Goal: Information Seeking & Learning: Learn about a topic

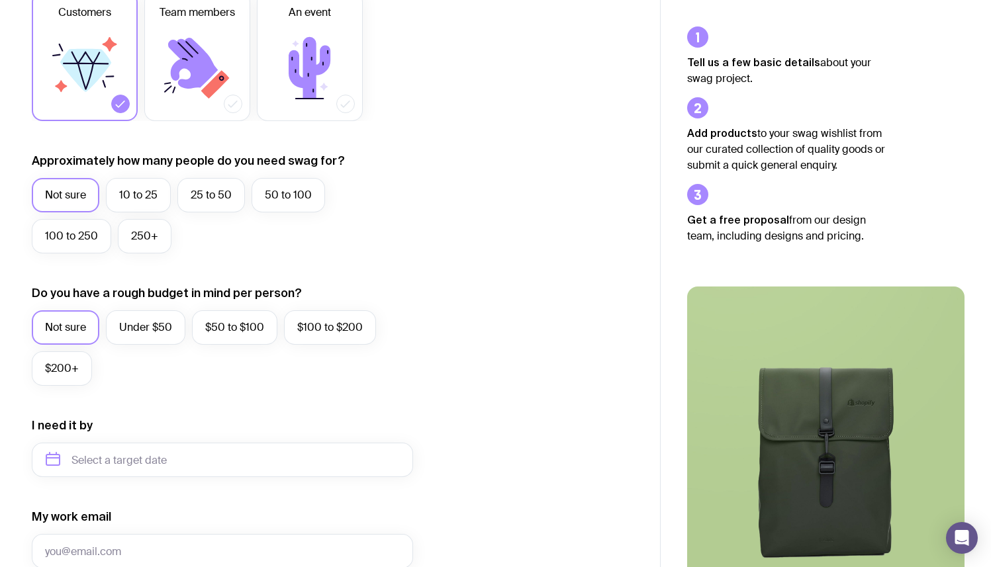
scroll to position [241, 0]
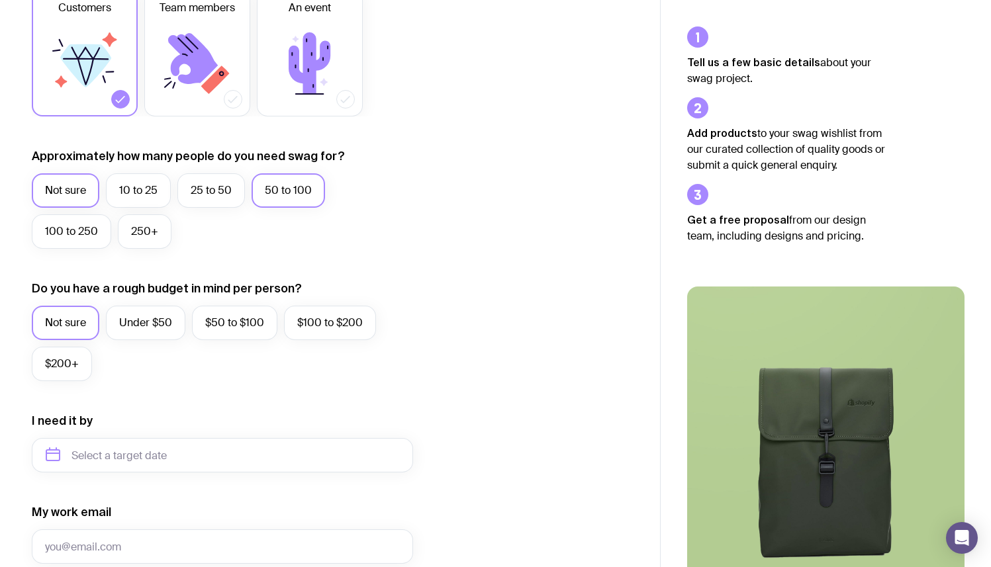
click at [285, 195] on label "50 to 100" at bounding box center [289, 190] width 74 height 34
click at [0, 0] on input "50 to 100" at bounding box center [0, 0] width 0 height 0
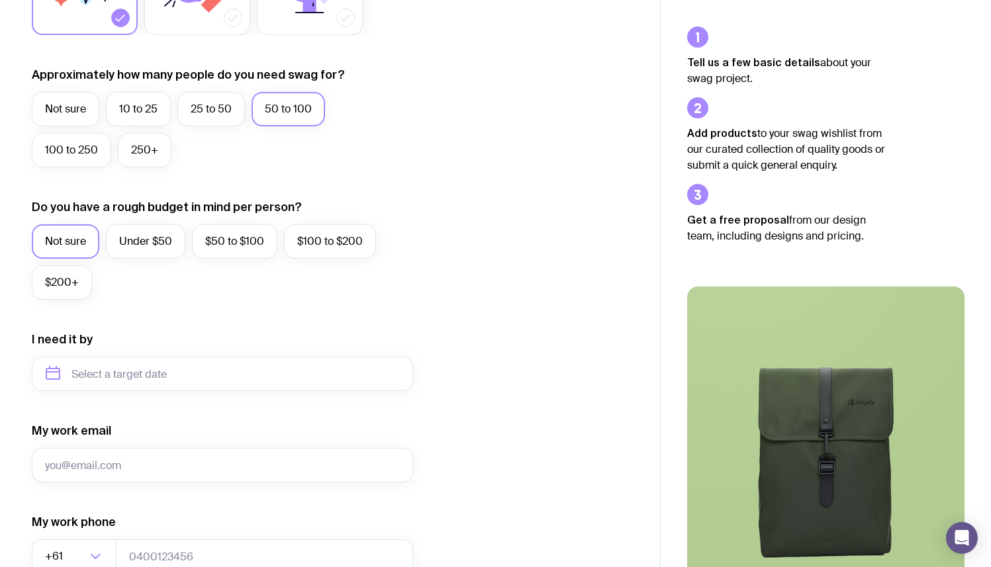
scroll to position [324, 0]
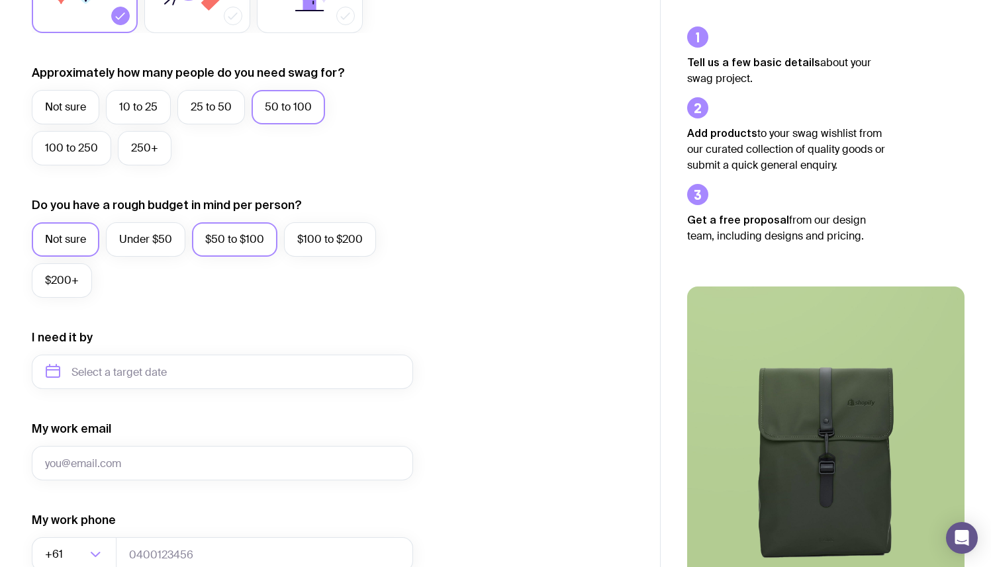
click at [236, 247] on label "$50 to $100" at bounding box center [234, 239] width 85 height 34
click at [0, 0] on input "$50 to $100" at bounding box center [0, 0] width 0 height 0
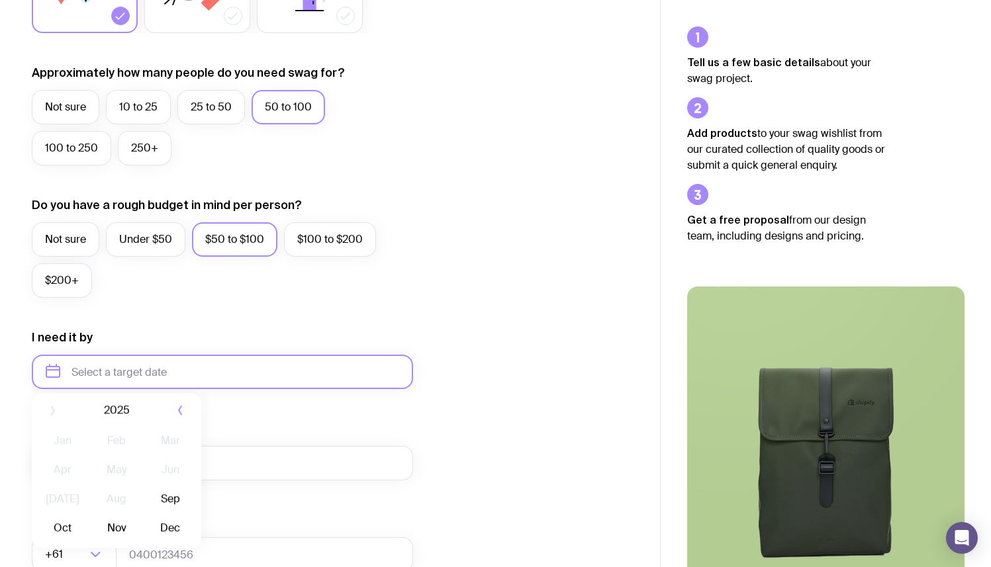
click at [94, 373] on input "text" at bounding box center [222, 372] width 381 height 34
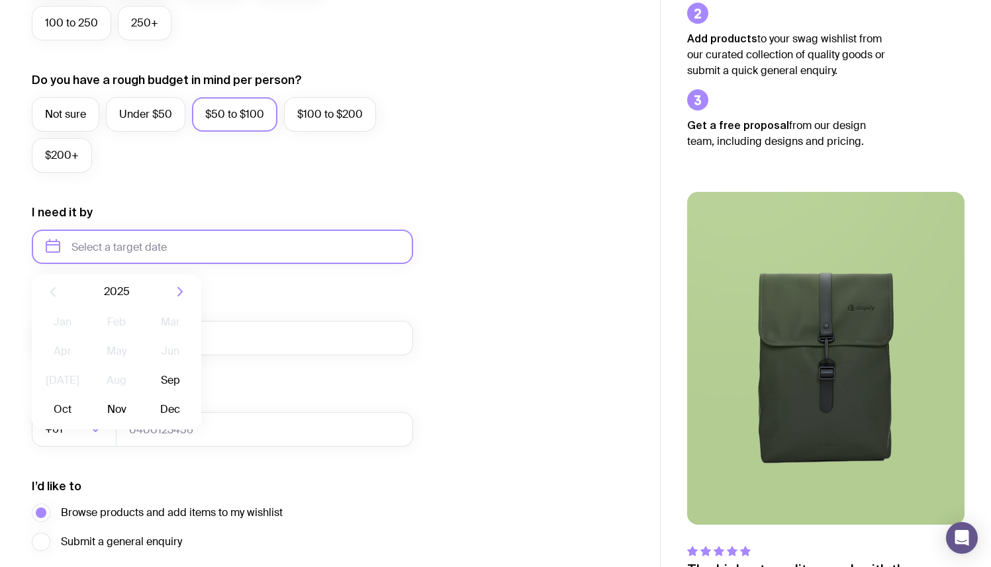
scroll to position [452, 0]
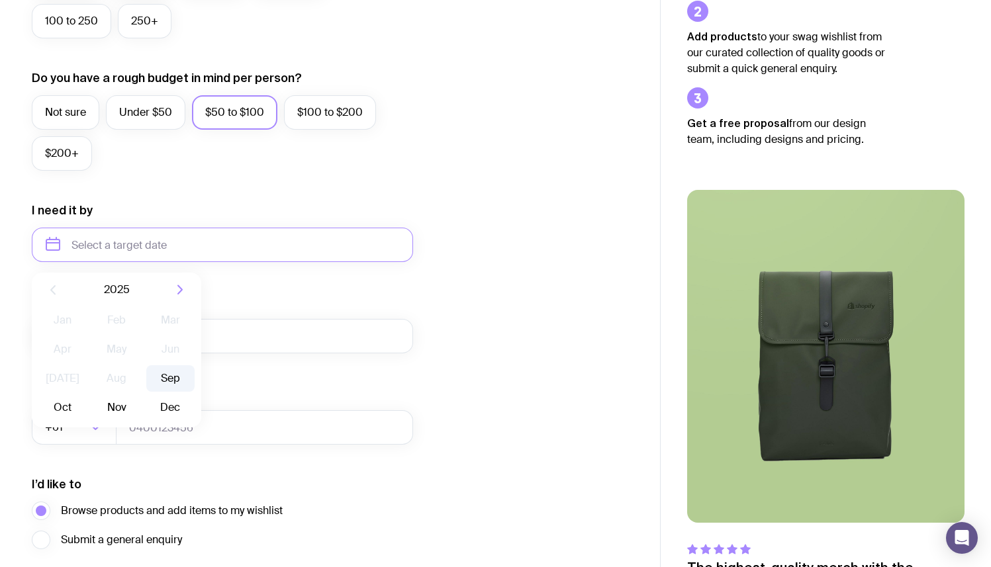
click at [87, 395] on button "Sep" at bounding box center [62, 408] width 48 height 26
type input "[DATE]"
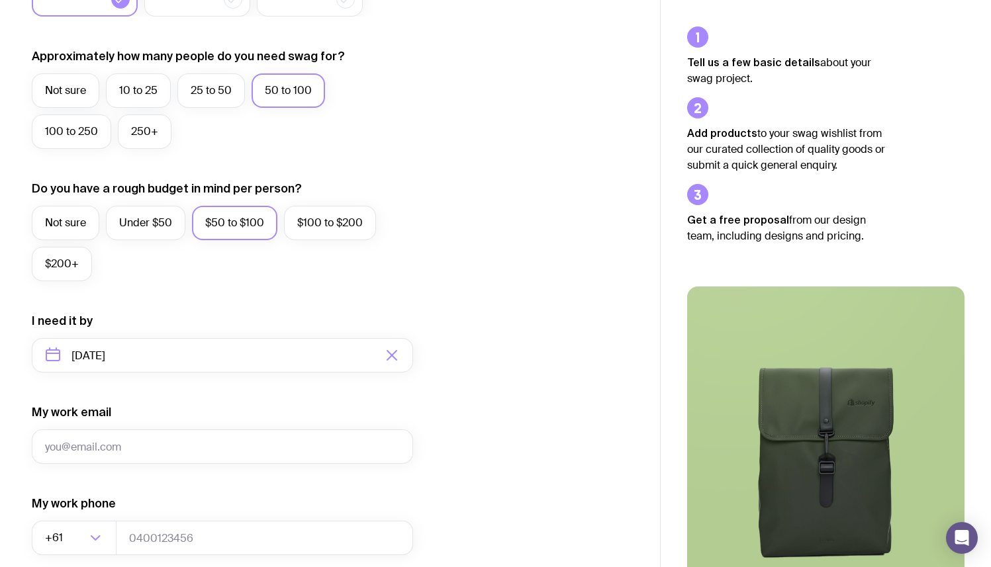
scroll to position [558, 0]
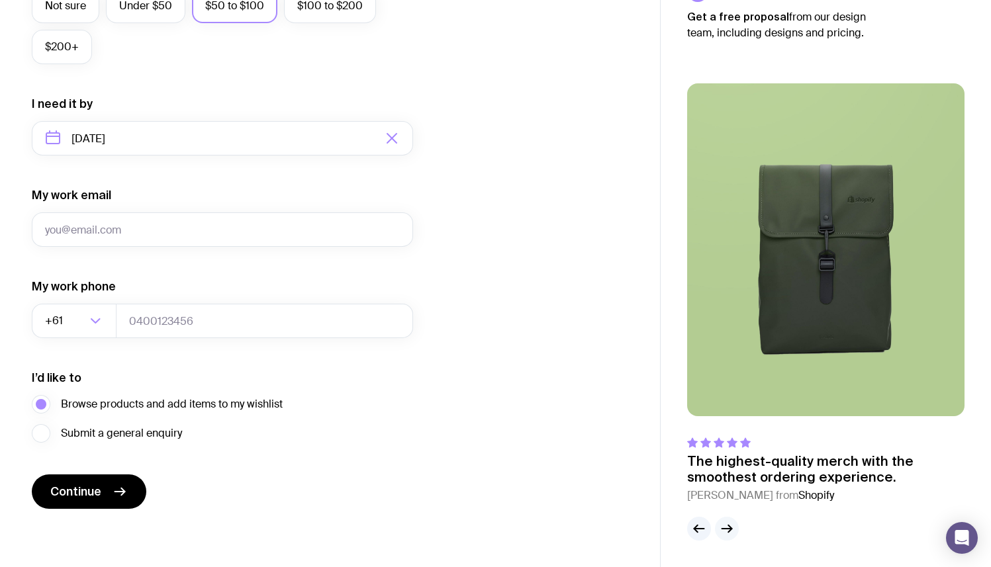
click at [728, 528] on icon "button" at bounding box center [727, 529] width 16 height 16
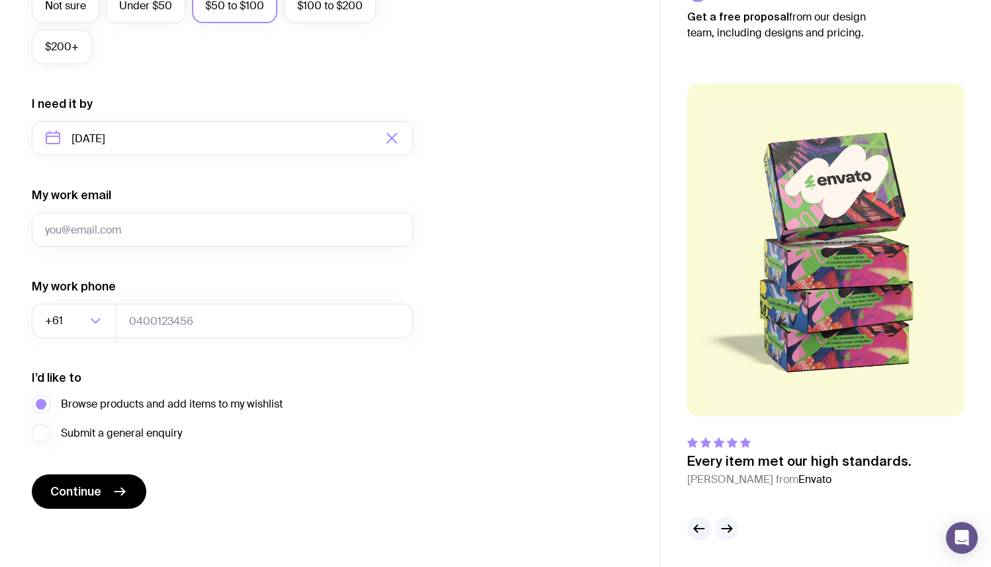
click at [726, 526] on icon "button" at bounding box center [727, 529] width 16 height 16
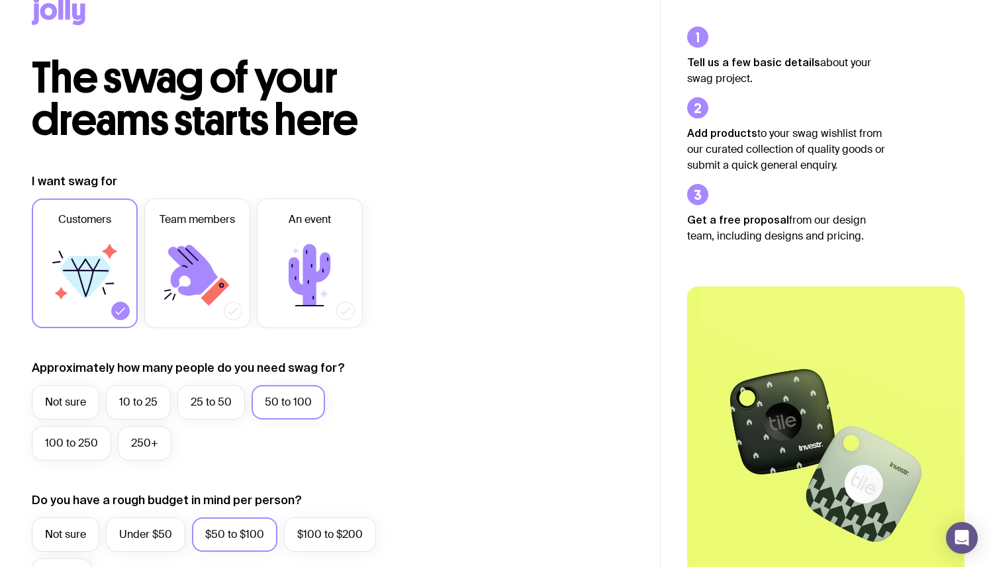
scroll to position [0, 0]
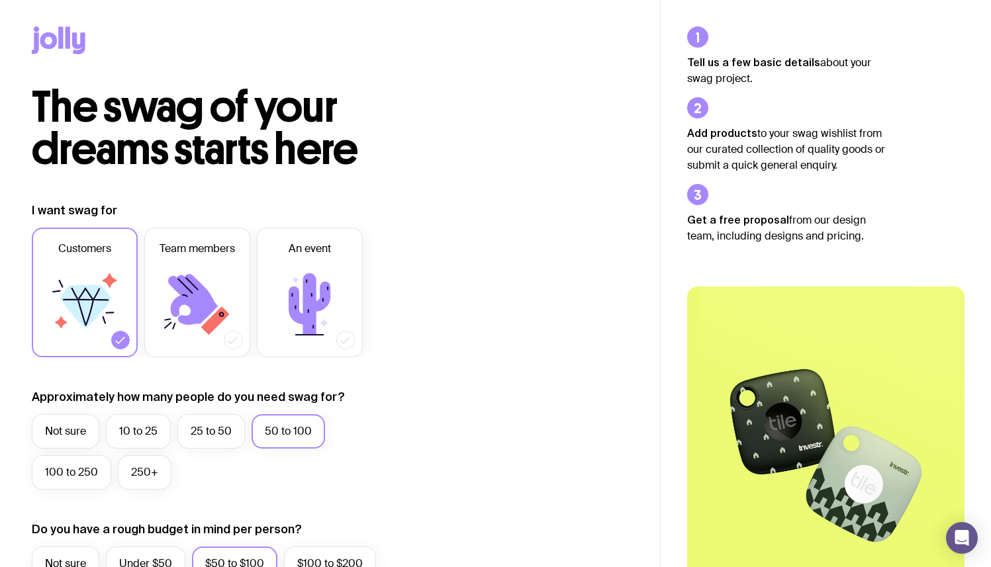
click at [55, 37] on icon at bounding box center [48, 40] width 17 height 17
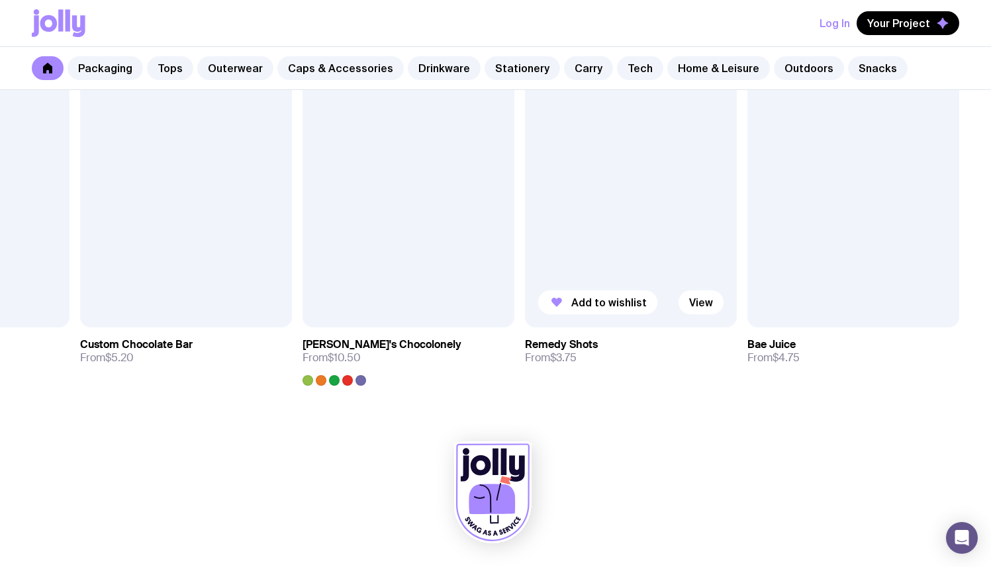
scroll to position [4605, 0]
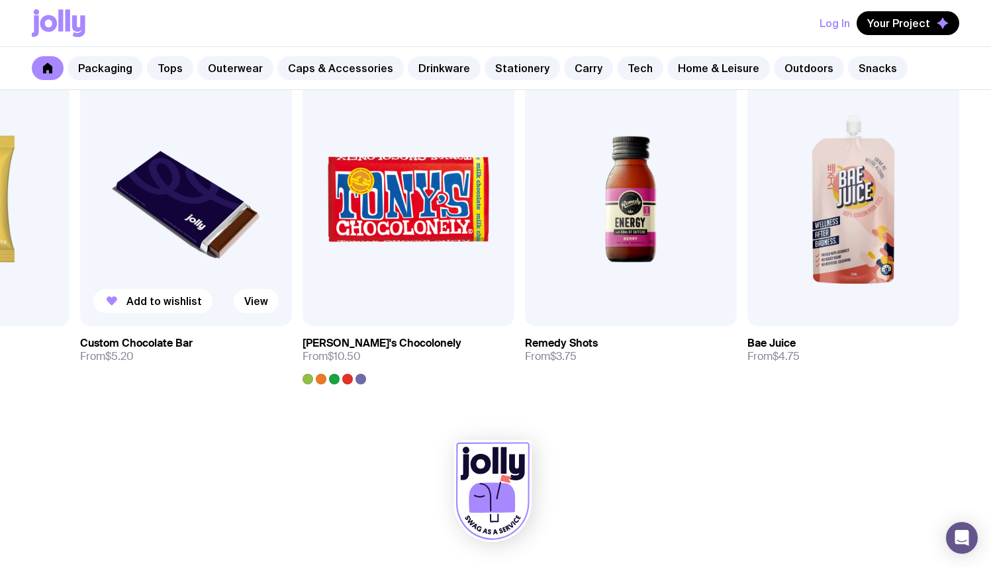
click at [213, 248] on img at bounding box center [186, 199] width 212 height 254
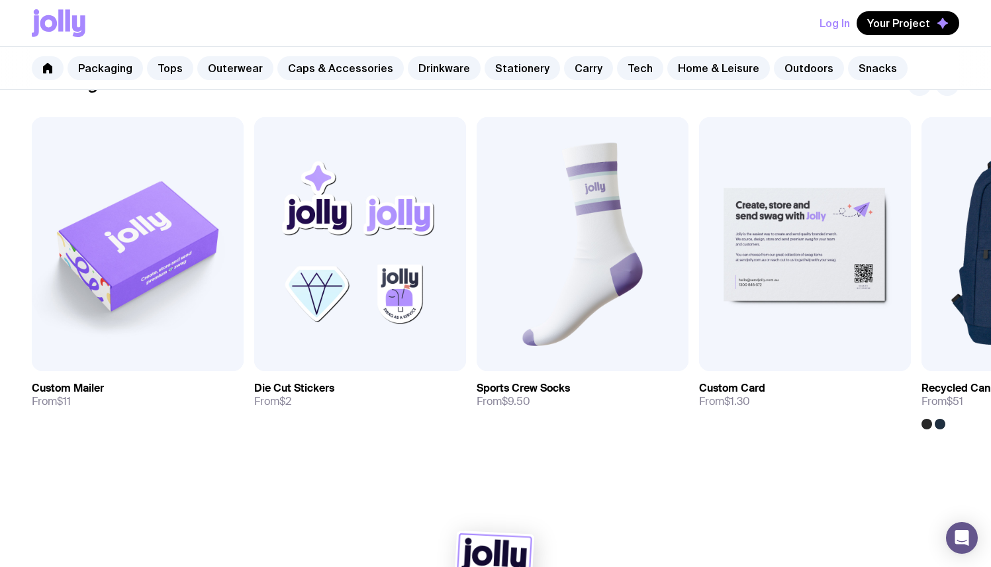
scroll to position [678, 0]
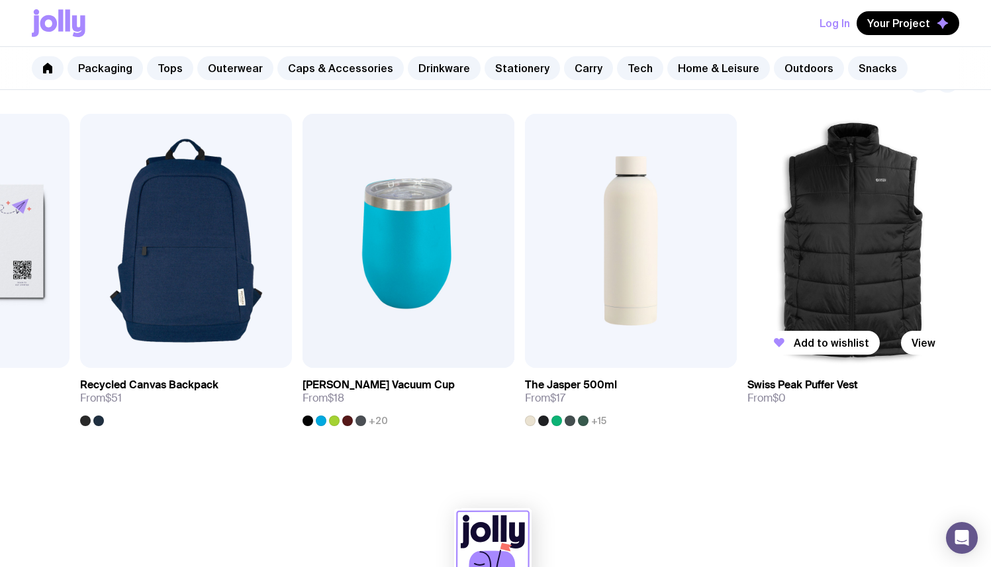
click at [838, 241] on img at bounding box center [854, 241] width 212 height 254
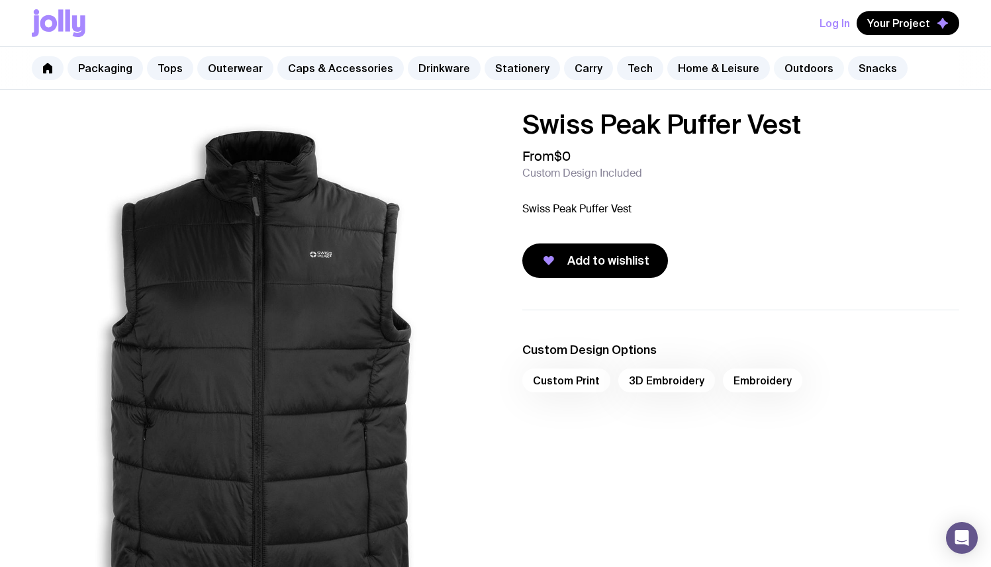
click at [785, 72] on link "Outdoors" at bounding box center [809, 68] width 70 height 24
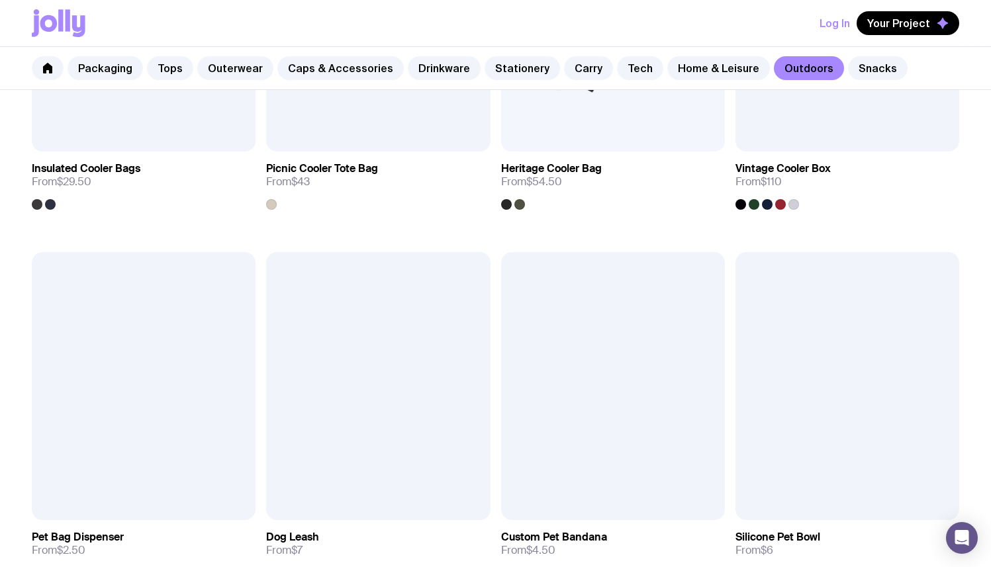
scroll to position [1546, 0]
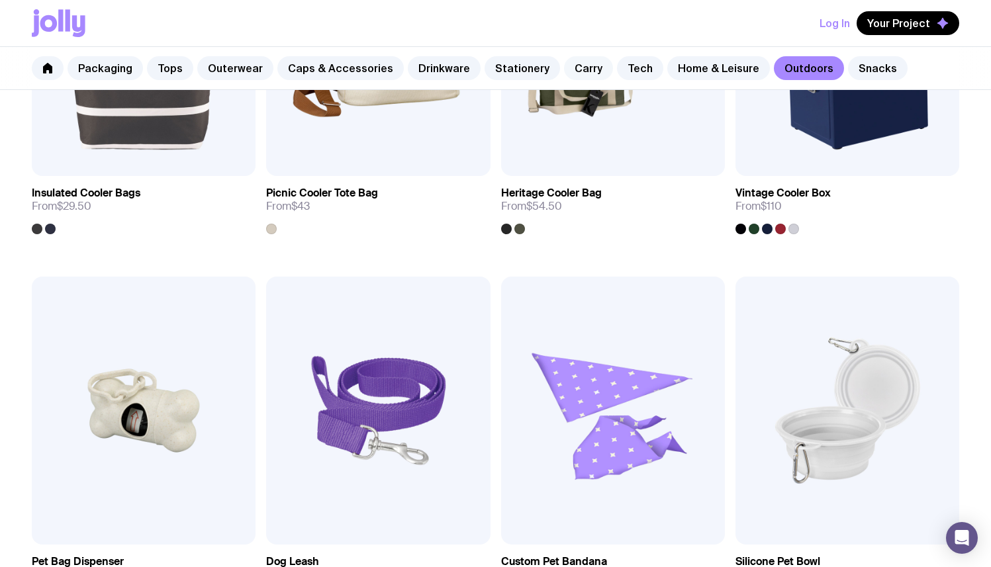
click at [564, 66] on link "Carry" at bounding box center [588, 68] width 49 height 24
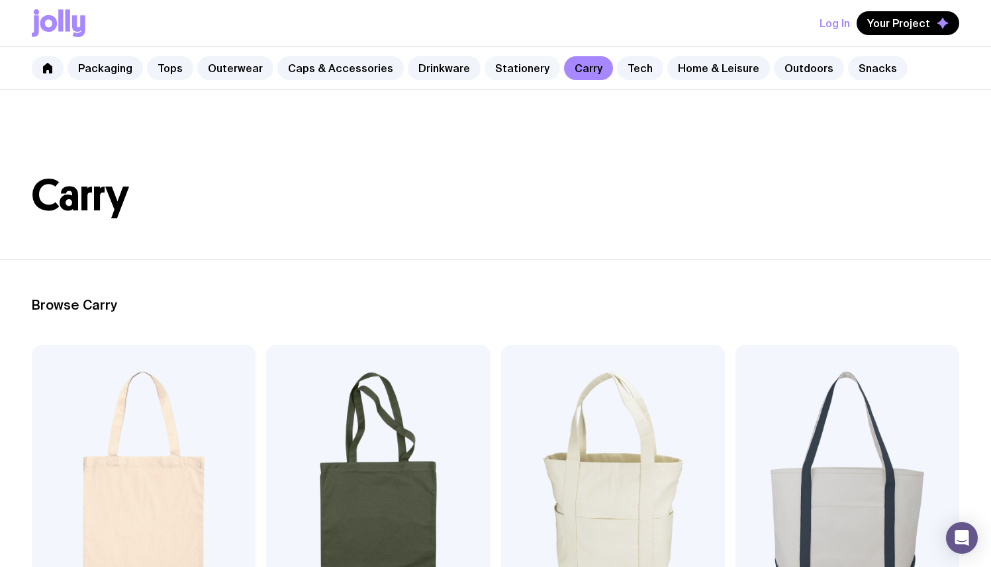
click at [507, 71] on link "Stationery" at bounding box center [522, 68] width 75 height 24
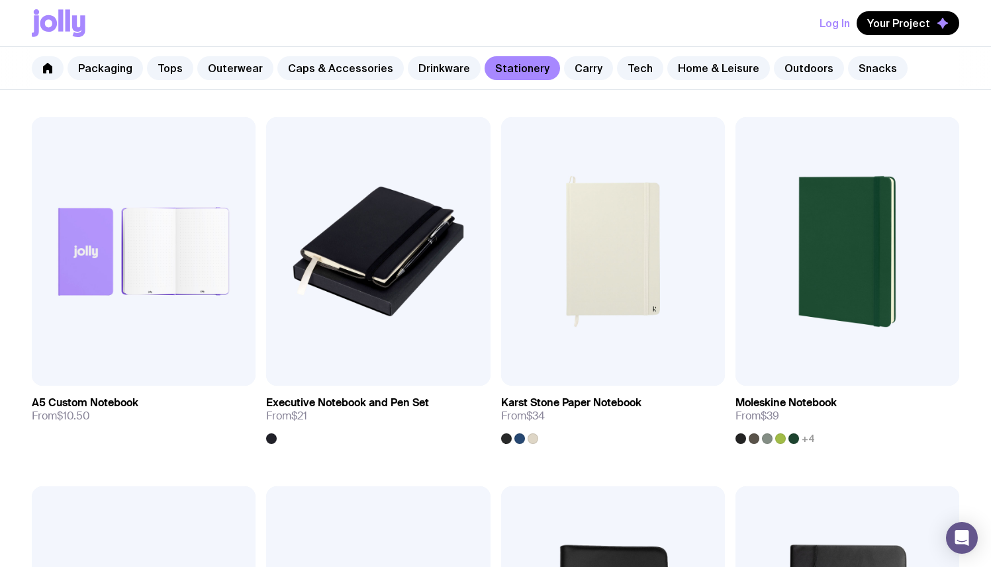
scroll to position [1332, 0]
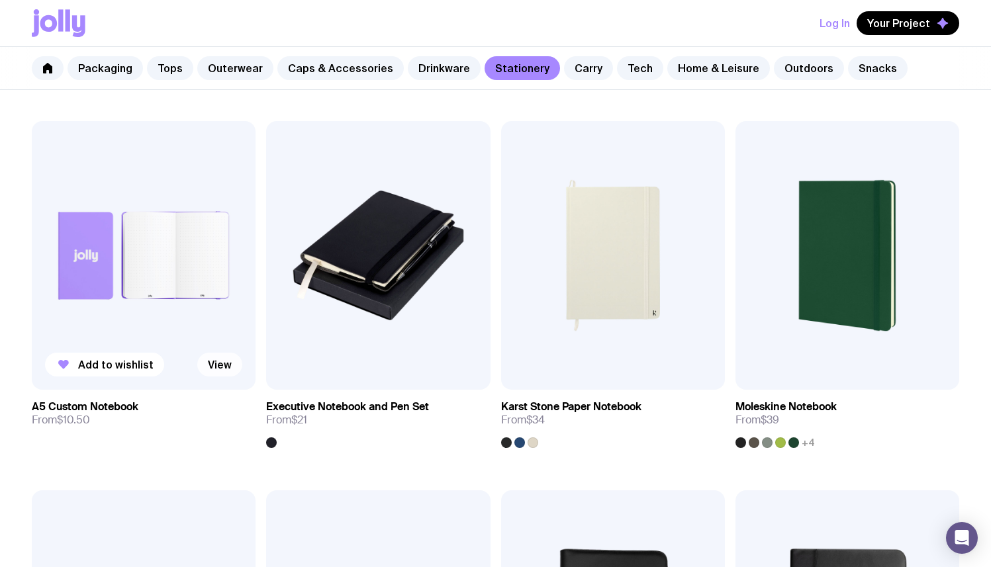
click at [225, 362] on link "View" at bounding box center [219, 365] width 45 height 24
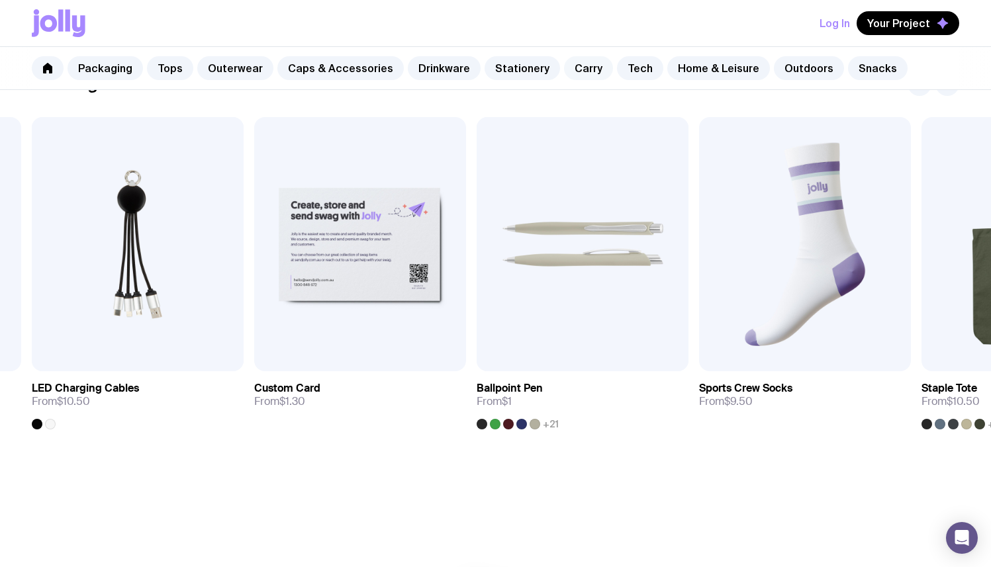
scroll to position [746, 0]
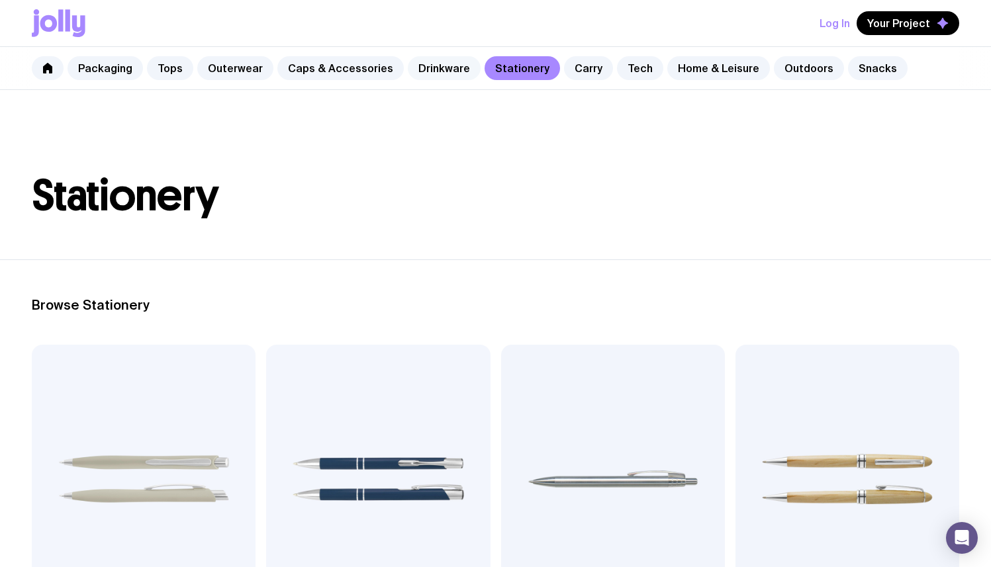
click at [408, 67] on link "Drinkware" at bounding box center [444, 68] width 73 height 24
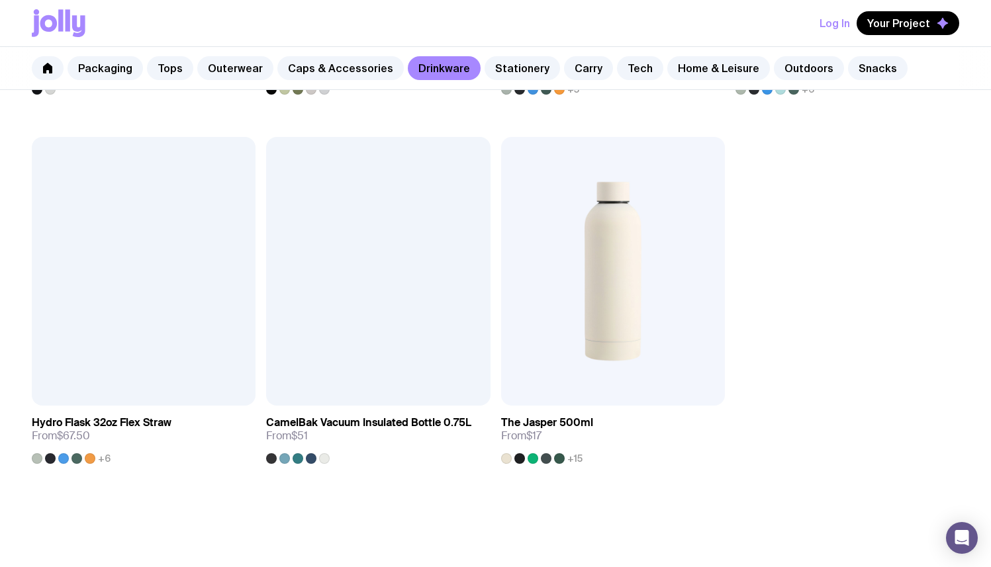
scroll to position [2177, 0]
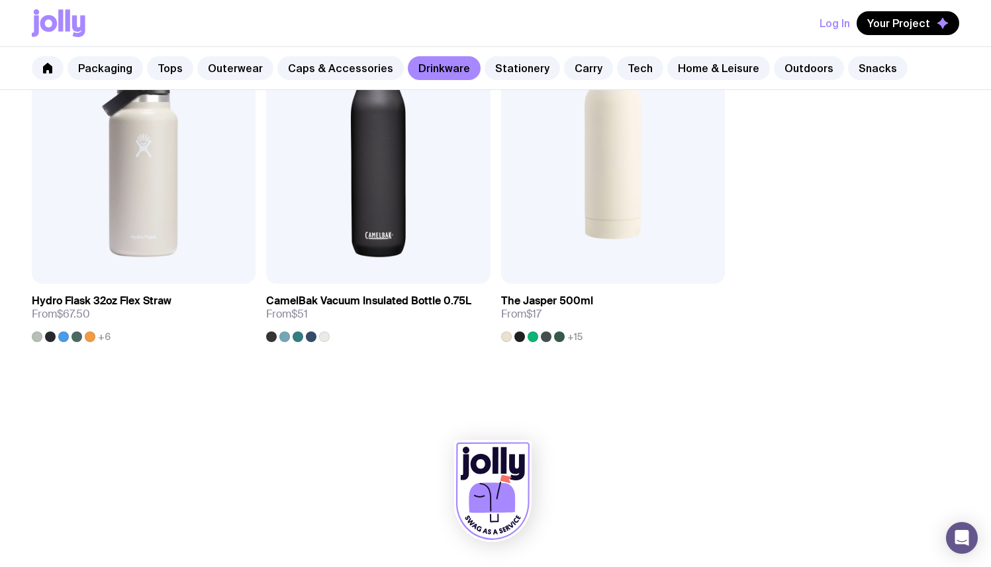
click at [345, 80] on div "Packaging Tops Outerwear Caps & Accessories Drinkware Stationery Carry Tech Hom…" at bounding box center [495, 68] width 991 height 43
click at [340, 69] on link "Caps & Accessories" at bounding box center [340, 68] width 126 height 24
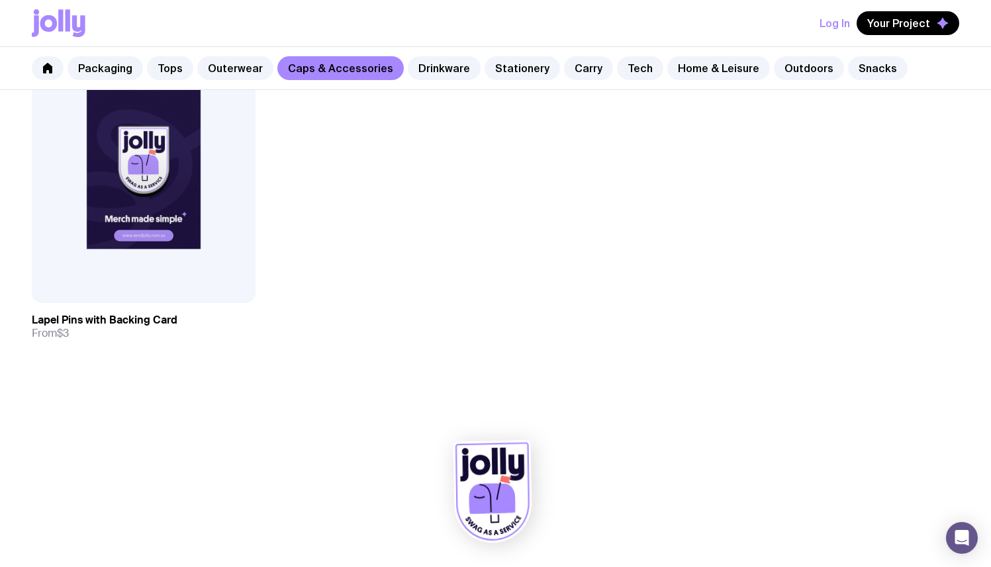
scroll to position [2536, 0]
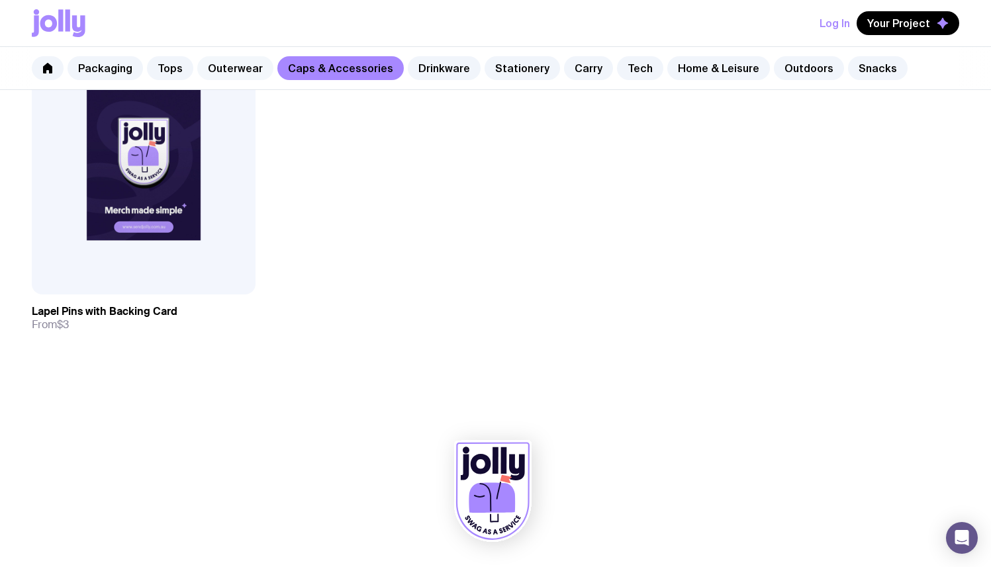
click at [226, 63] on link "Outerwear" at bounding box center [235, 68] width 76 height 24
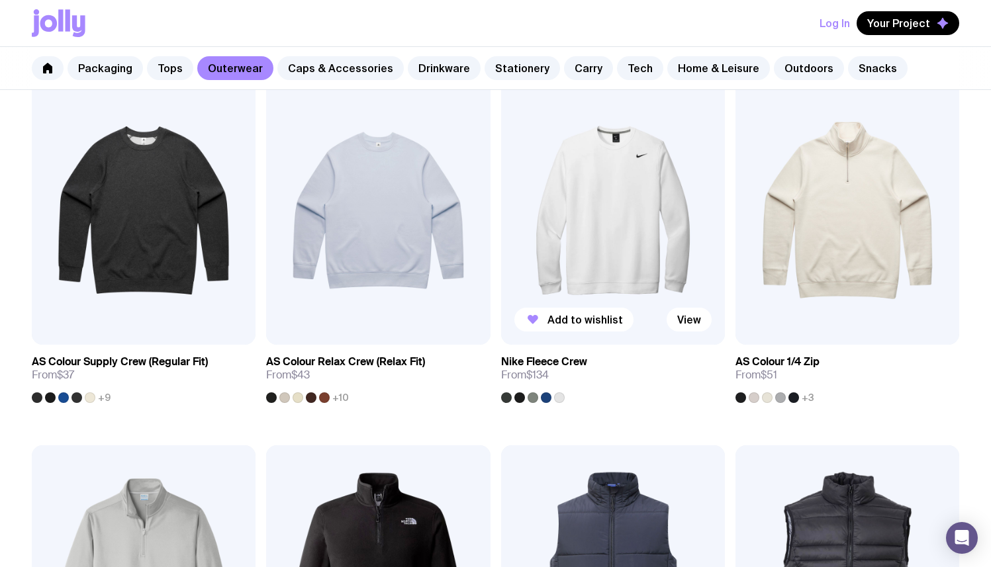
scroll to position [286, 0]
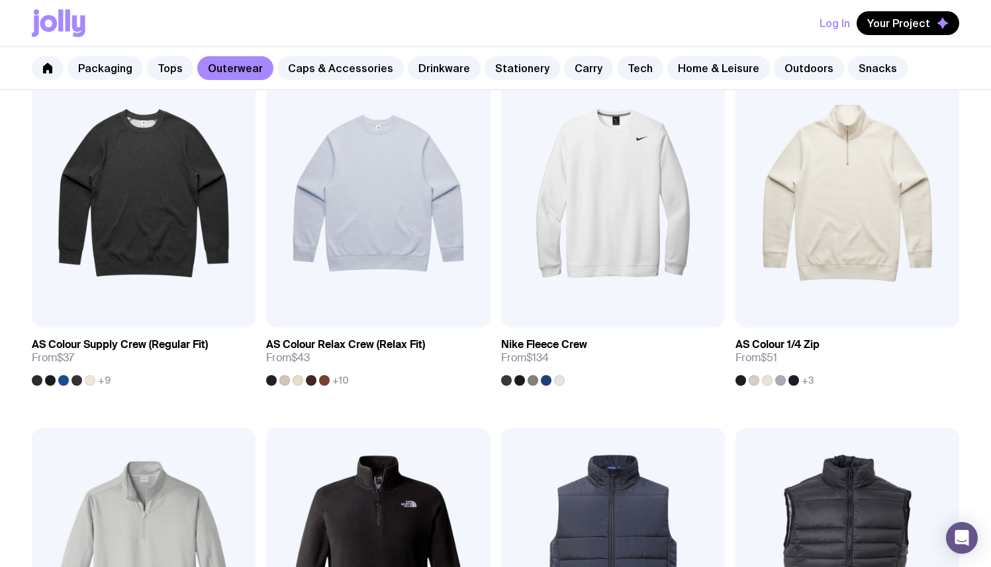
click at [170, 81] on div "Packaging Tops Outerwear Caps & Accessories Drinkware Stationery Carry Tech Hom…" at bounding box center [495, 68] width 991 height 43
click at [170, 72] on link "Tops" at bounding box center [170, 68] width 46 height 24
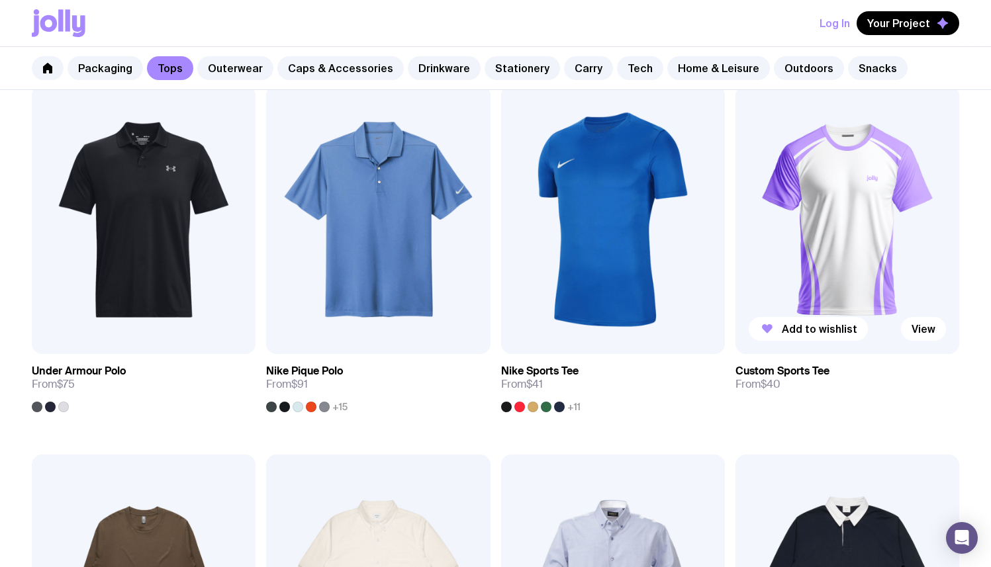
scroll to position [998, 0]
click at [112, 70] on link "Packaging" at bounding box center [105, 68] width 75 height 24
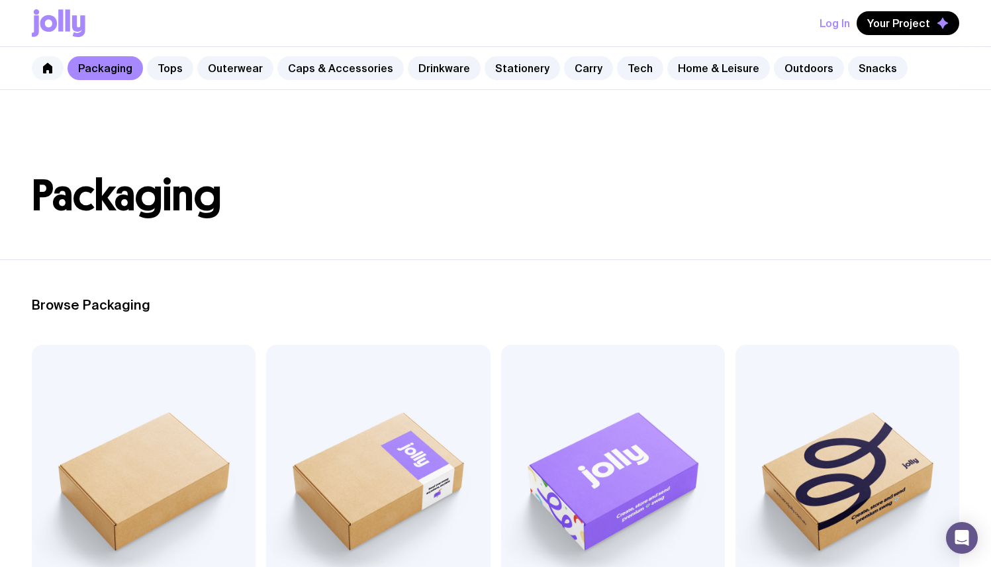
click at [49, 67] on icon at bounding box center [47, 68] width 9 height 11
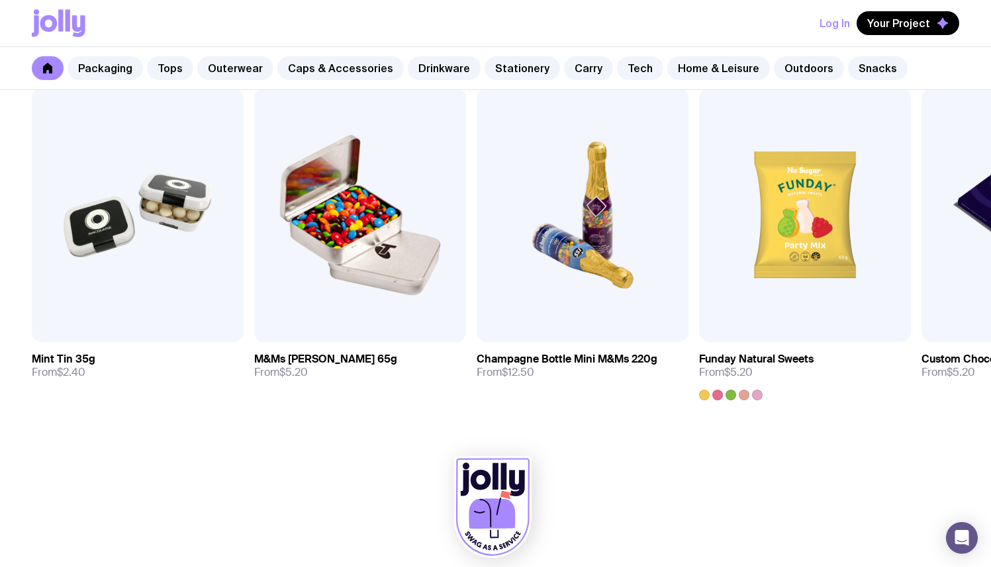
scroll to position [4584, 0]
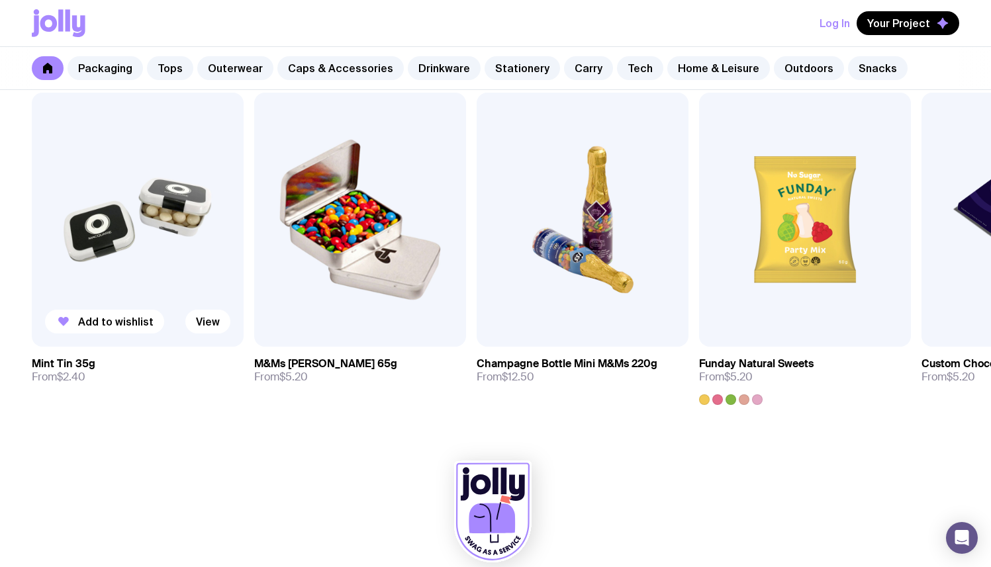
click at [160, 201] on img at bounding box center [138, 220] width 212 height 254
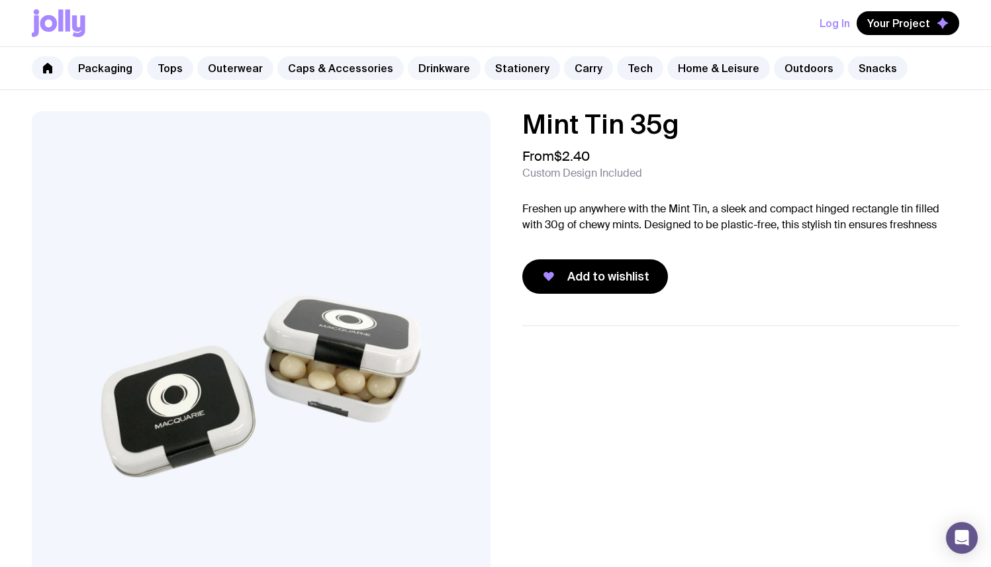
click at [448, 75] on link "Drinkware" at bounding box center [444, 68] width 73 height 24
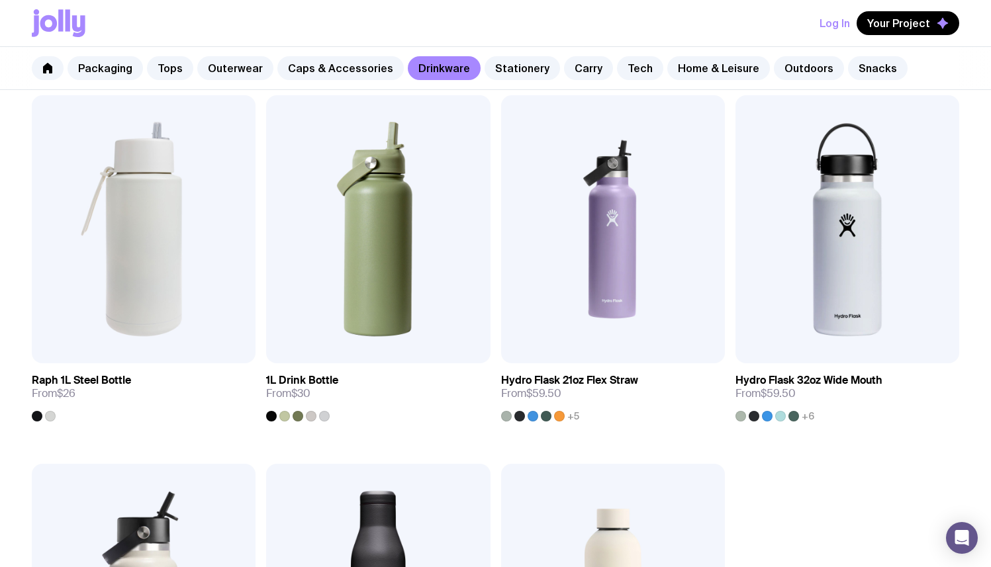
scroll to position [1726, 0]
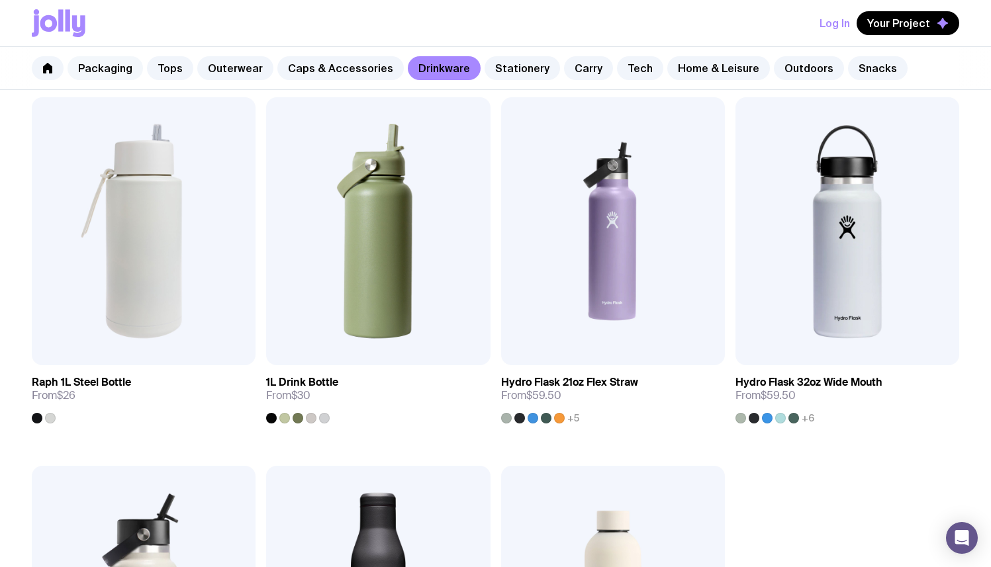
click at [105, 72] on link "Packaging" at bounding box center [105, 68] width 75 height 24
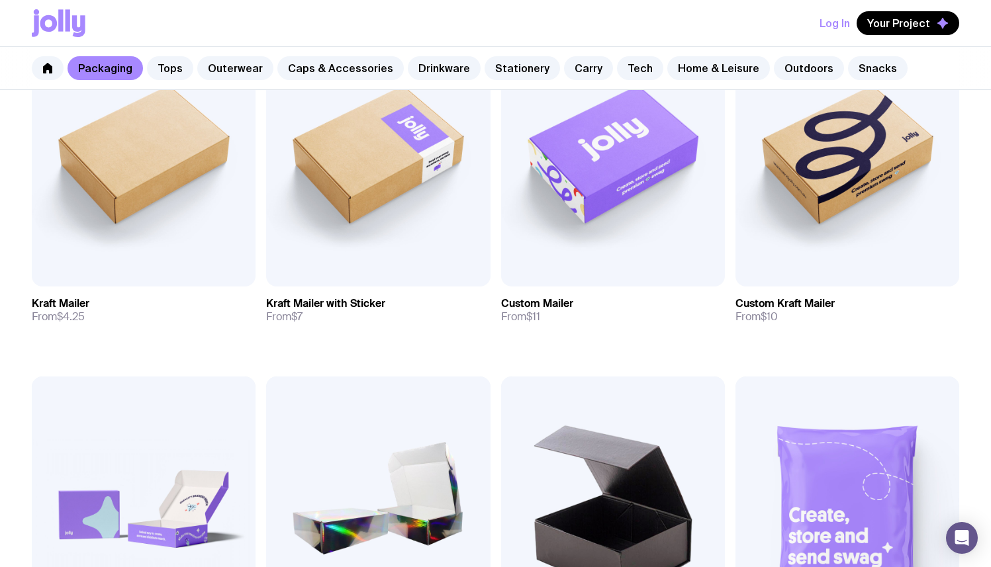
scroll to position [328, 0]
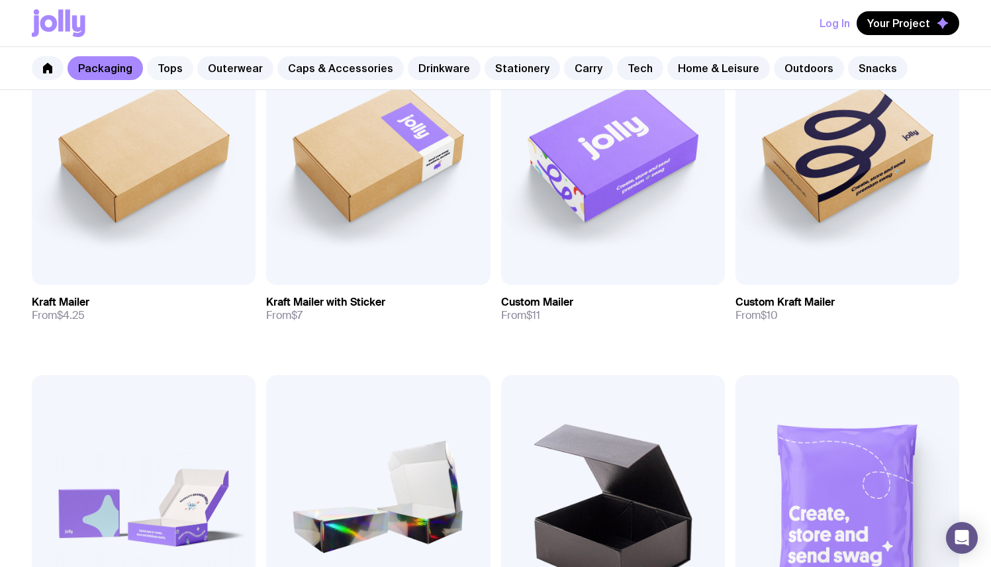
click at [158, 74] on link "Tops" at bounding box center [170, 68] width 46 height 24
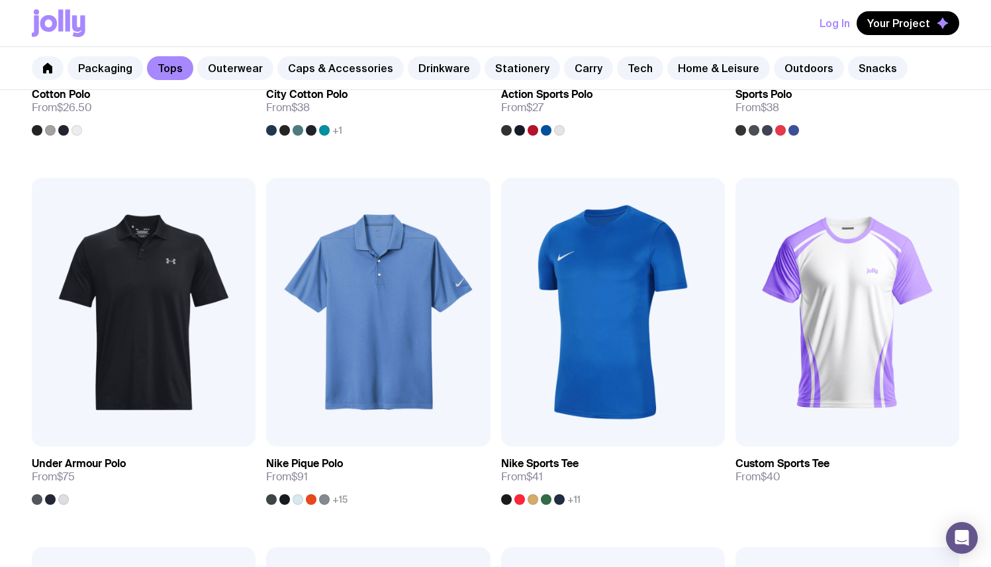
scroll to position [909, 0]
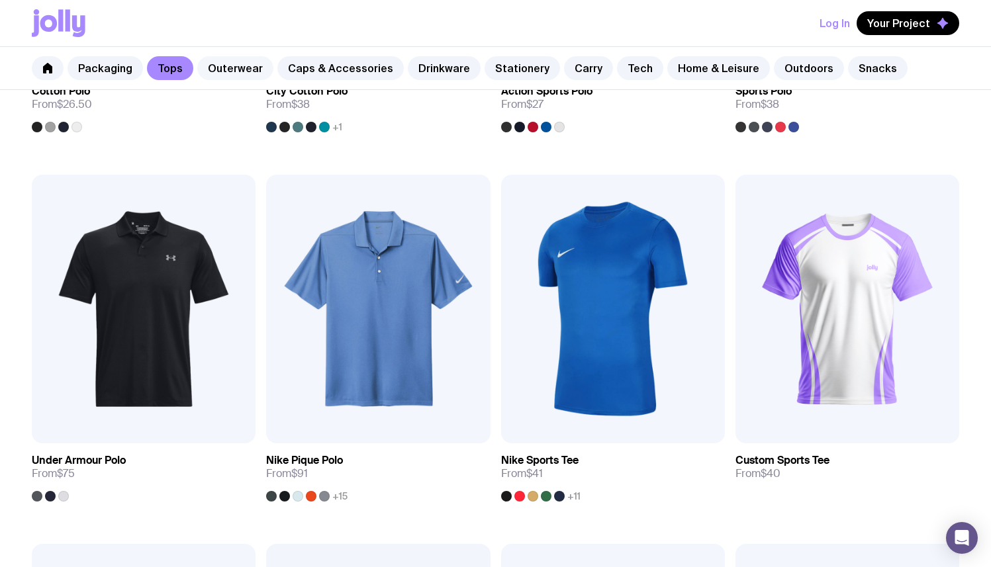
click at [251, 60] on link "Outerwear" at bounding box center [235, 68] width 76 height 24
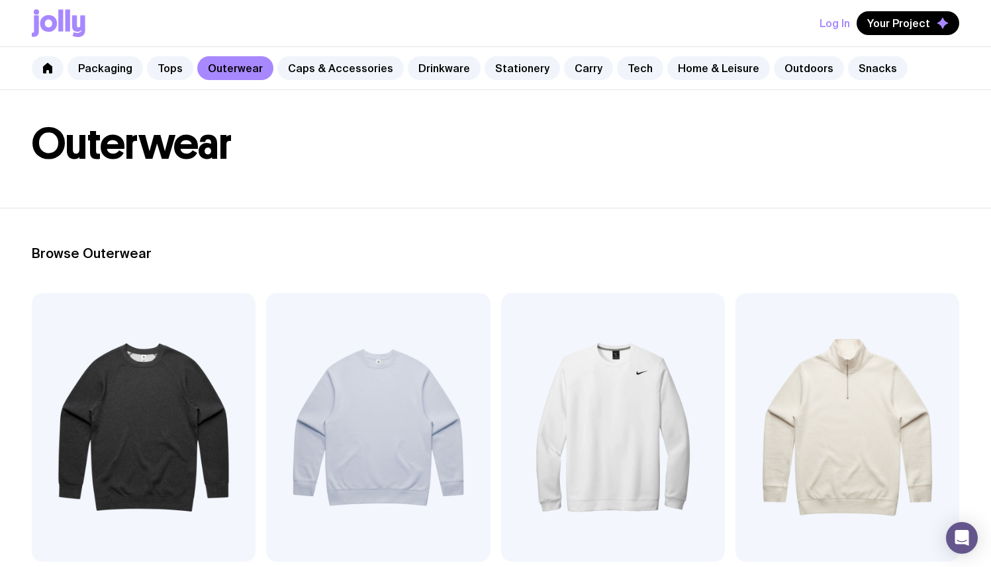
scroll to position [33, 0]
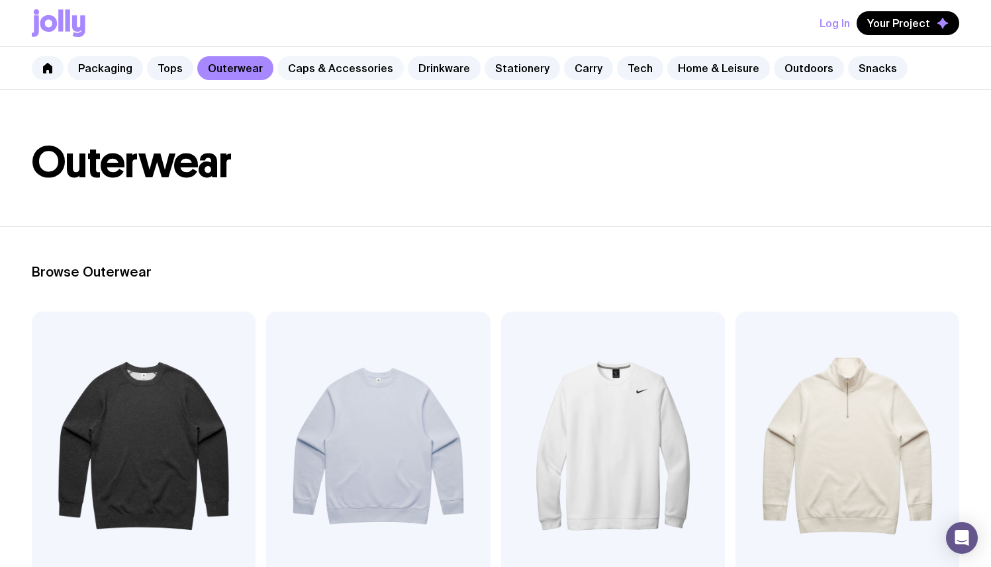
click at [360, 70] on link "Caps & Accessories" at bounding box center [340, 68] width 126 height 24
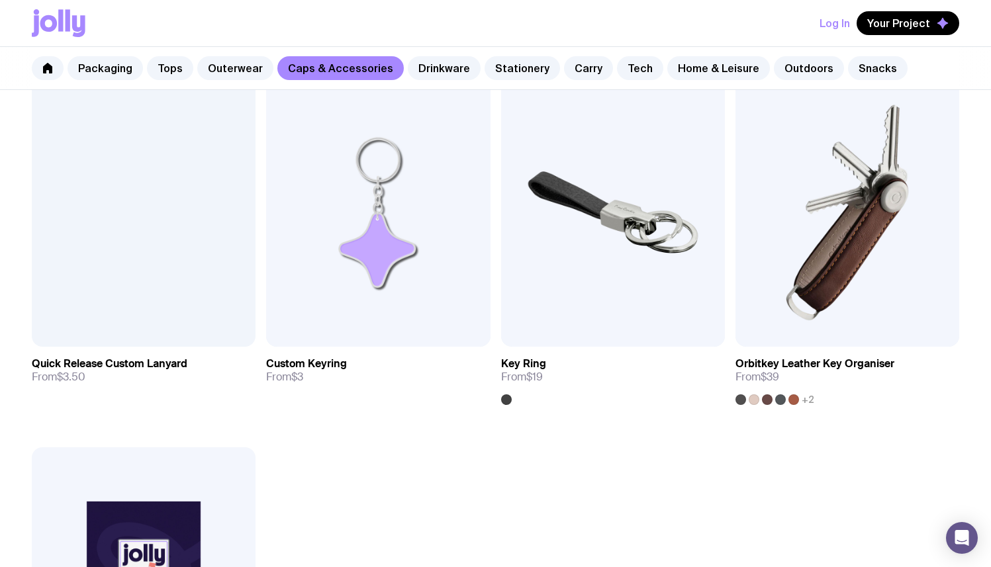
scroll to position [2113, 0]
click at [459, 66] on link "Drinkware" at bounding box center [444, 68] width 73 height 24
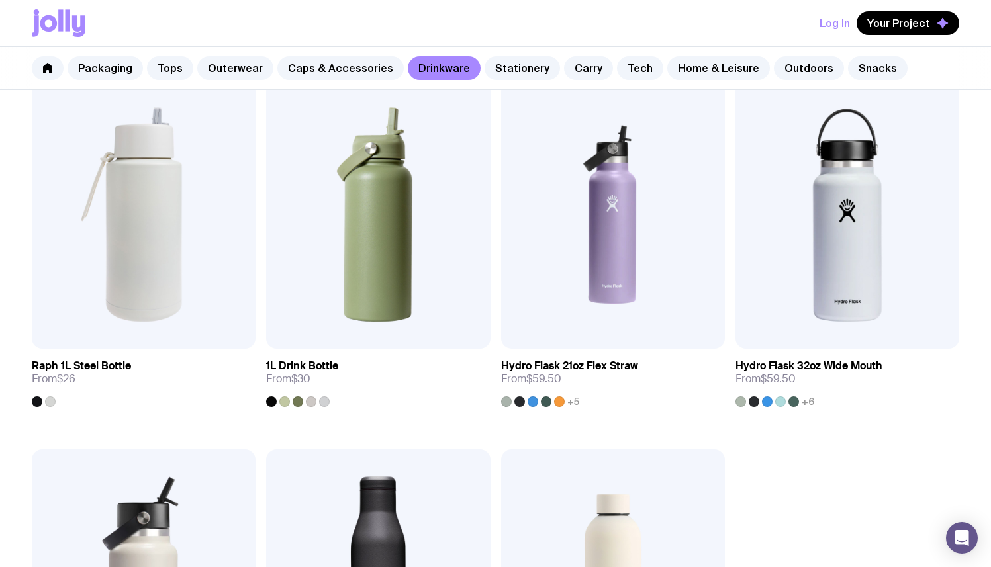
scroll to position [1734, 0]
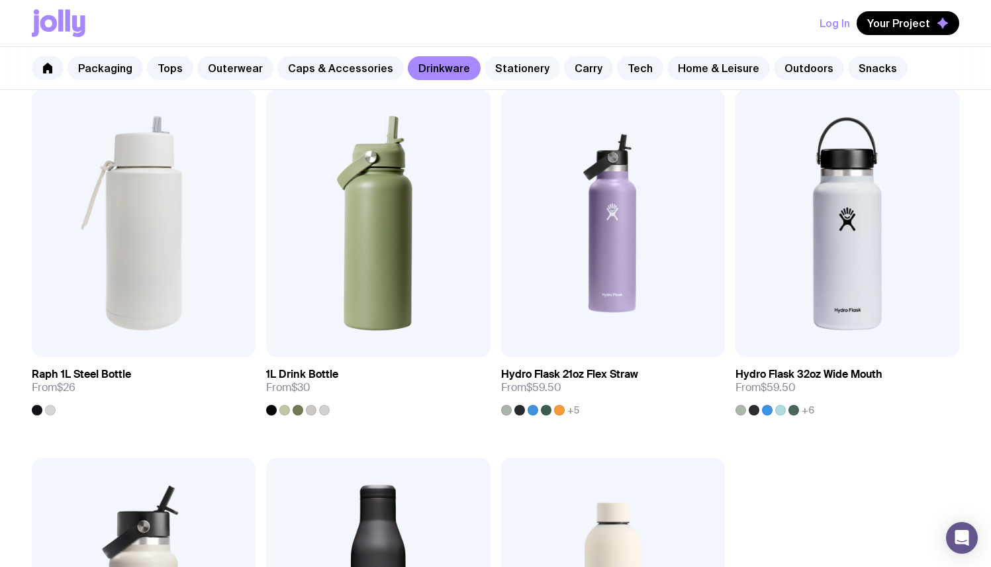
click at [513, 75] on link "Stationery" at bounding box center [522, 68] width 75 height 24
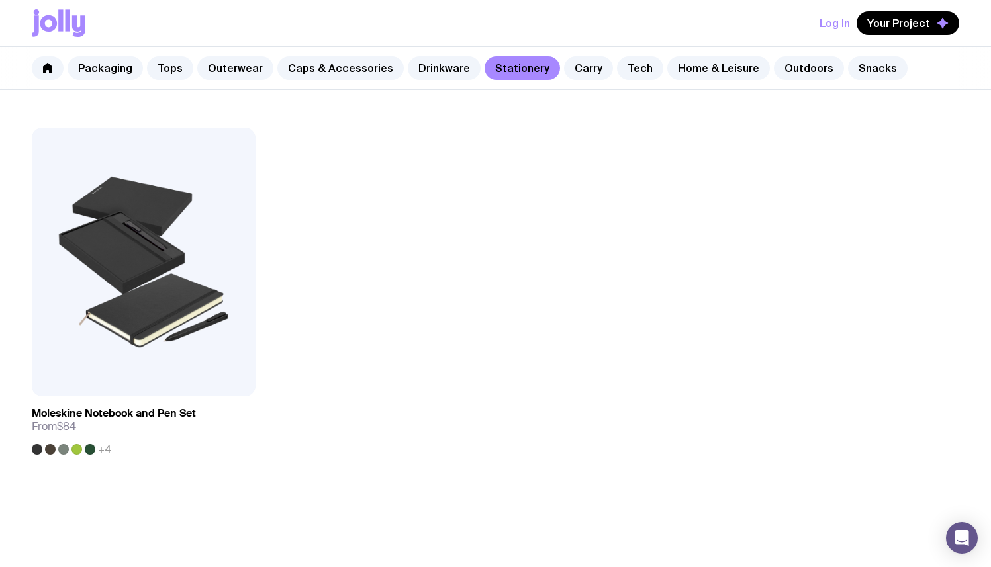
scroll to position [2546, 0]
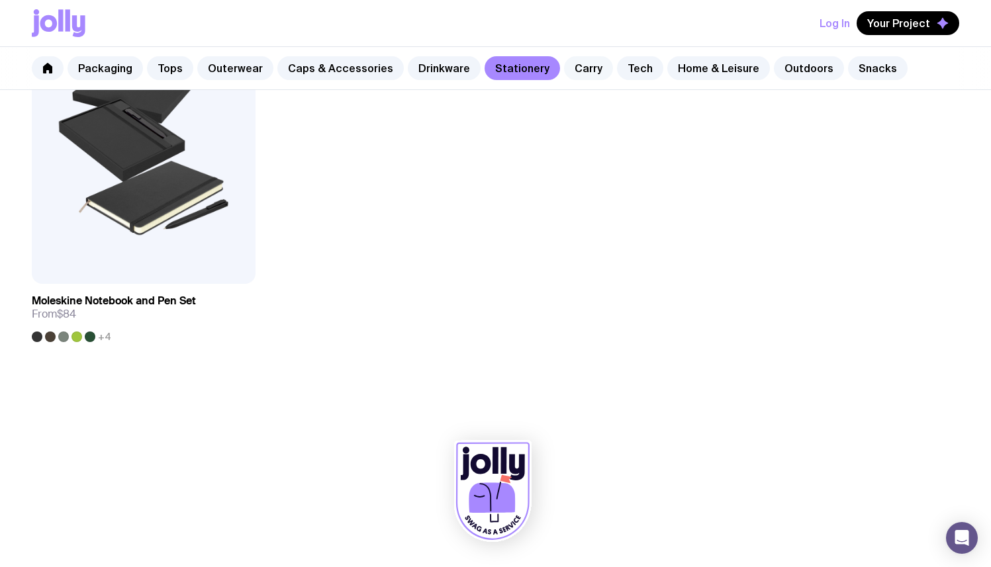
click at [582, 70] on link "Carry" at bounding box center [588, 68] width 49 height 24
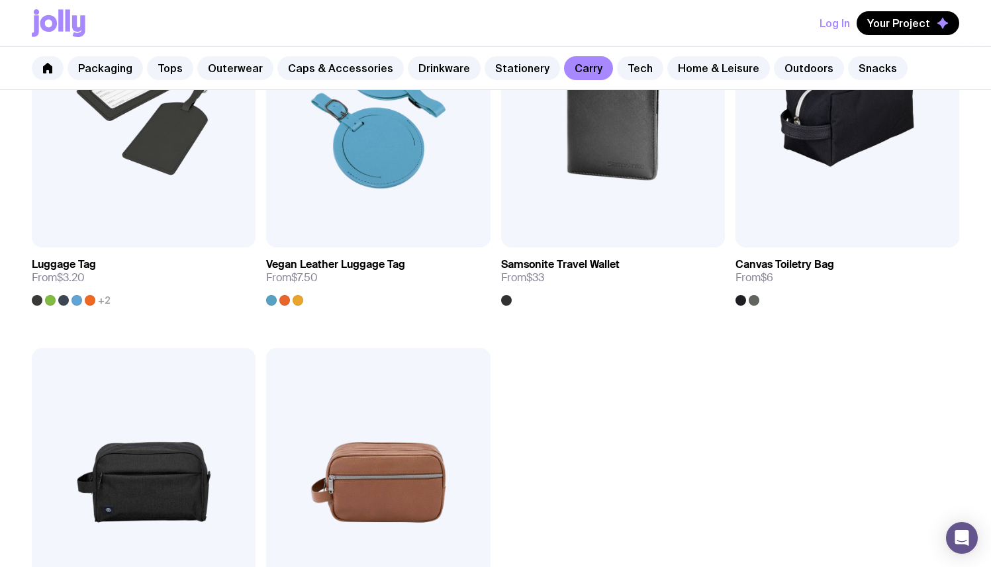
scroll to position [2956, 0]
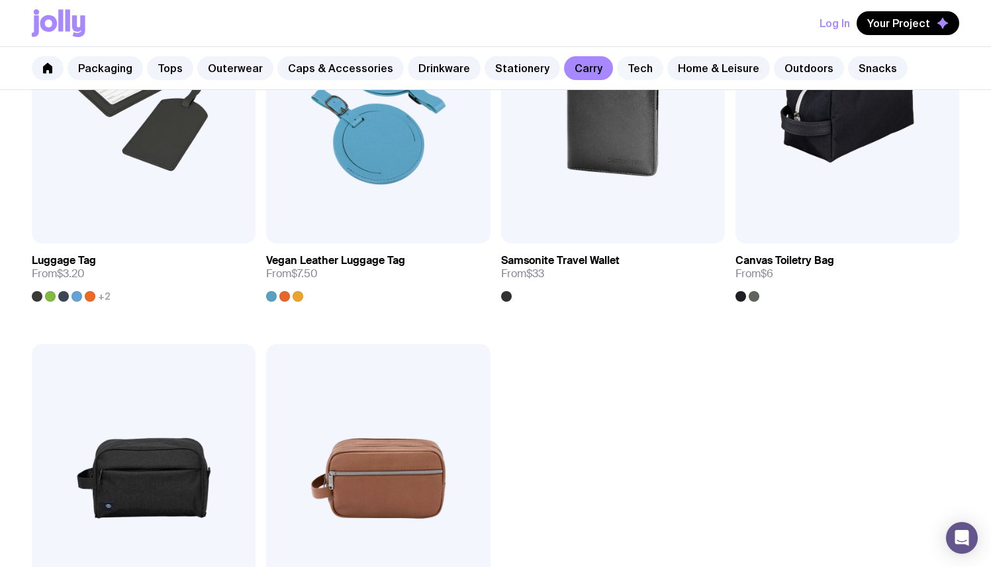
click at [617, 66] on link "Tech" at bounding box center [640, 68] width 46 height 24
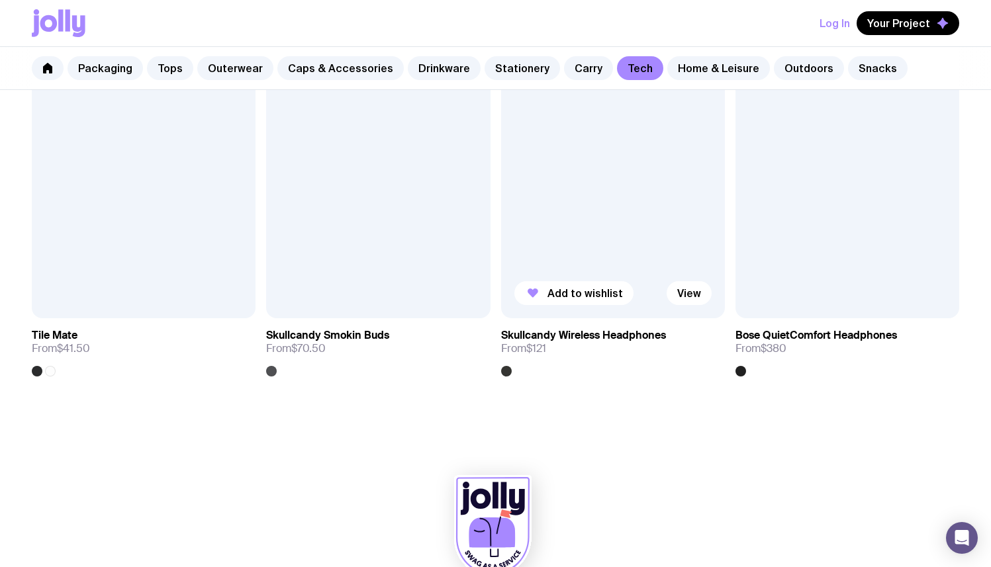
scroll to position [2546, 0]
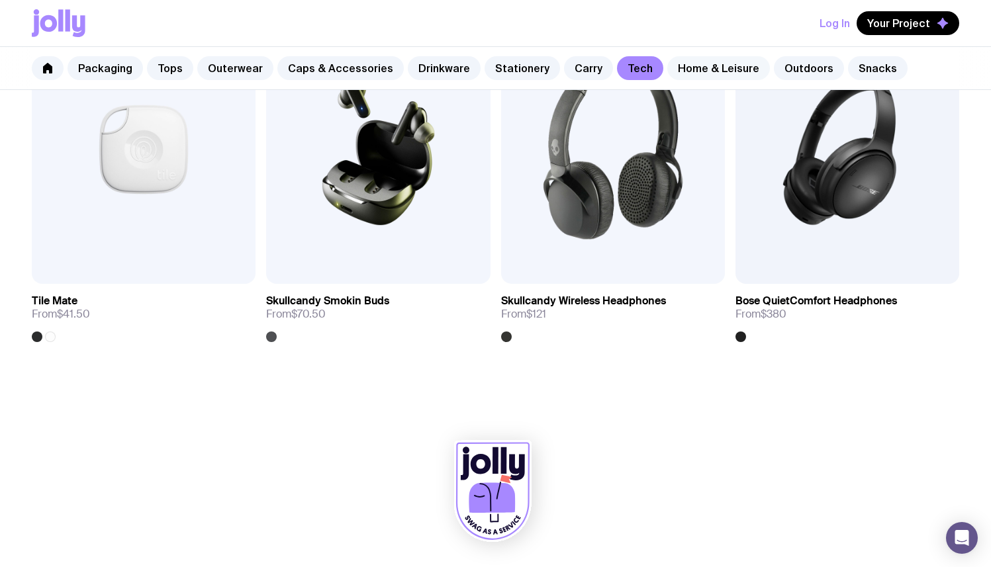
click at [667, 60] on link "Home & Leisure" at bounding box center [718, 68] width 103 height 24
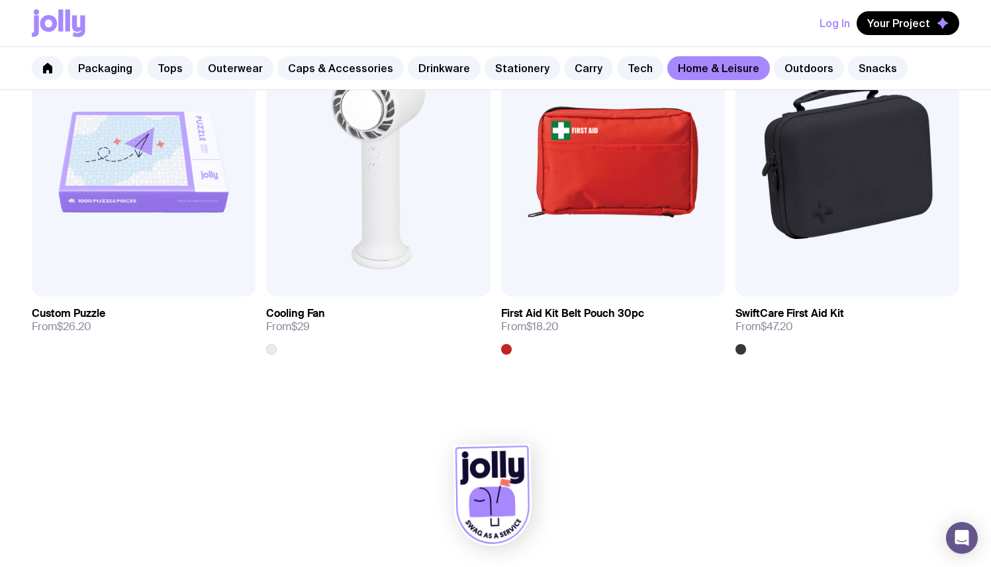
scroll to position [2916, 0]
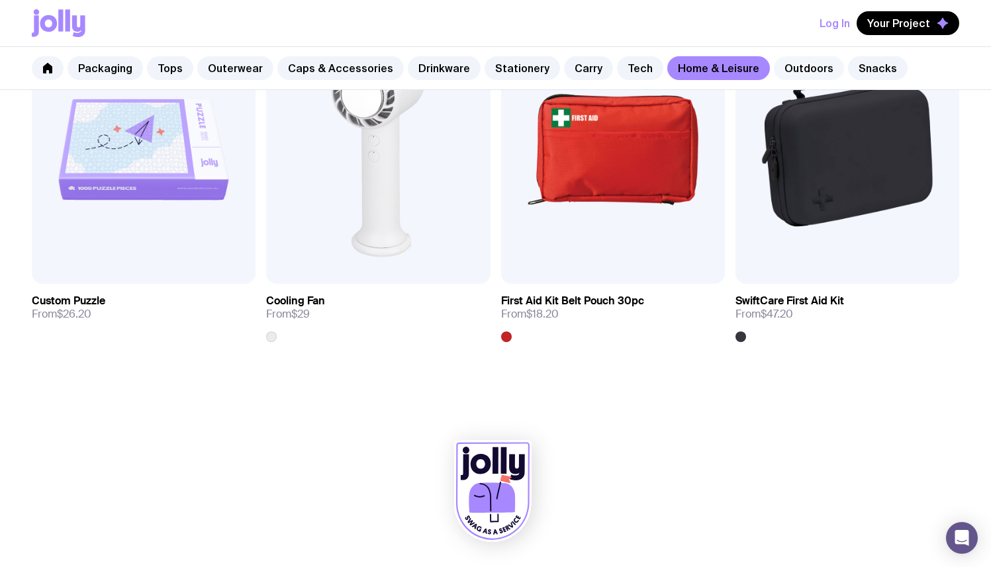
click at [774, 59] on link "Outdoors" at bounding box center [809, 68] width 70 height 24
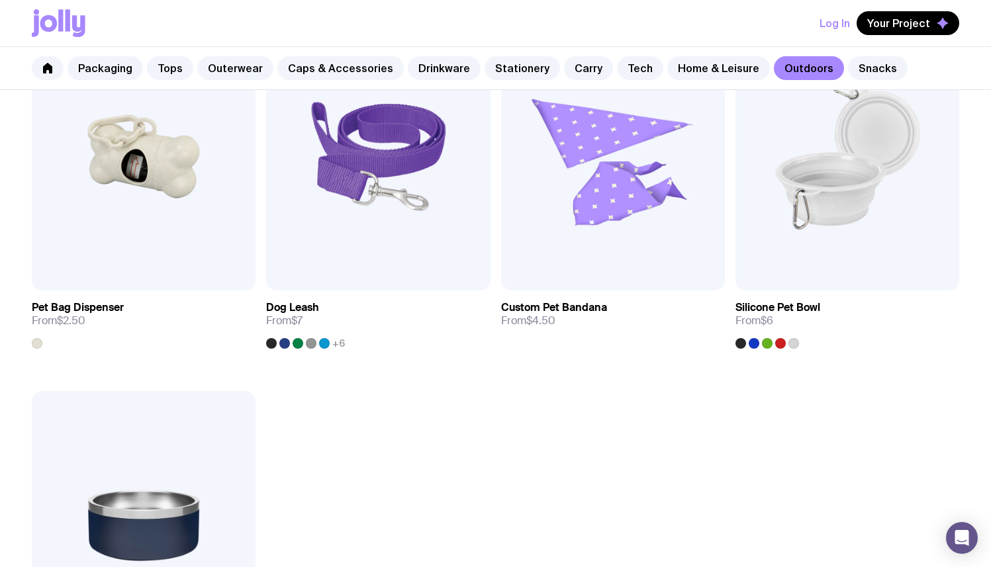
scroll to position [1798, 0]
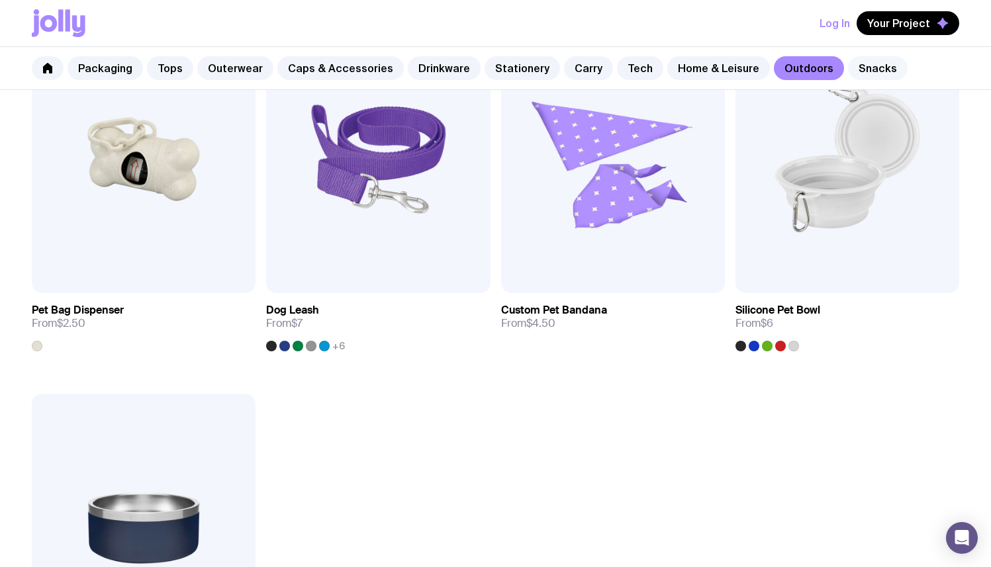
click at [849, 72] on link "Snacks" at bounding box center [878, 68] width 60 height 24
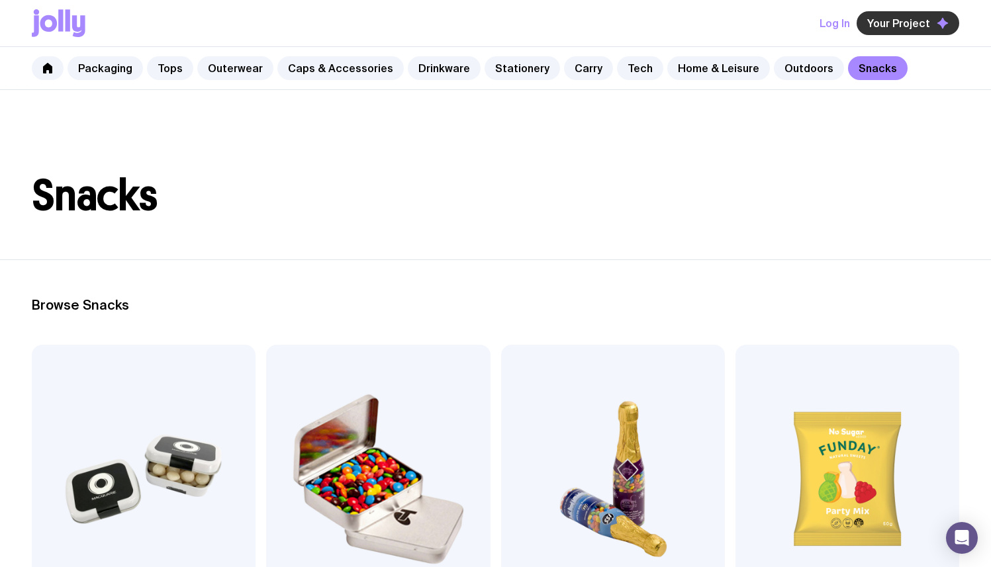
click at [890, 24] on span "Your Project" at bounding box center [898, 23] width 63 height 13
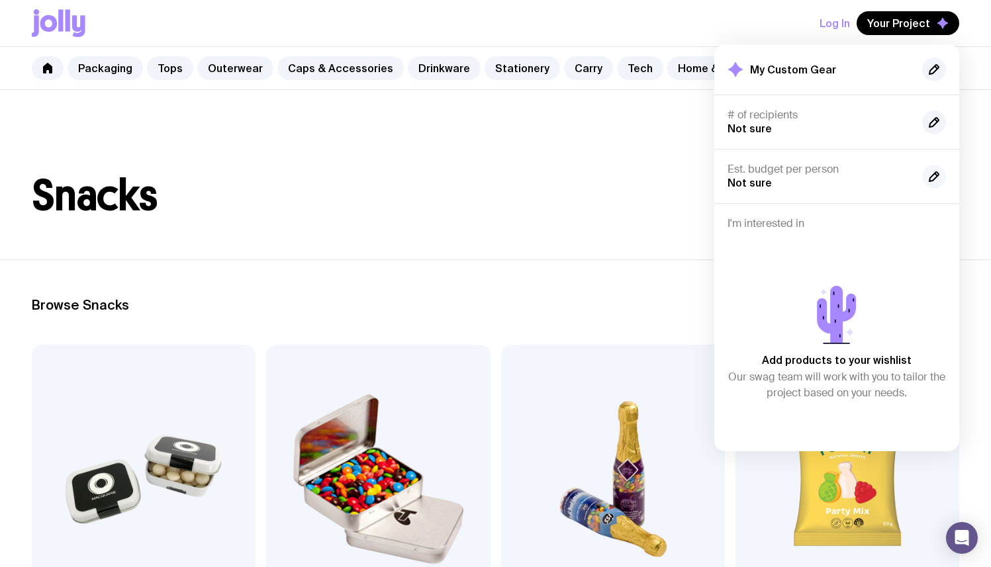
click at [930, 181] on icon "button" at bounding box center [934, 177] width 16 height 16
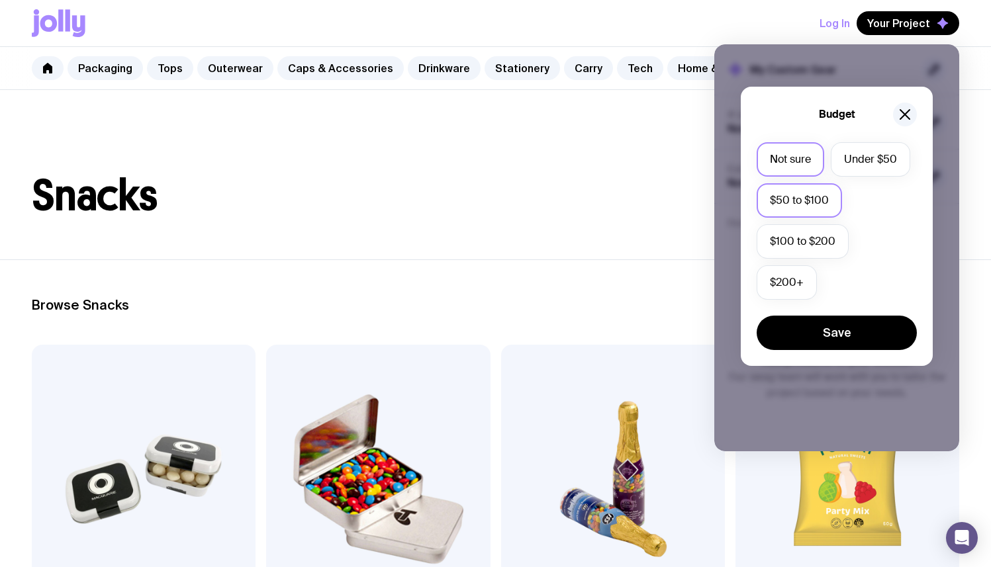
click at [793, 205] on label "$50 to $100" at bounding box center [799, 200] width 85 height 34
click at [0, 0] on input "$50 to $100" at bounding box center [0, 0] width 0 height 0
click at [816, 322] on button "Save" at bounding box center [837, 333] width 160 height 34
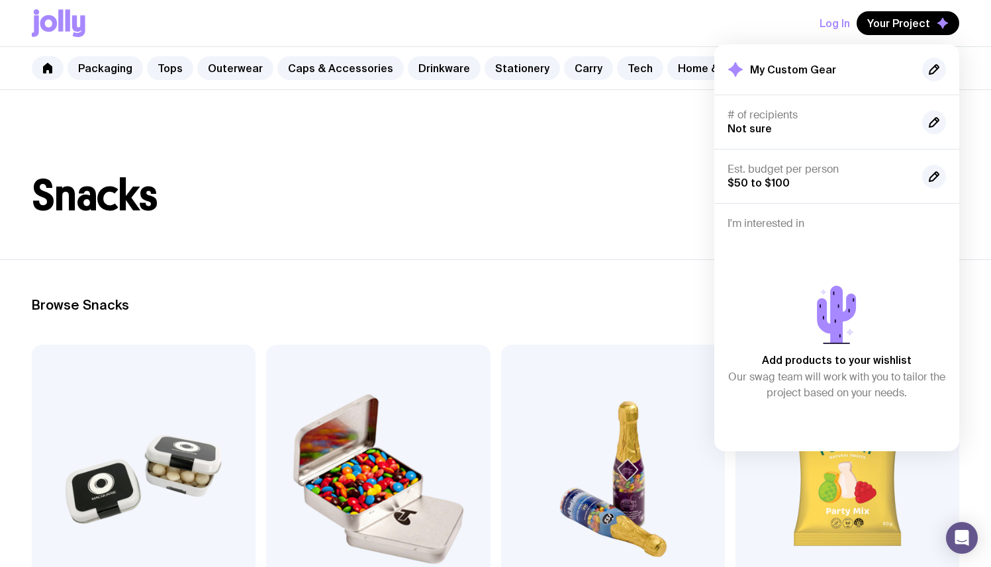
click at [813, 68] on h2 "My Custom Gear" at bounding box center [793, 69] width 86 height 13
click at [930, 65] on icon "button" at bounding box center [934, 70] width 16 height 16
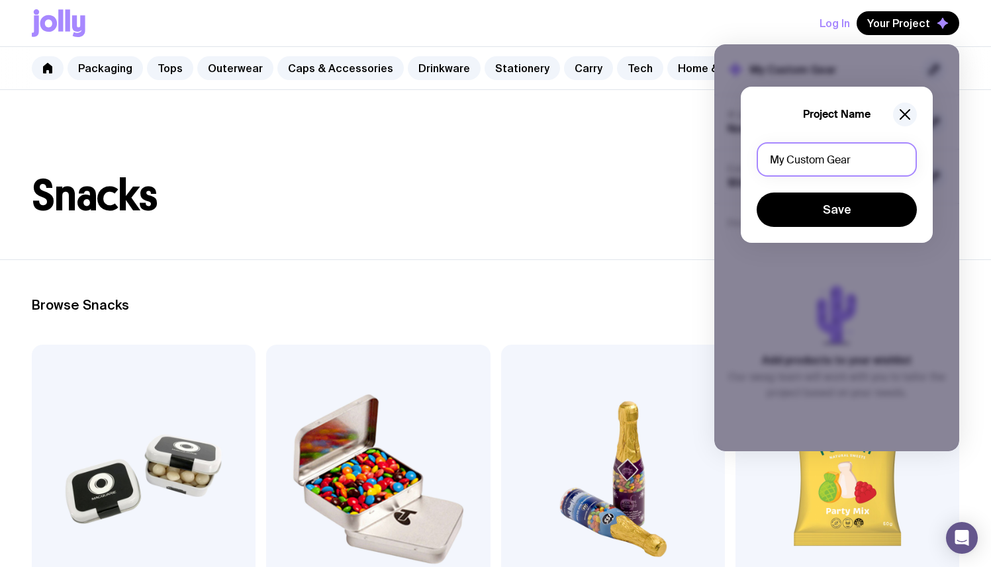
click at [855, 167] on input "My Custom Gear" at bounding box center [837, 159] width 160 height 34
type input "92"
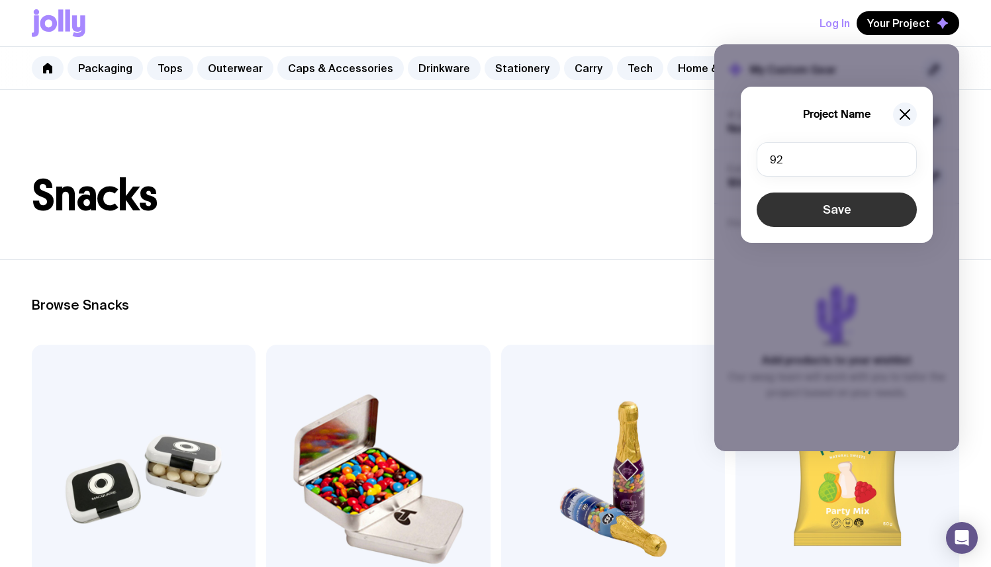
click at [881, 219] on button "Save" at bounding box center [837, 210] width 160 height 34
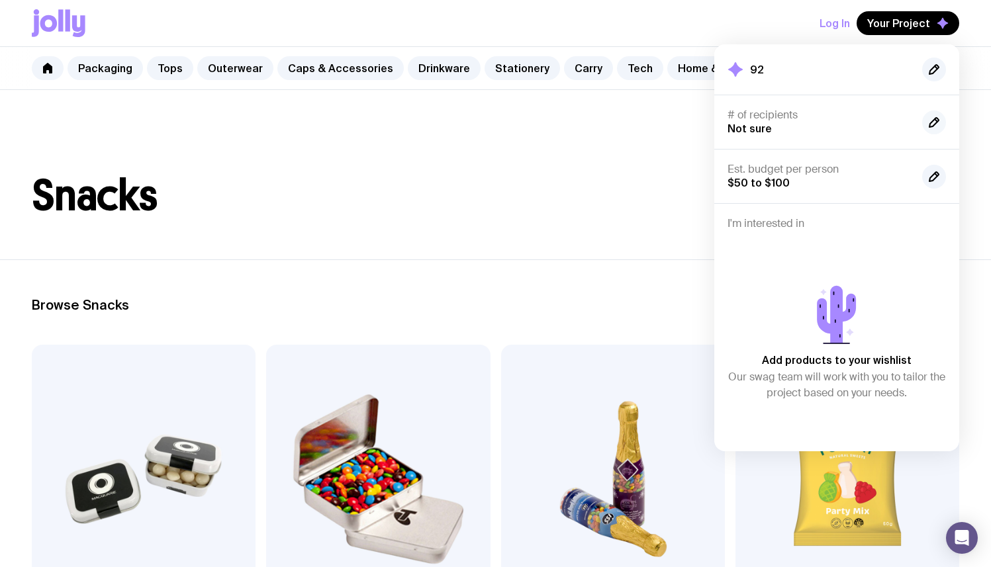
click at [934, 120] on icon "button" at bounding box center [934, 122] width 9 height 9
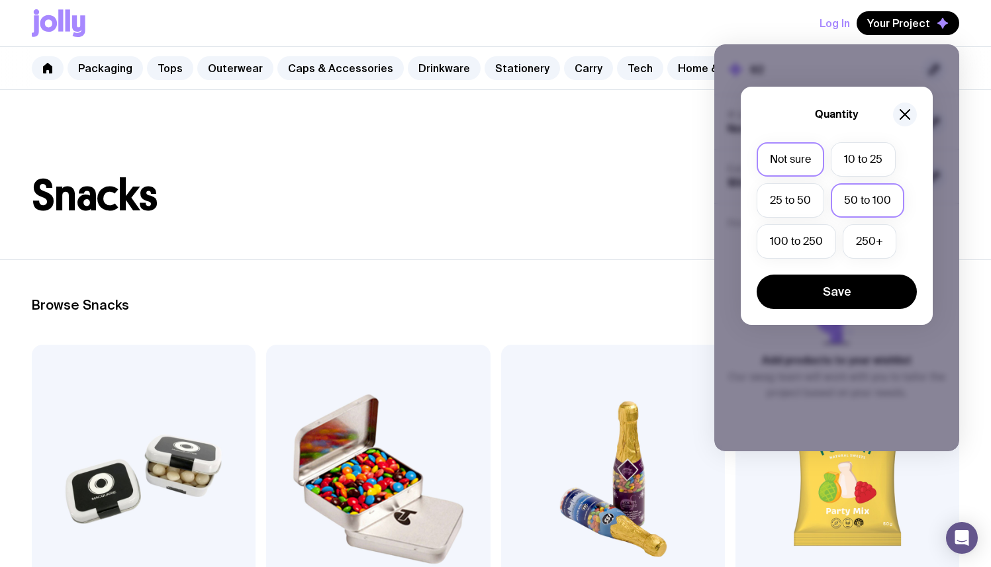
click at [875, 207] on label "50 to 100" at bounding box center [868, 200] width 74 height 34
click at [0, 0] on input "50 to 100" at bounding box center [0, 0] width 0 height 0
click at [828, 281] on button "Save" at bounding box center [837, 292] width 160 height 34
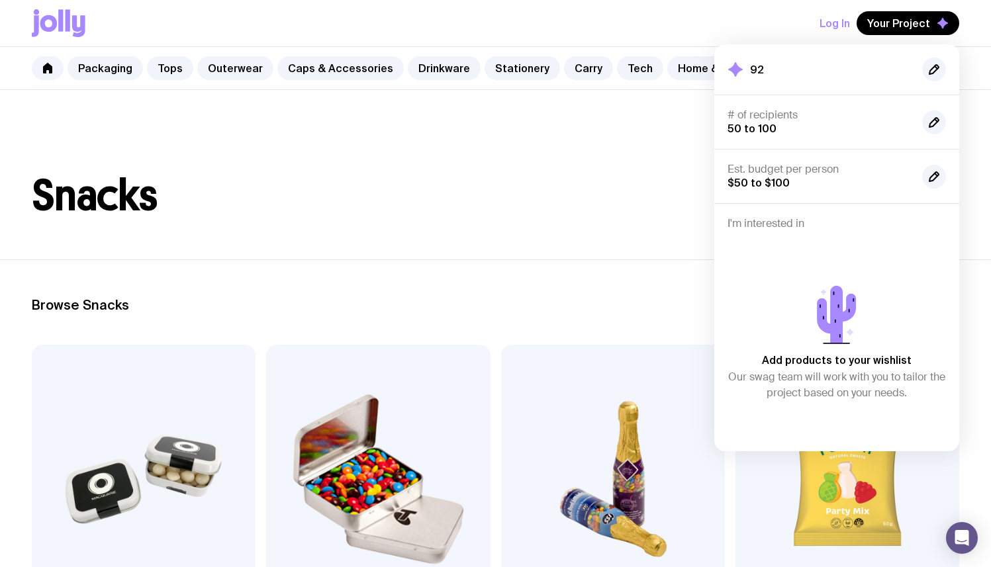
click at [649, 254] on header "Snacks" at bounding box center [495, 175] width 991 height 170
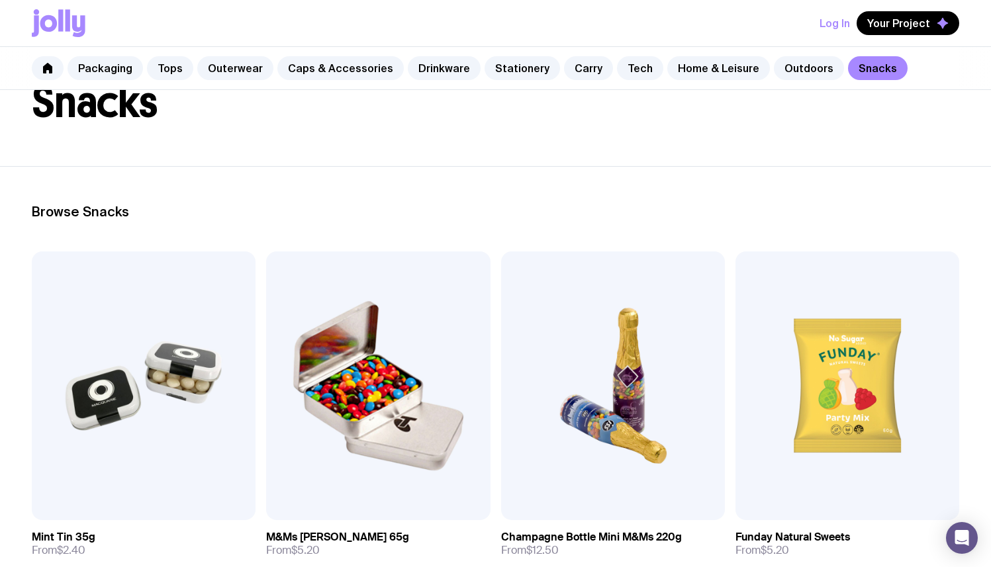
scroll to position [1, 0]
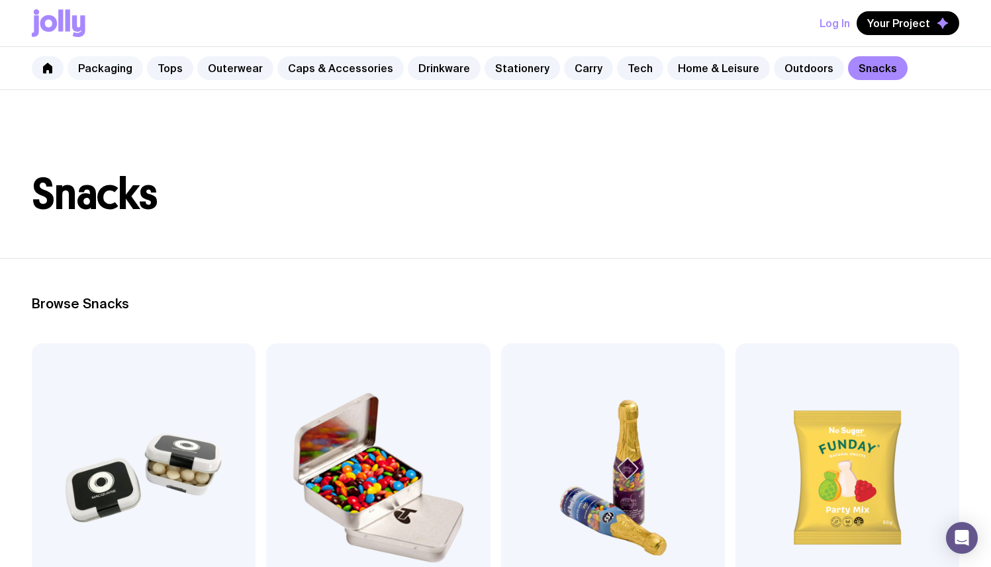
click at [91, 73] on link "Packaging" at bounding box center [105, 68] width 75 height 24
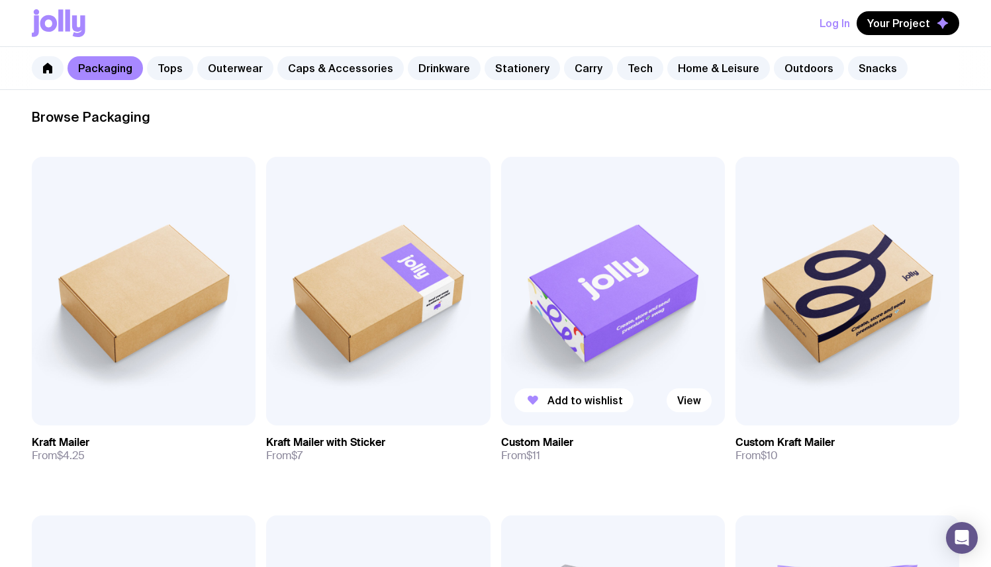
scroll to position [193, 0]
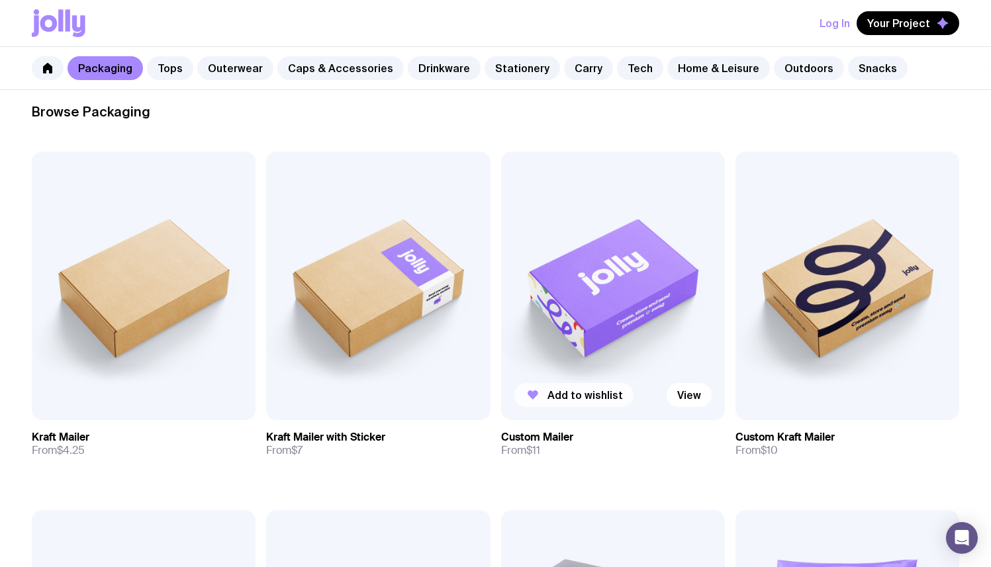
click at [585, 390] on span "Add to wishlist" at bounding box center [585, 395] width 75 height 13
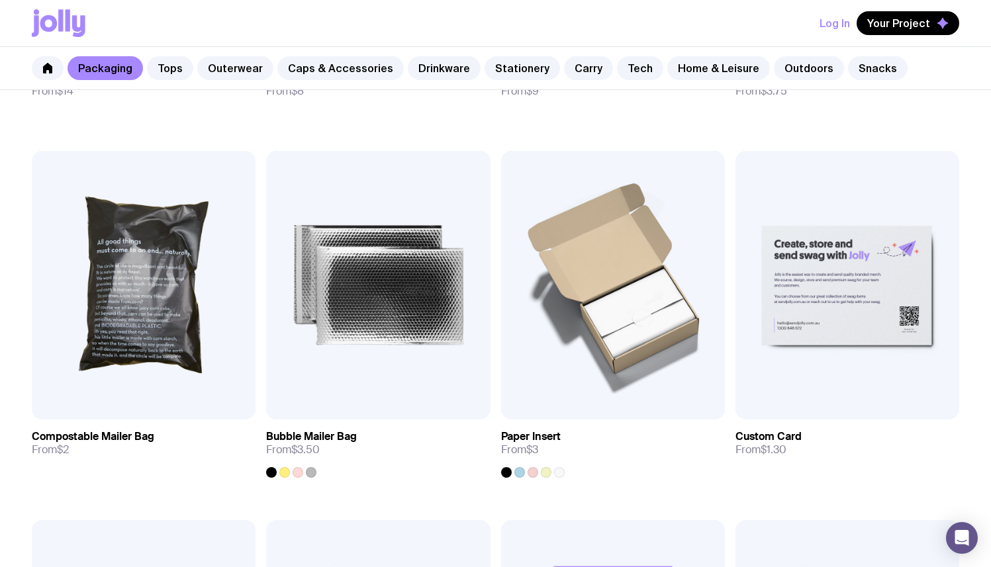
scroll to position [913, 0]
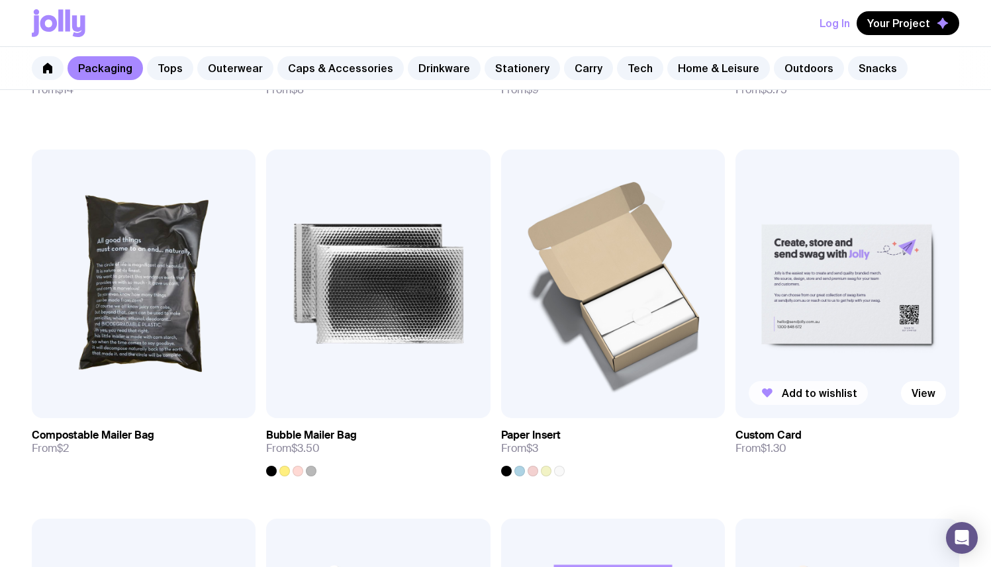
click at [793, 385] on button "Add to wishlist" at bounding box center [808, 393] width 119 height 24
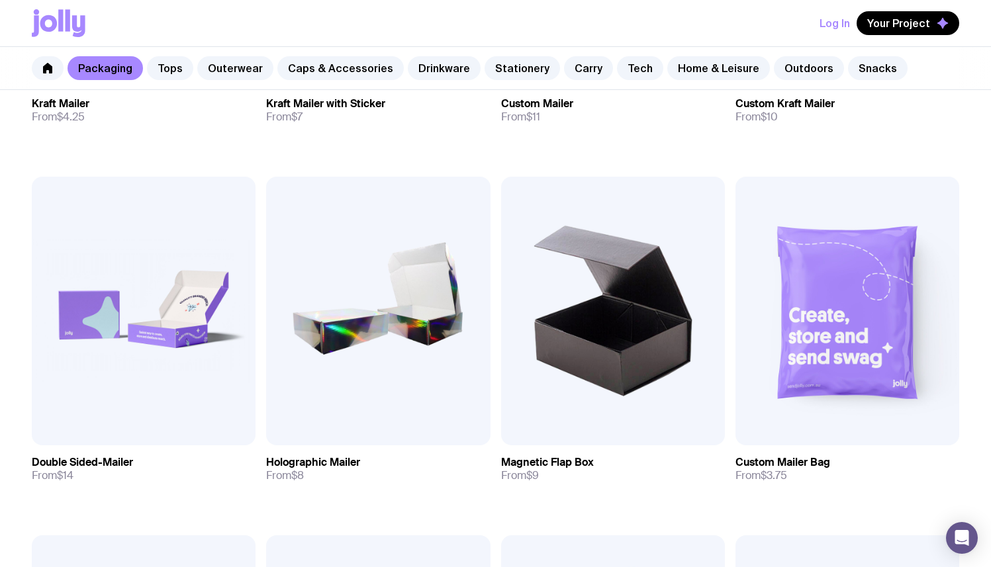
scroll to position [526, 0]
click at [167, 67] on link "Tops" at bounding box center [170, 68] width 46 height 24
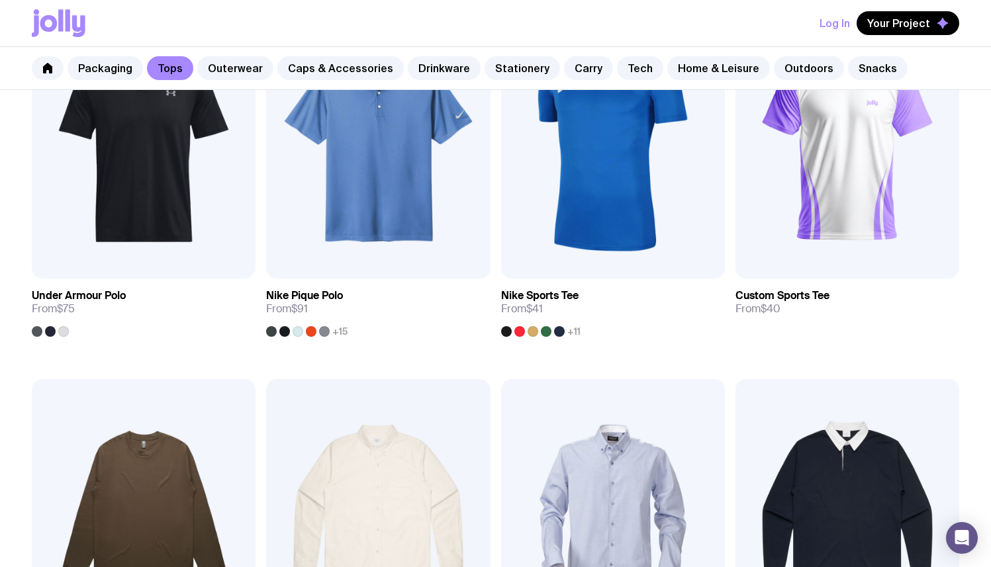
scroll to position [1024, 0]
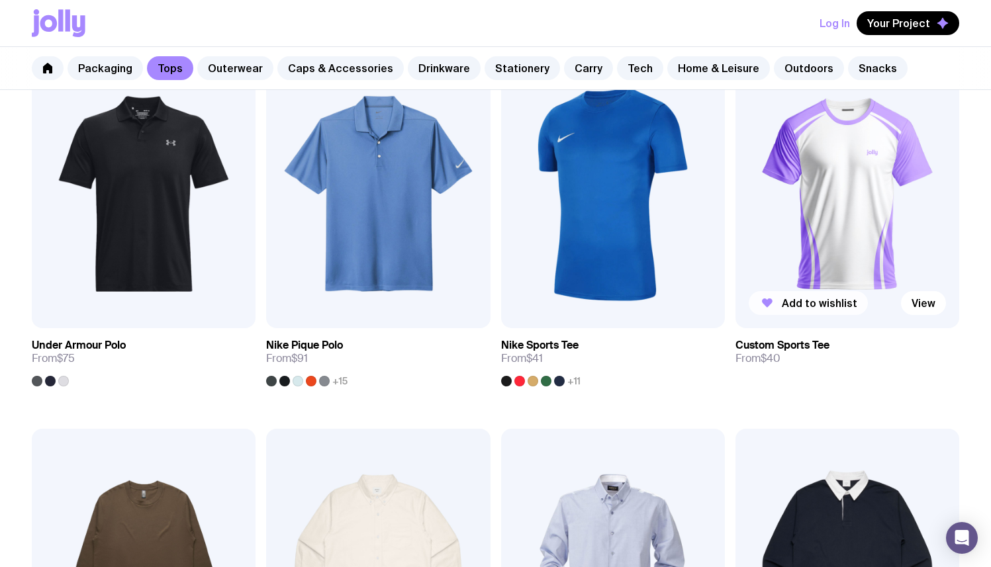
click at [838, 303] on span "Add to wishlist" at bounding box center [819, 303] width 75 height 13
click at [219, 70] on link "Outerwear" at bounding box center [235, 68] width 76 height 24
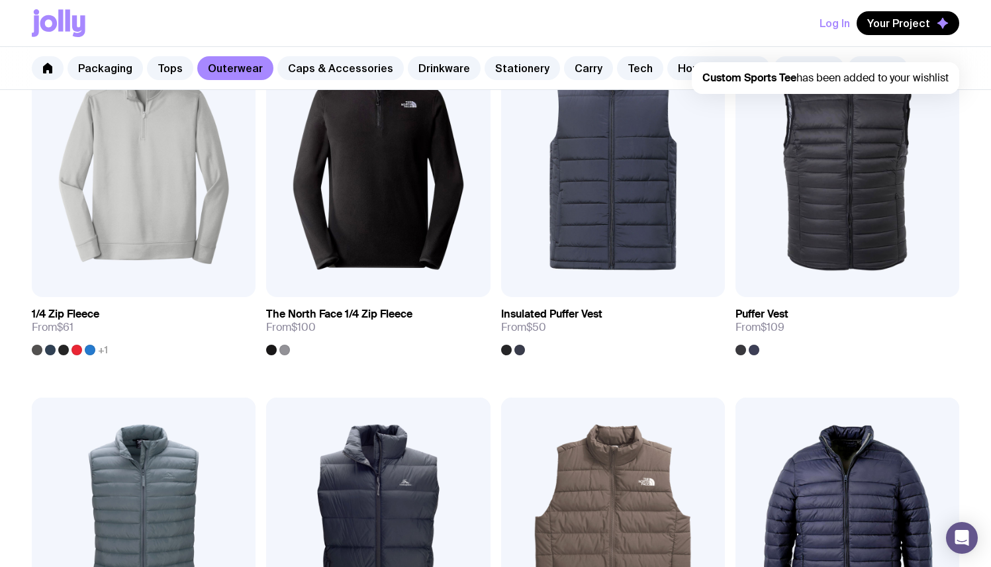
scroll to position [835, 0]
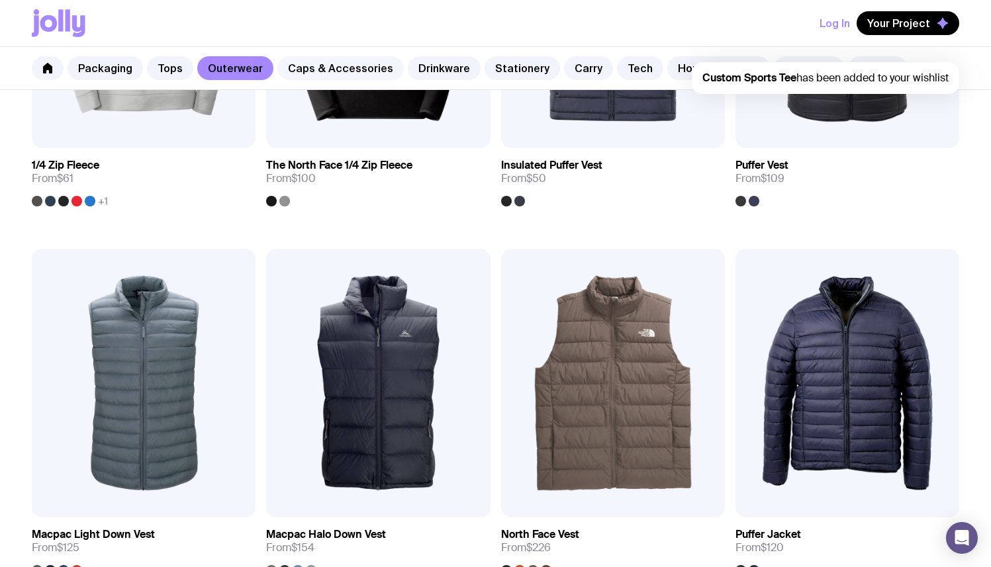
click at [305, 68] on link "Caps & Accessories" at bounding box center [340, 68] width 126 height 24
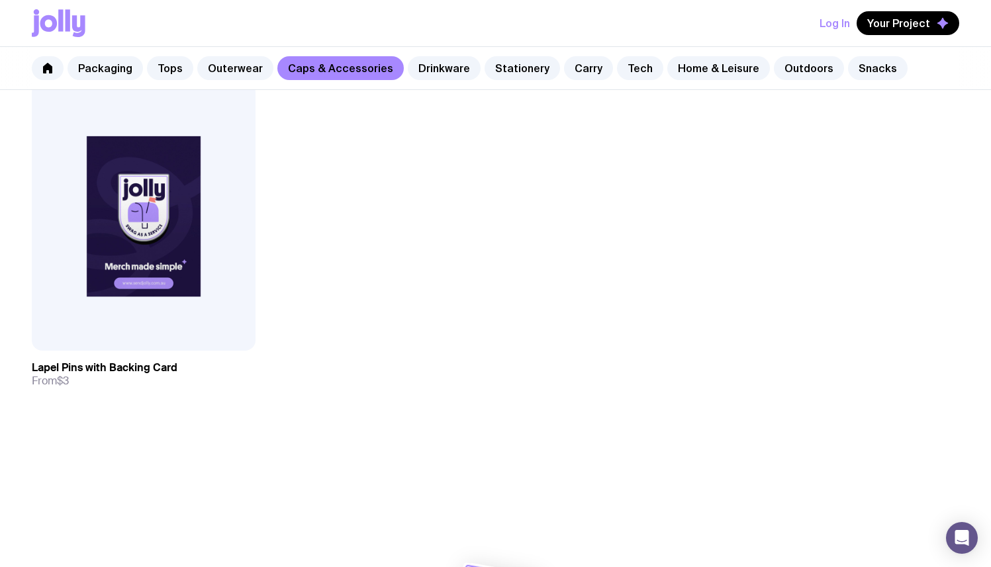
scroll to position [2512, 0]
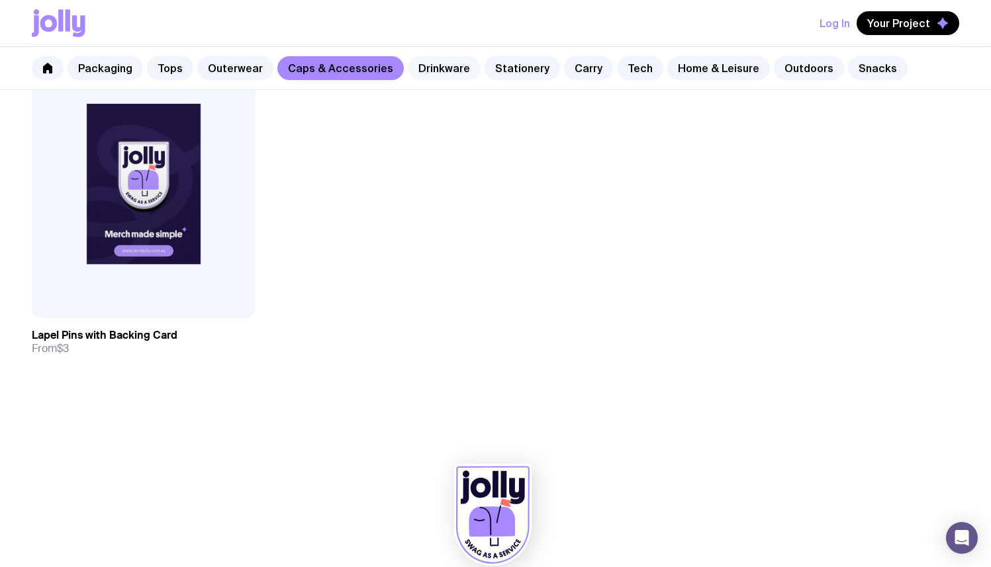
click at [430, 71] on link "Drinkware" at bounding box center [444, 68] width 73 height 24
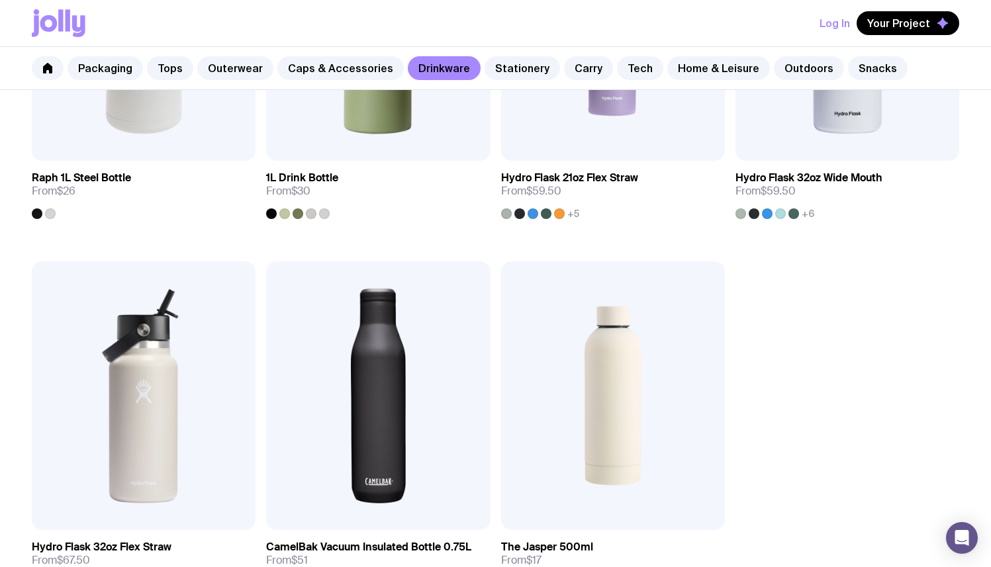
scroll to position [1918, 0]
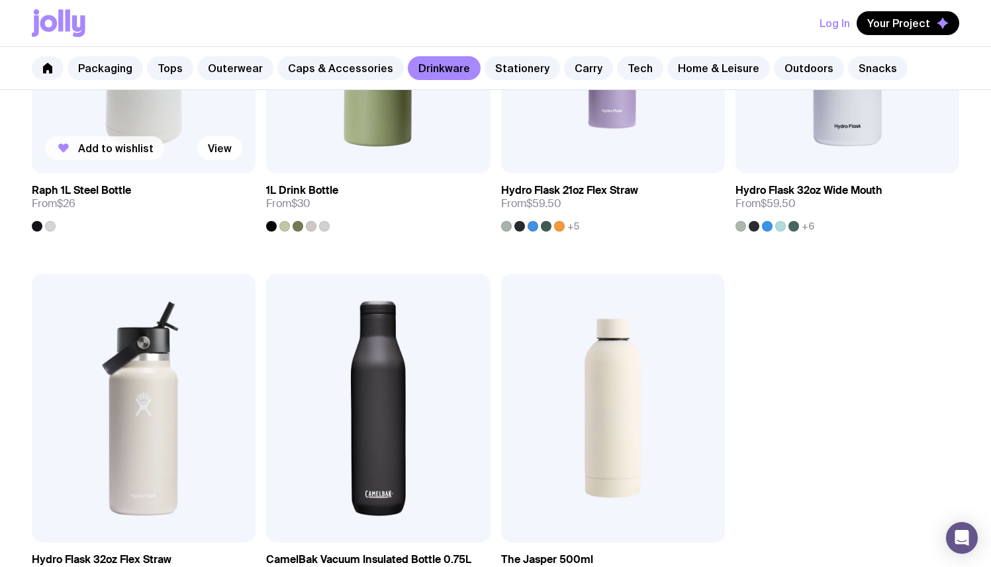
click at [89, 144] on span "Add to wishlist" at bounding box center [115, 148] width 75 height 13
click at [526, 64] on link "Stationery" at bounding box center [522, 68] width 75 height 24
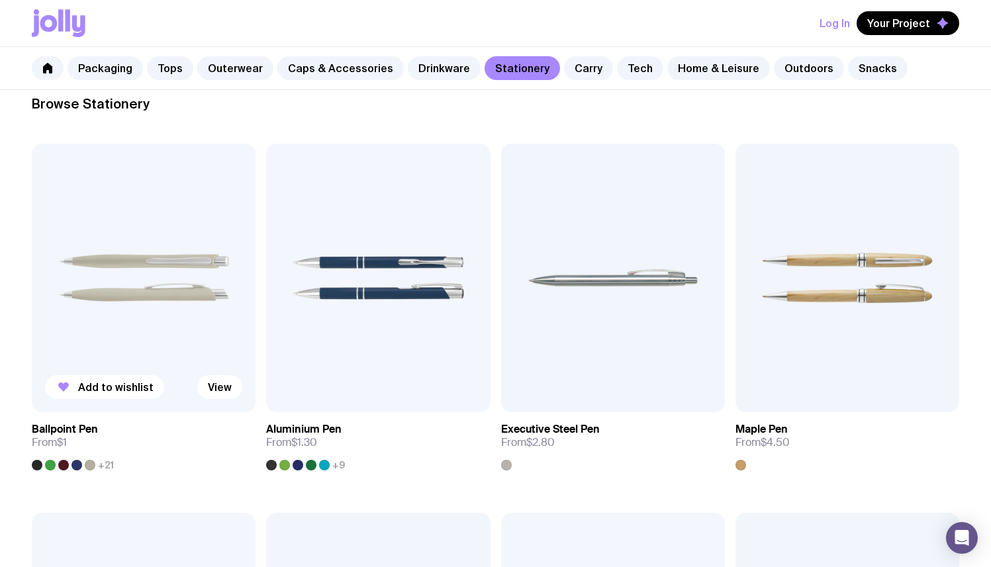
scroll to position [202, 0]
click at [95, 381] on span "Add to wishlist" at bounding box center [115, 386] width 75 height 13
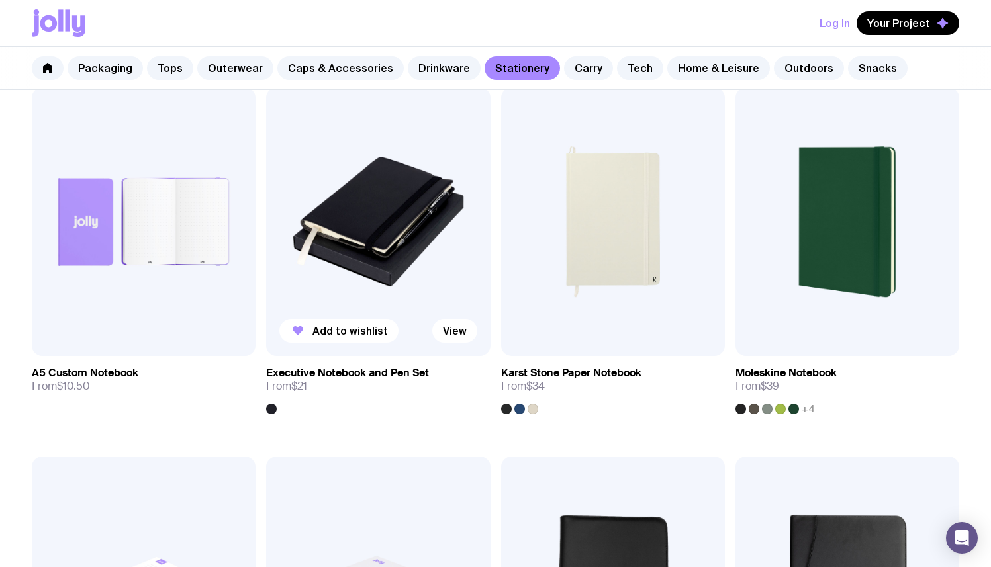
scroll to position [1397, 0]
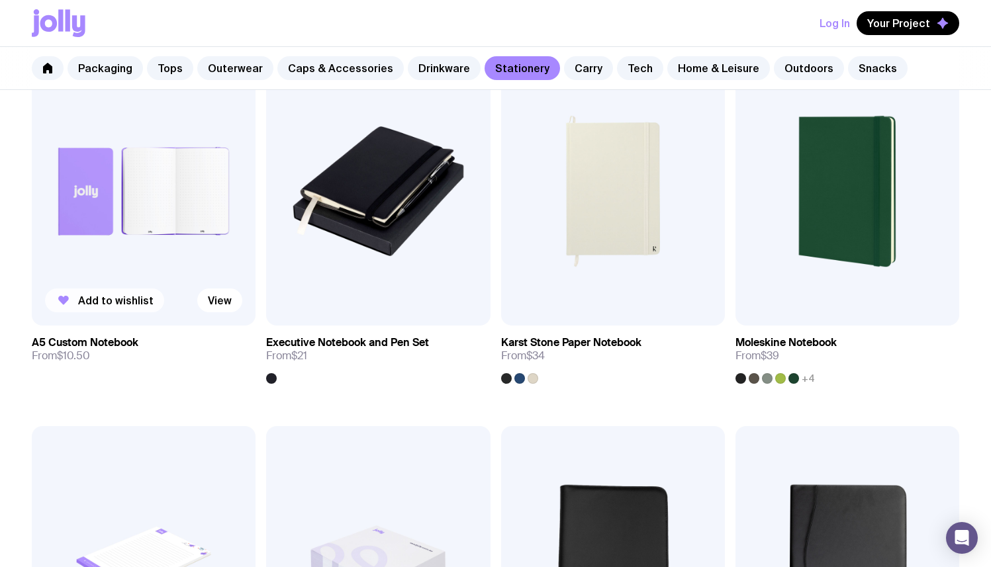
click at [73, 297] on button "Add to wishlist" at bounding box center [104, 301] width 119 height 24
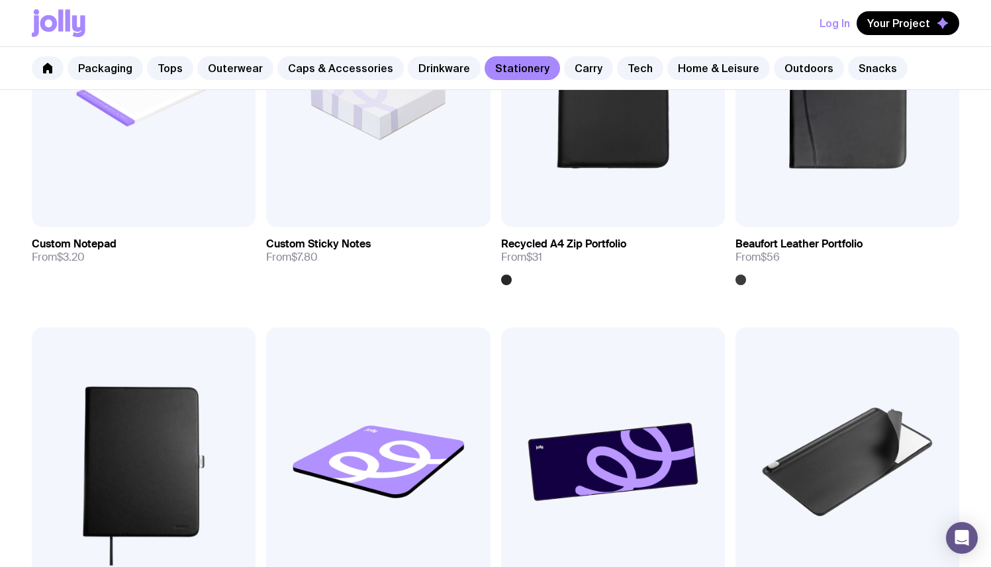
scroll to position [1848, 0]
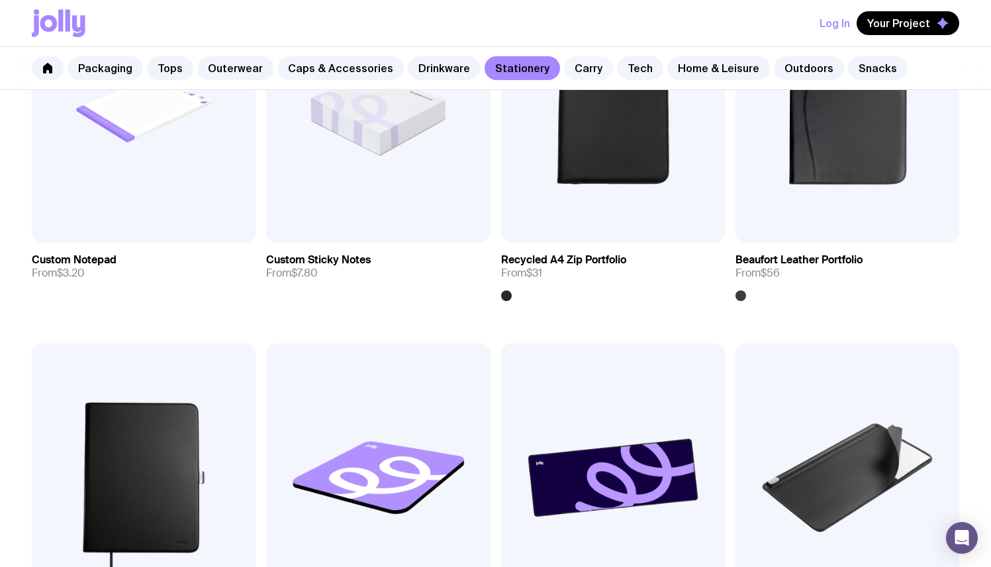
click at [579, 70] on link "Carry" at bounding box center [588, 68] width 49 height 24
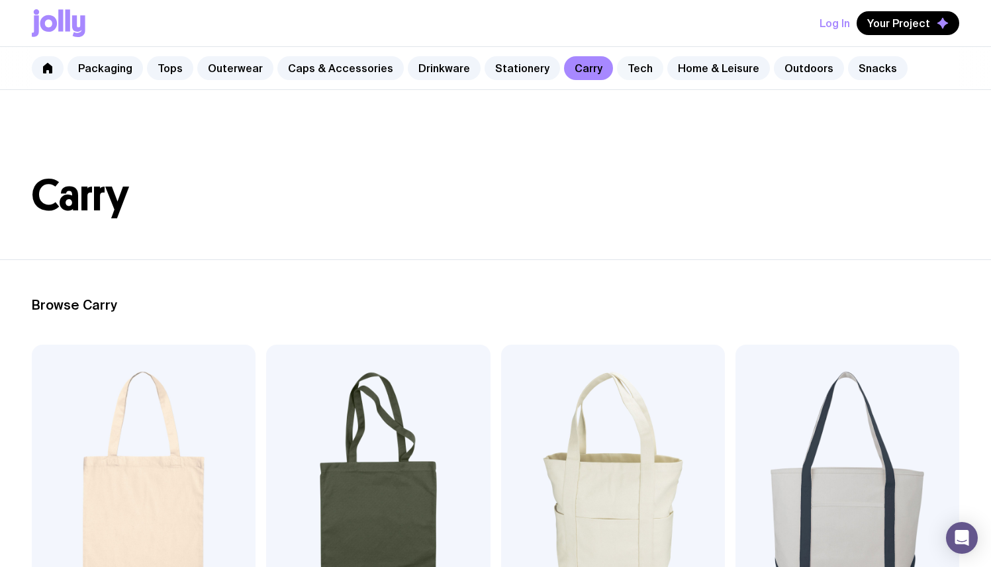
click at [620, 71] on link "Tech" at bounding box center [640, 68] width 46 height 24
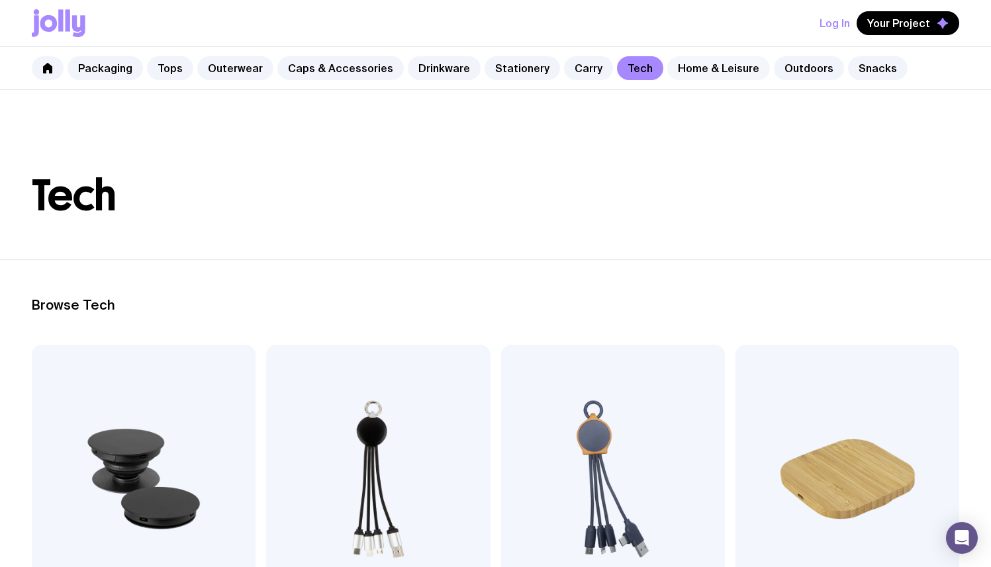
click at [693, 78] on link "Home & Leisure" at bounding box center [718, 68] width 103 height 24
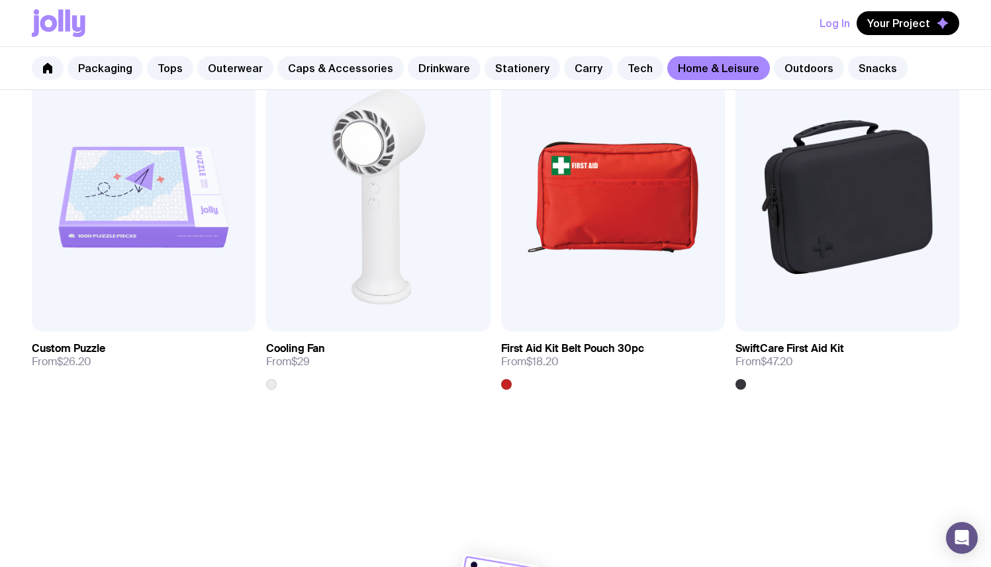
scroll to position [2916, 0]
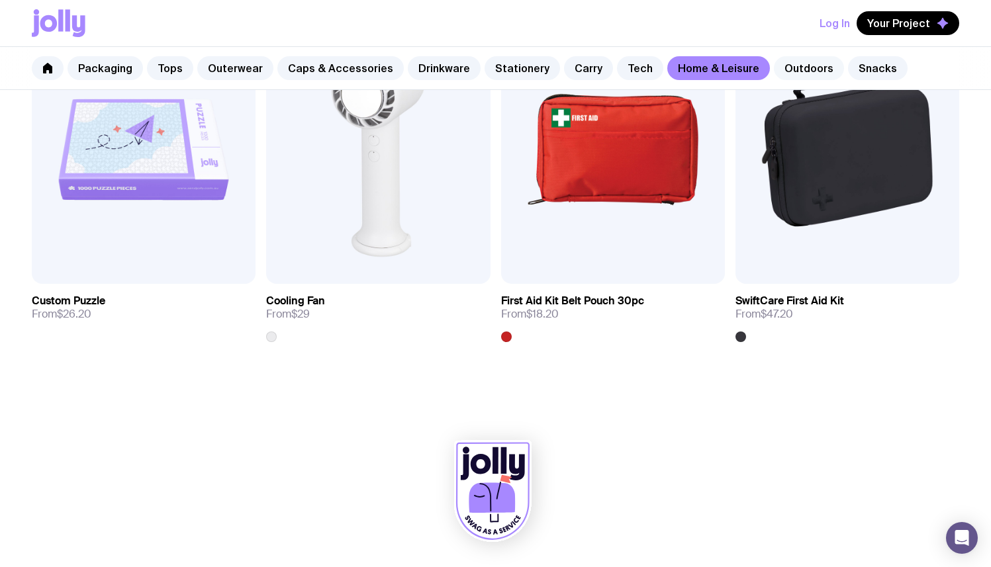
click at [797, 72] on link "Outdoors" at bounding box center [809, 68] width 70 height 24
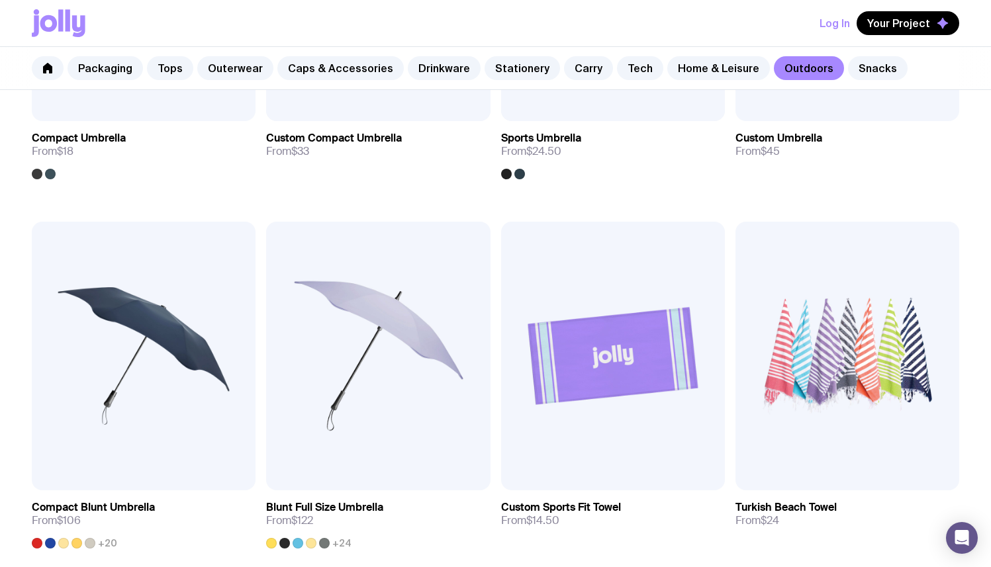
scroll to position [452, 0]
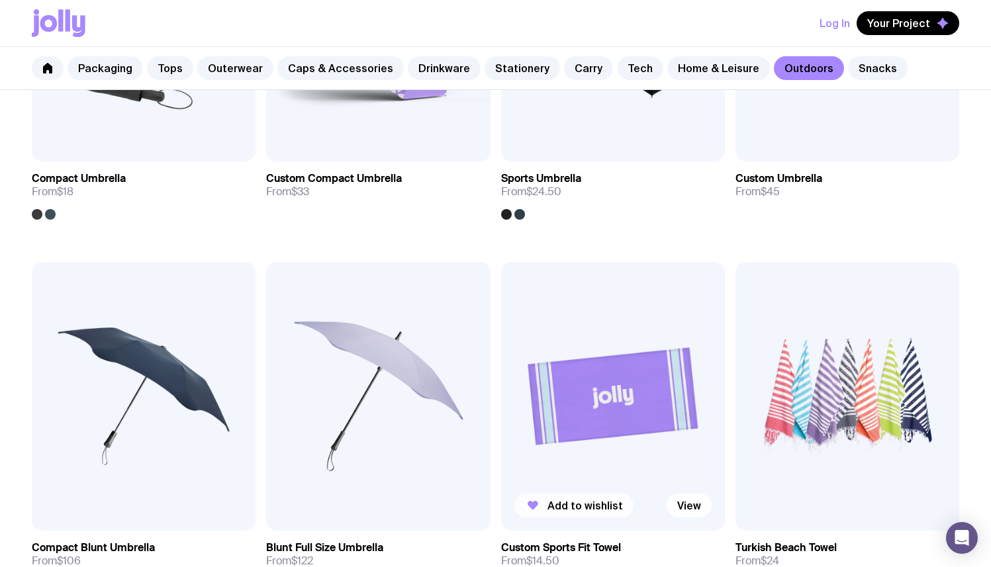
click at [577, 507] on span "Add to wishlist" at bounding box center [585, 505] width 75 height 13
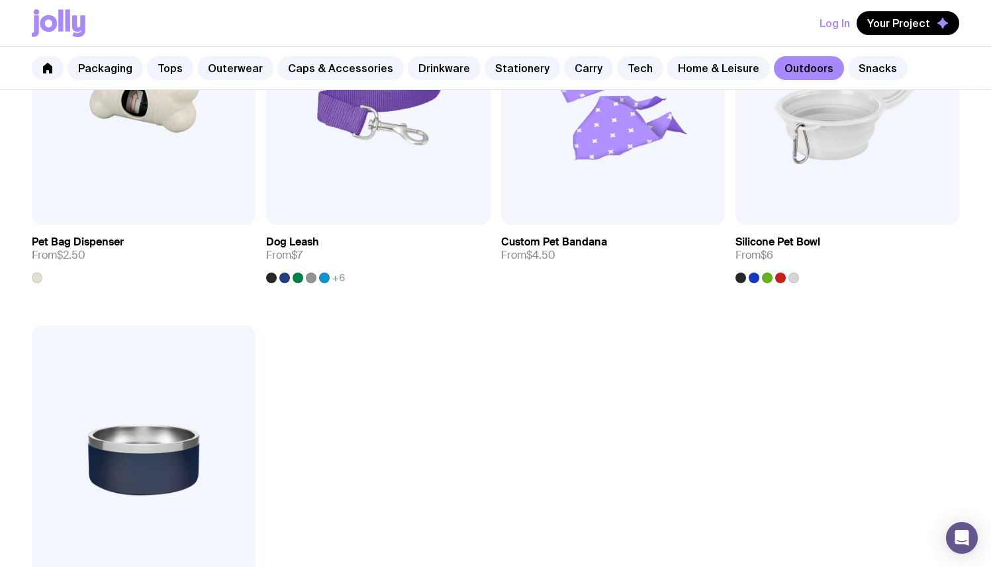
scroll to position [1839, 0]
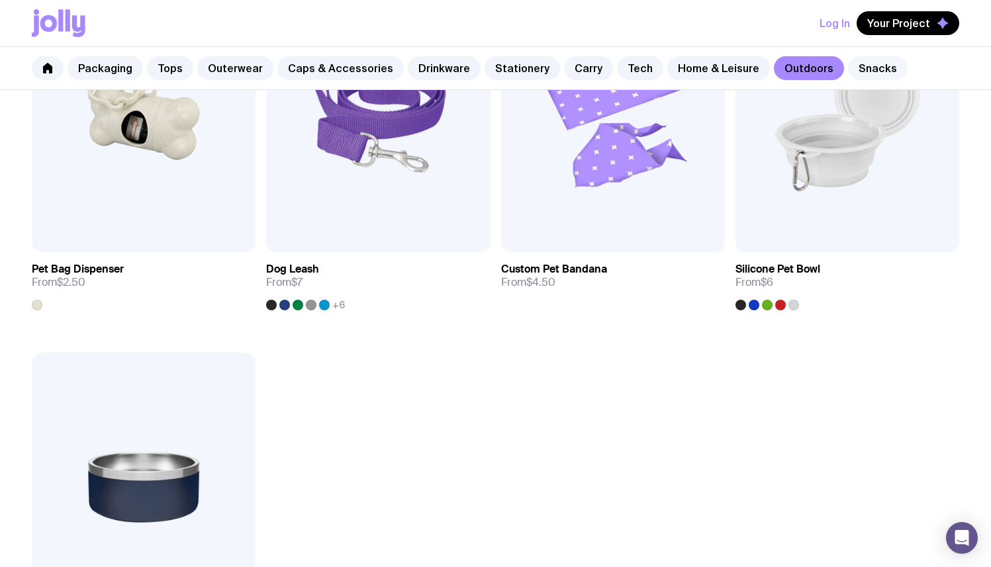
click at [852, 72] on link "Snacks" at bounding box center [878, 68] width 60 height 24
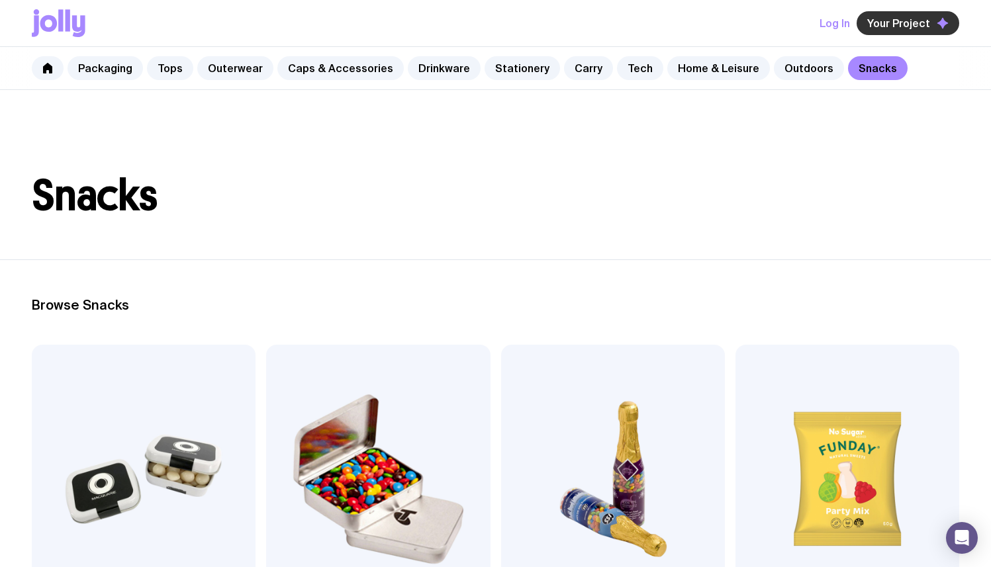
click at [891, 25] on span "Your Project" at bounding box center [898, 23] width 63 height 13
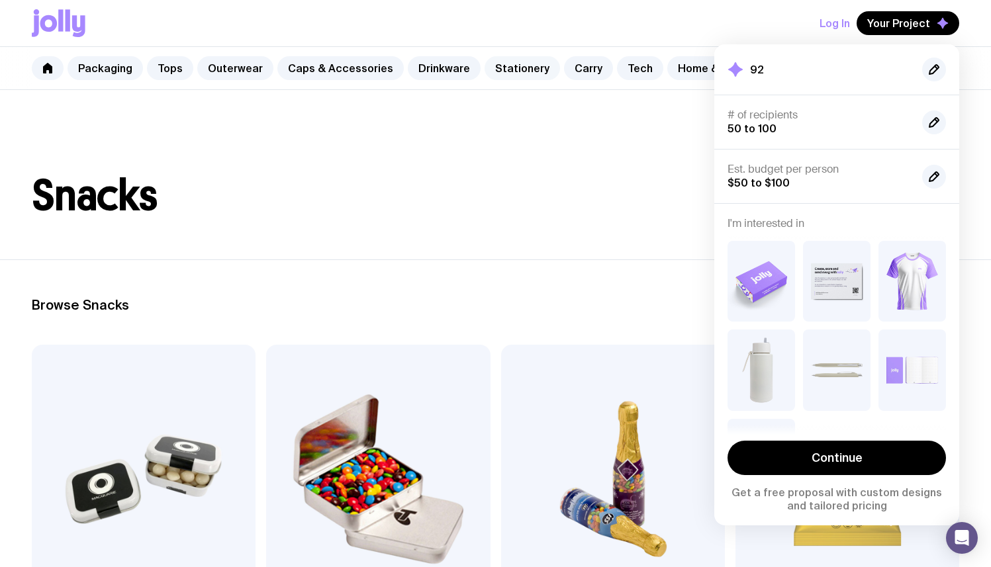
click at [524, 68] on link "Stationery" at bounding box center [522, 68] width 75 height 24
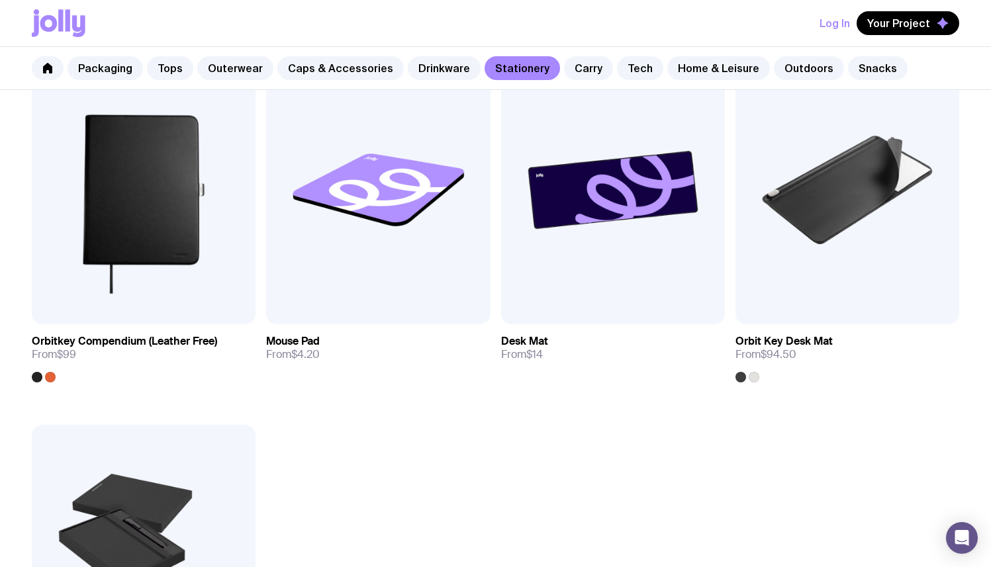
scroll to position [1948, 0]
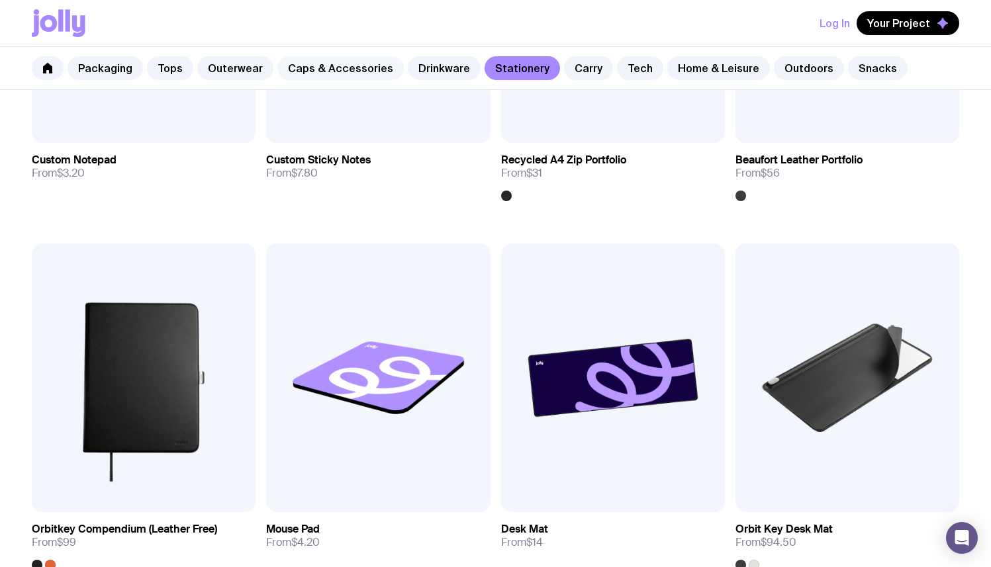
click at [317, 69] on link "Caps & Accessories" at bounding box center [340, 68] width 126 height 24
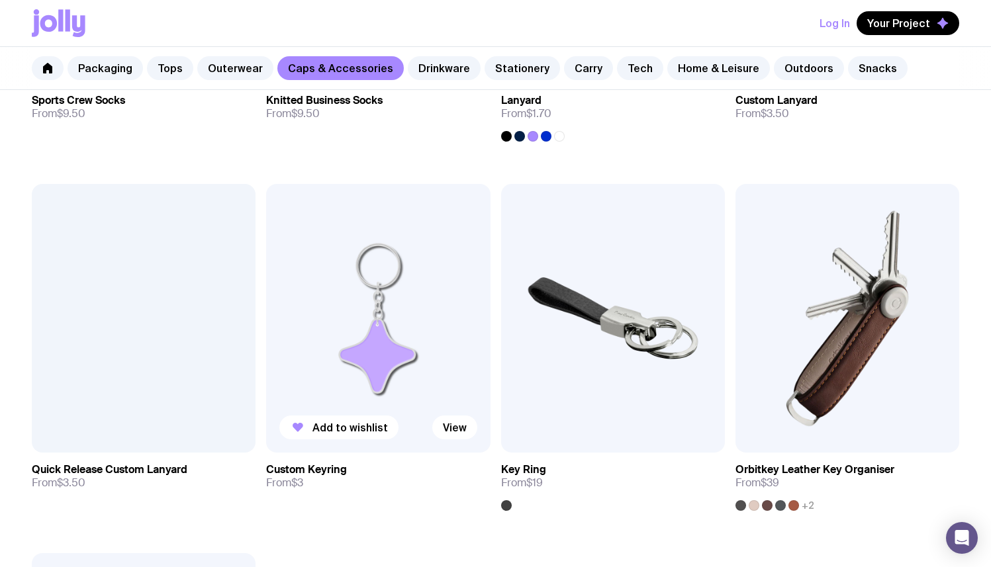
scroll to position [1984, 0]
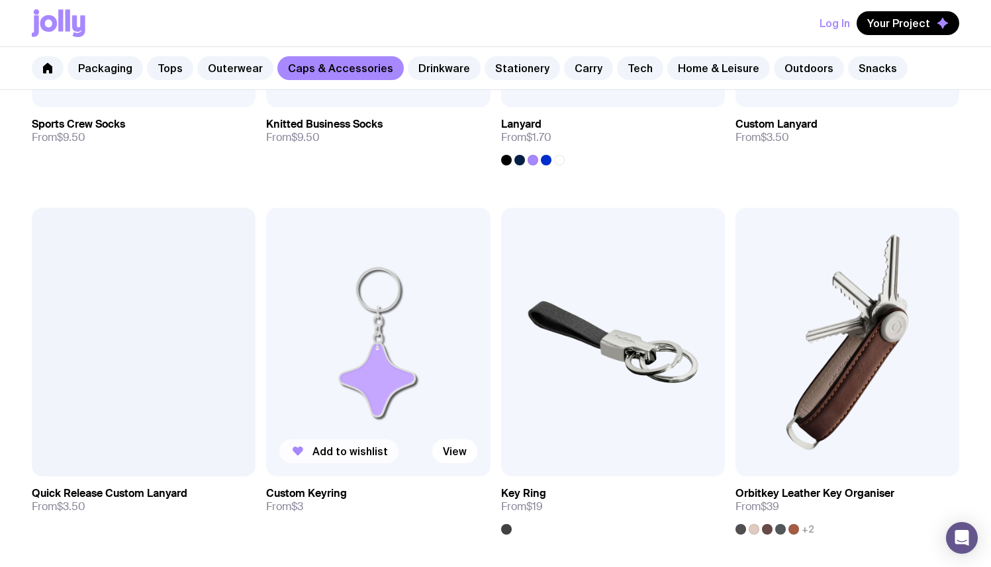
click at [353, 454] on span "Add to wishlist" at bounding box center [350, 451] width 75 height 13
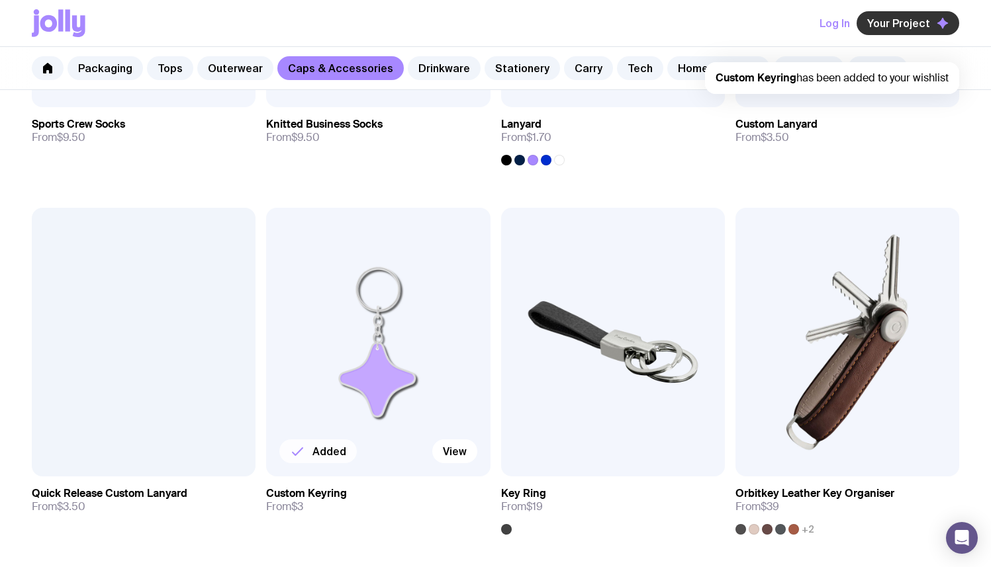
click at [920, 26] on span "Your Project" at bounding box center [898, 23] width 63 height 13
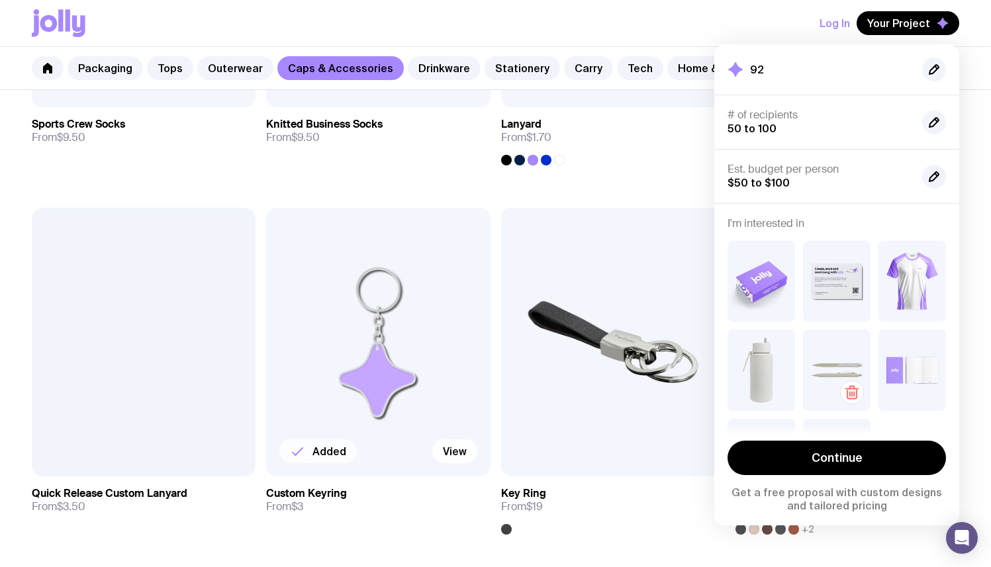
scroll to position [62, 0]
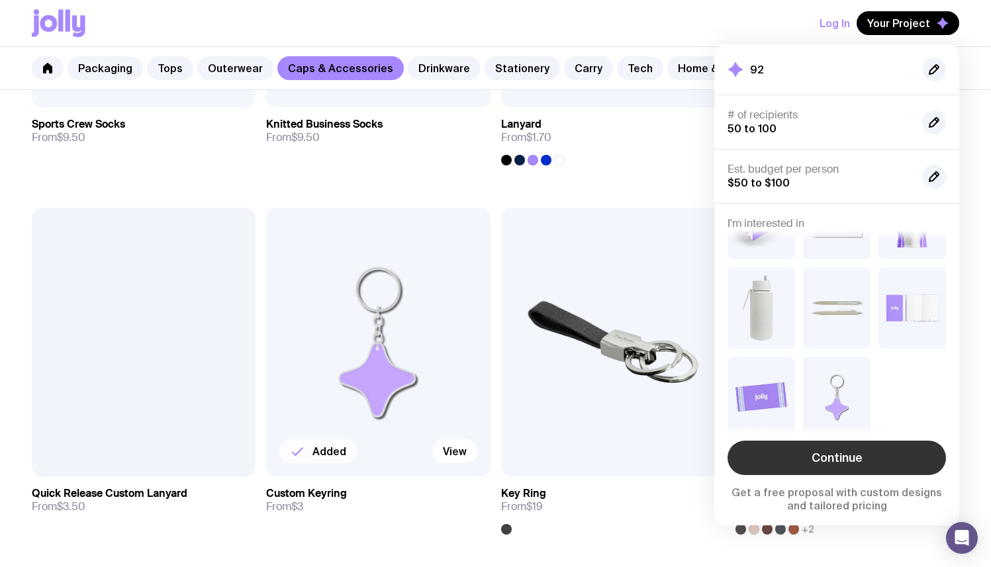
click at [840, 449] on link "Continue" at bounding box center [837, 458] width 219 height 34
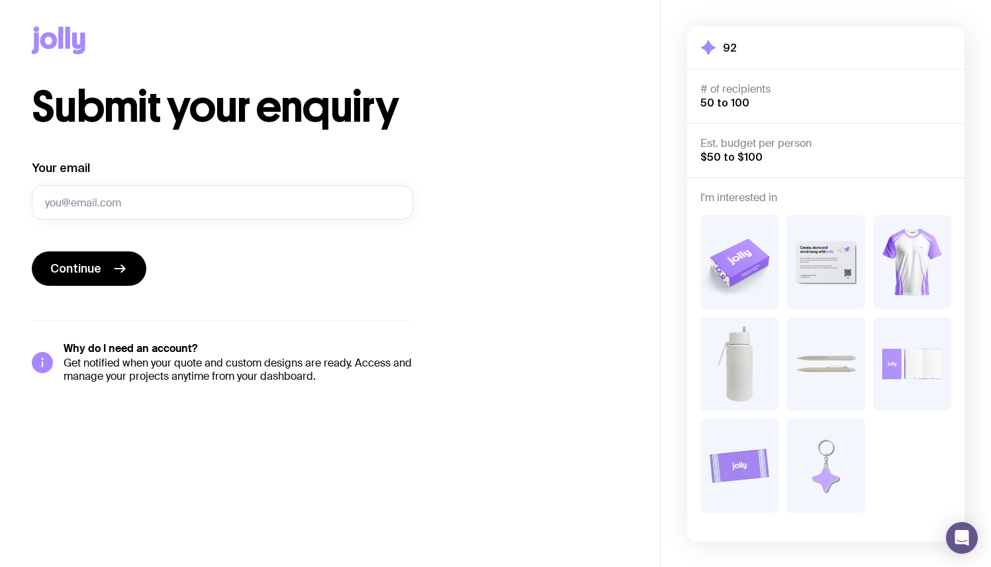
scroll to position [146, 0]
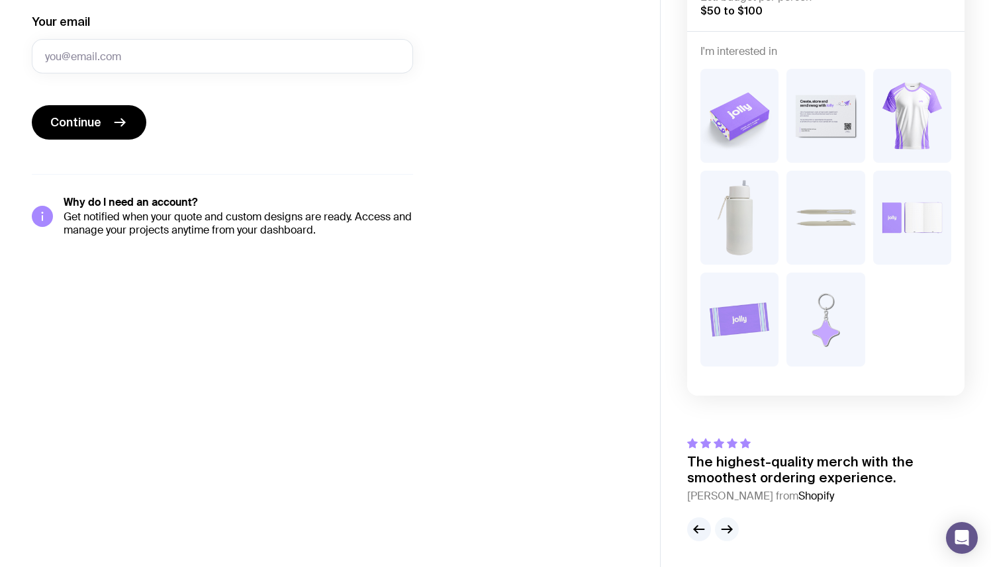
click at [729, 530] on icon "button" at bounding box center [729, 529] width 3 height 7
click at [689, 528] on button "button" at bounding box center [699, 530] width 24 height 24
click at [732, 524] on icon "button" at bounding box center [727, 530] width 16 height 16
click at [732, 522] on icon "button" at bounding box center [727, 530] width 16 height 16
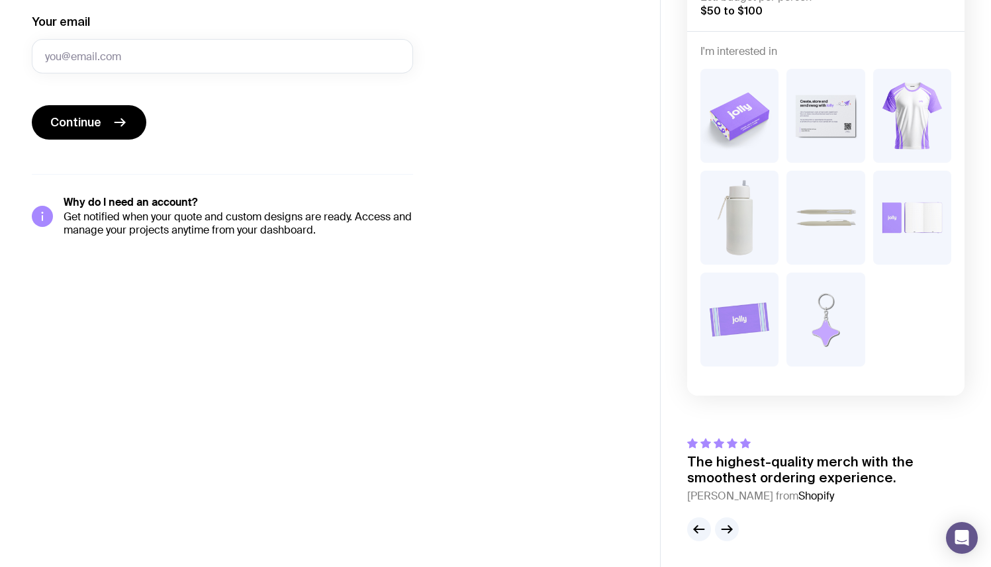
click at [907, 103] on img at bounding box center [912, 116] width 78 height 94
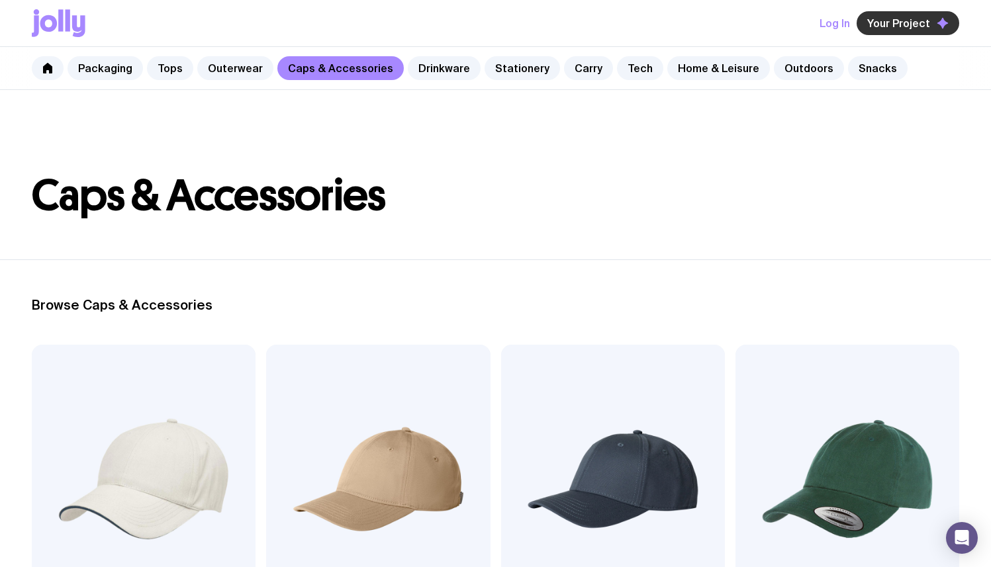
click at [919, 30] on button "Your Project" at bounding box center [908, 23] width 103 height 24
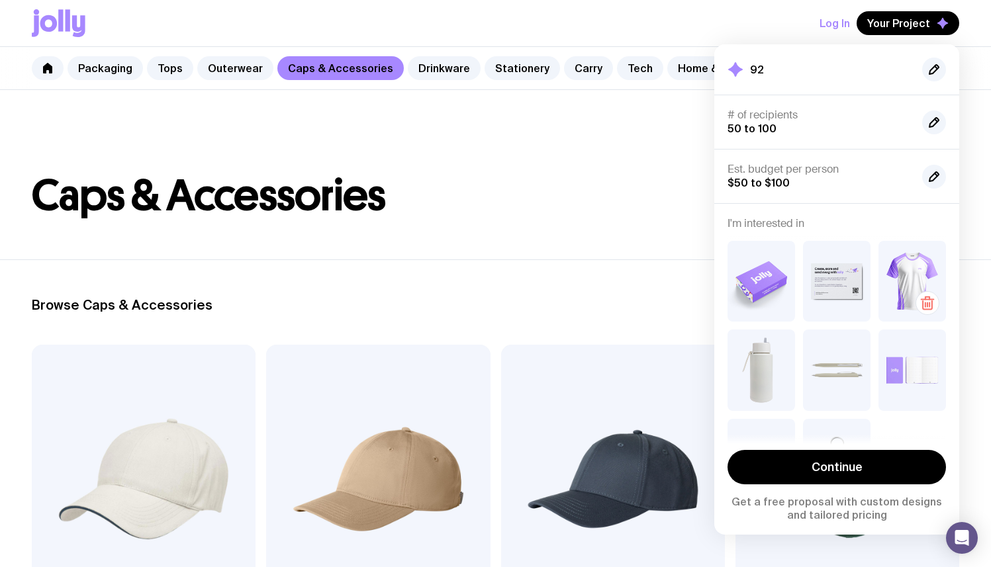
click at [912, 255] on img at bounding box center [913, 281] width 68 height 81
click at [576, 162] on header "Caps & Accessories" at bounding box center [495, 175] width 991 height 170
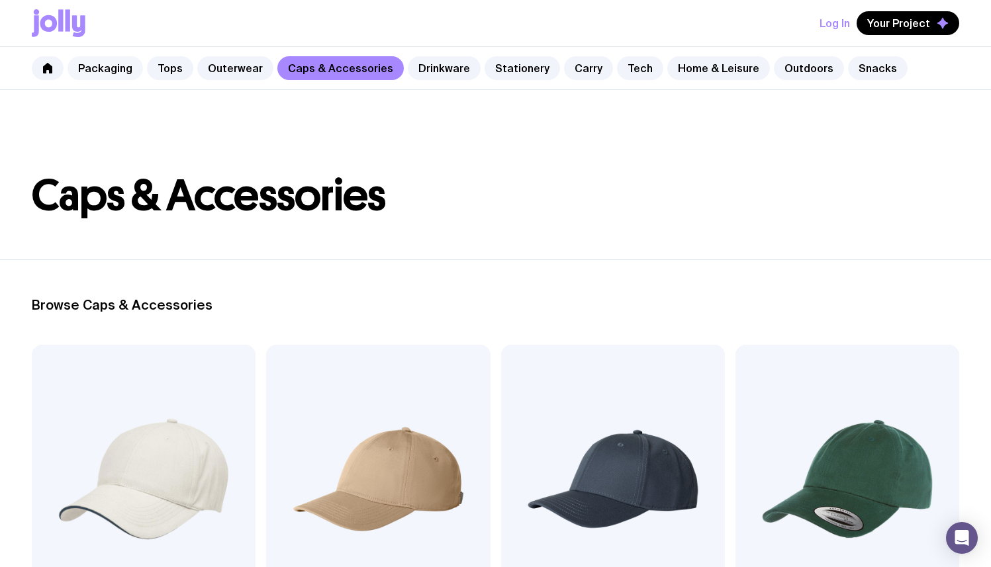
click at [104, 68] on link "Packaging" at bounding box center [105, 68] width 75 height 24
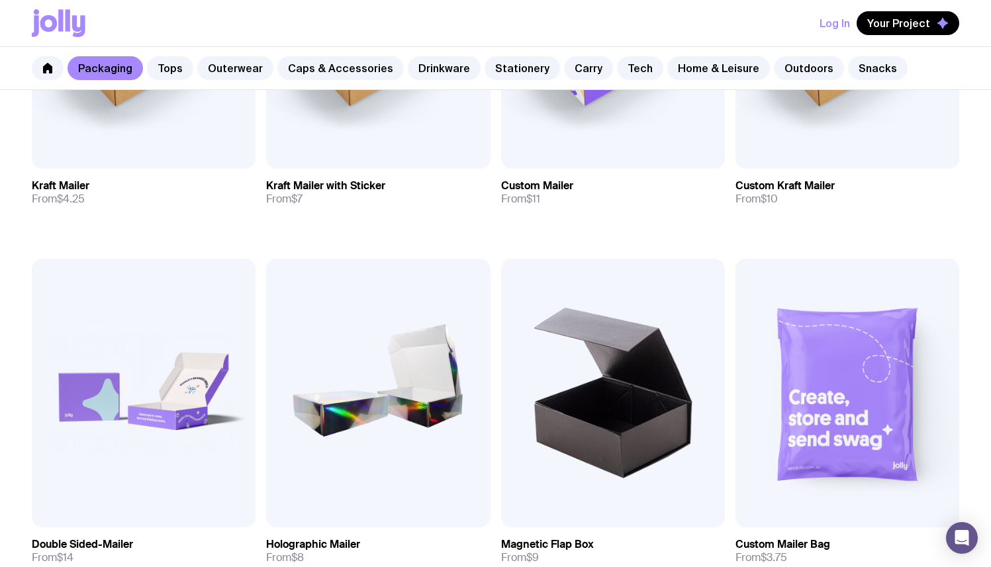
scroll to position [434, 0]
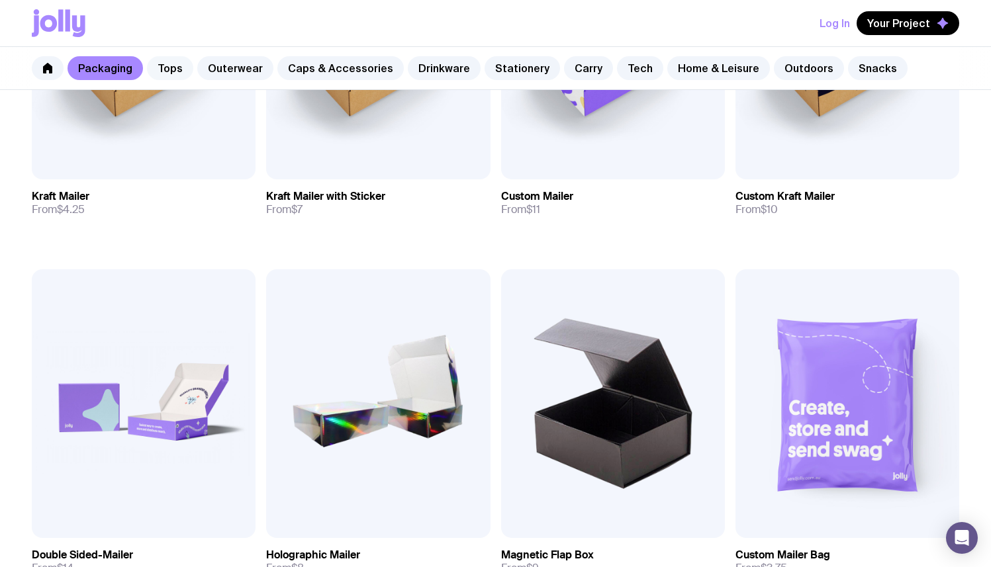
click at [158, 76] on link "Tops" at bounding box center [170, 68] width 46 height 24
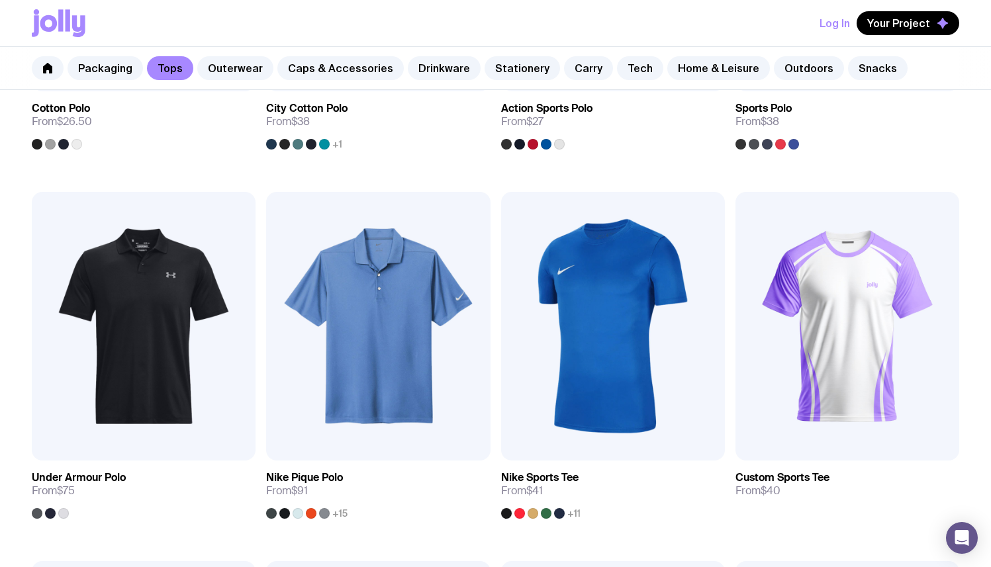
scroll to position [897, 0]
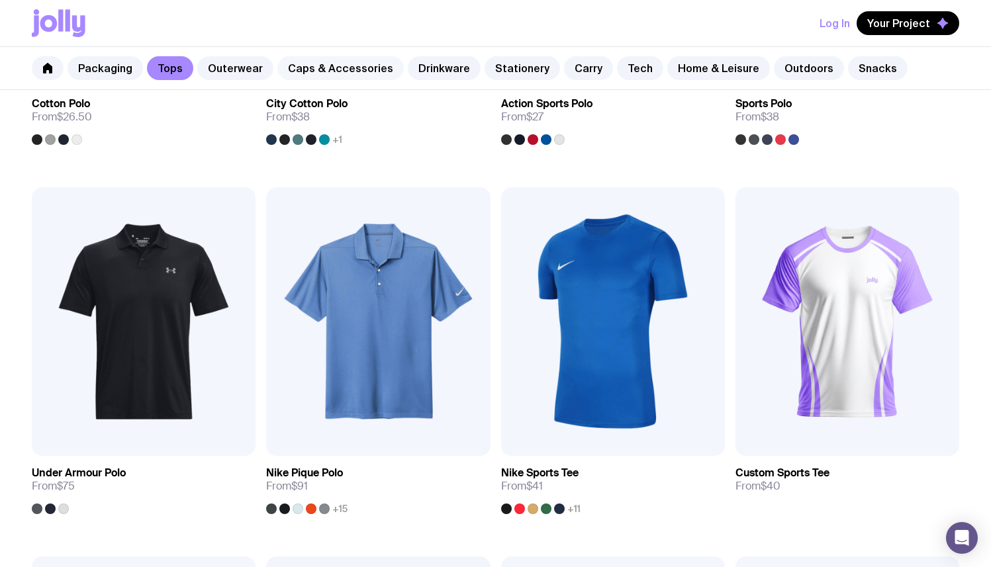
click at [369, 76] on link "Caps & Accessories" at bounding box center [340, 68] width 126 height 24
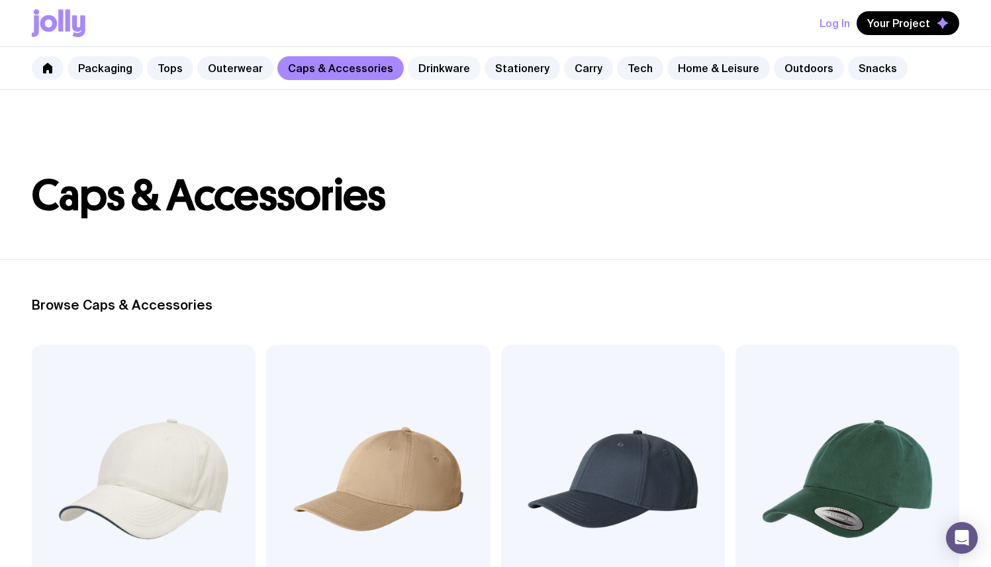
click at [442, 78] on link "Drinkware" at bounding box center [444, 68] width 73 height 24
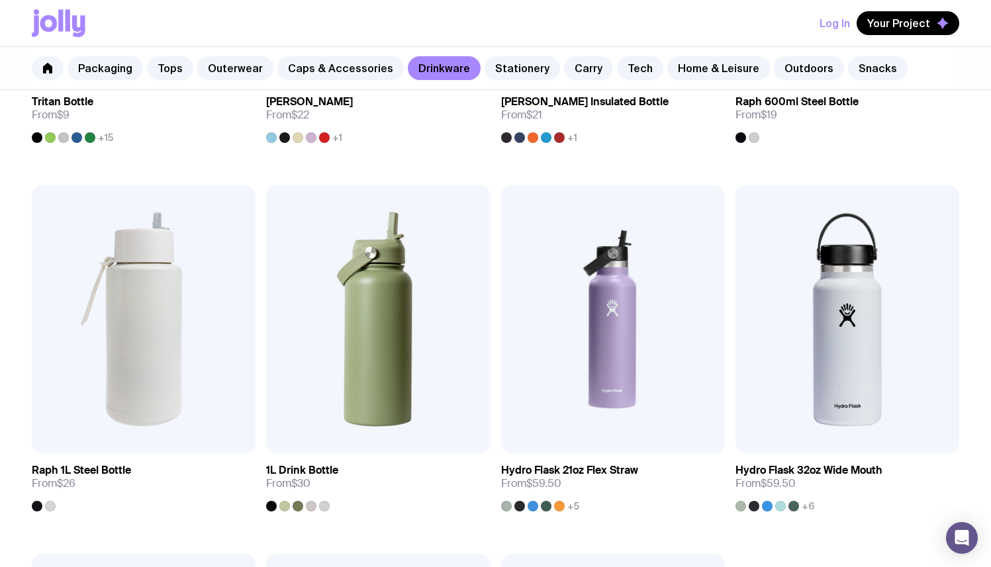
scroll to position [1644, 0]
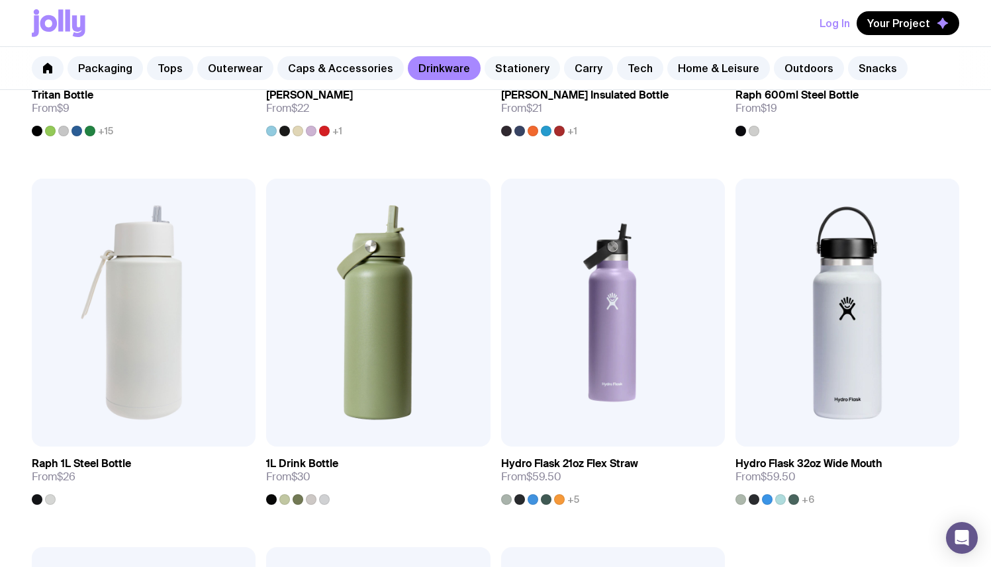
click at [523, 60] on link "Stationery" at bounding box center [522, 68] width 75 height 24
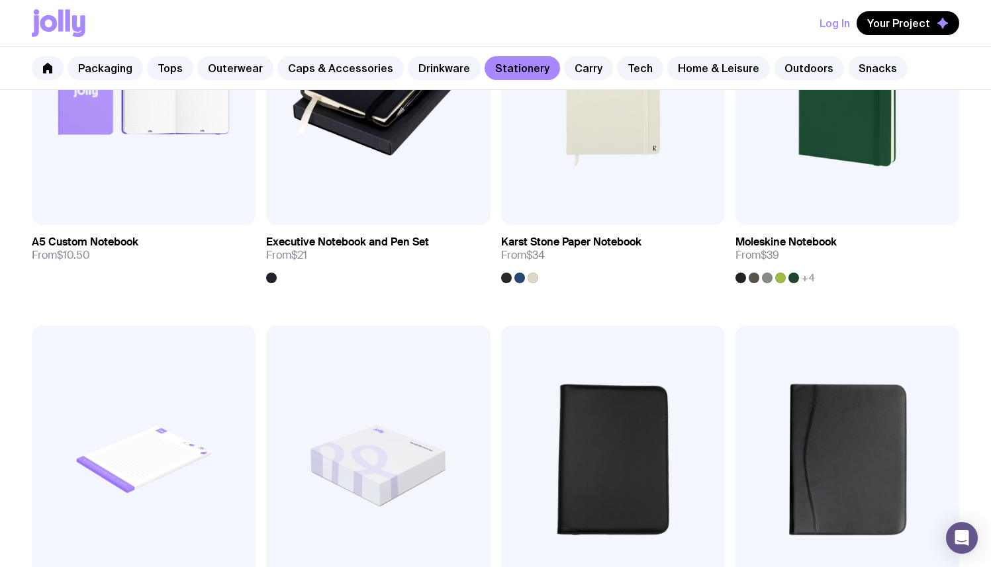
scroll to position [1496, 0]
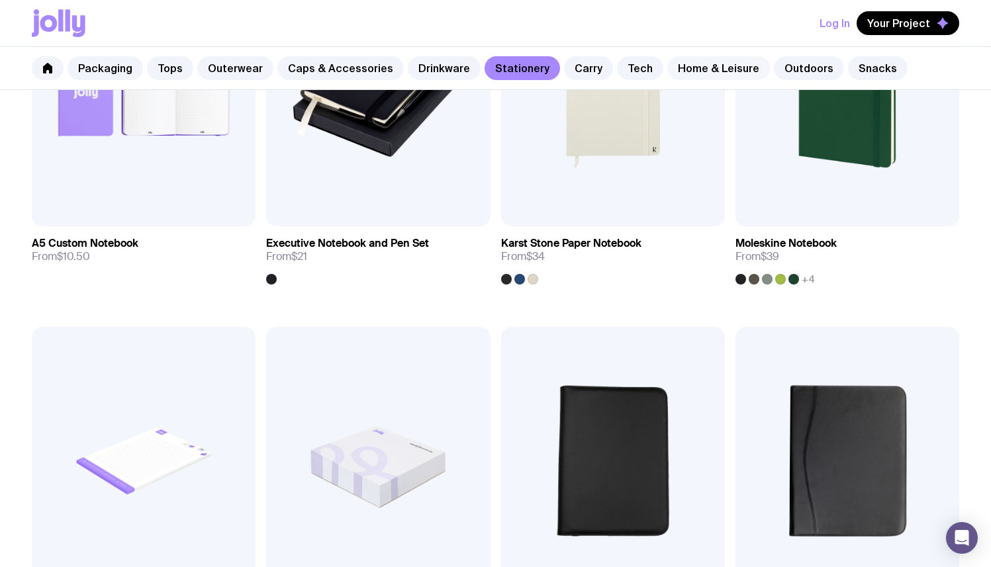
click at [699, 68] on link "Home & Leisure" at bounding box center [718, 68] width 103 height 24
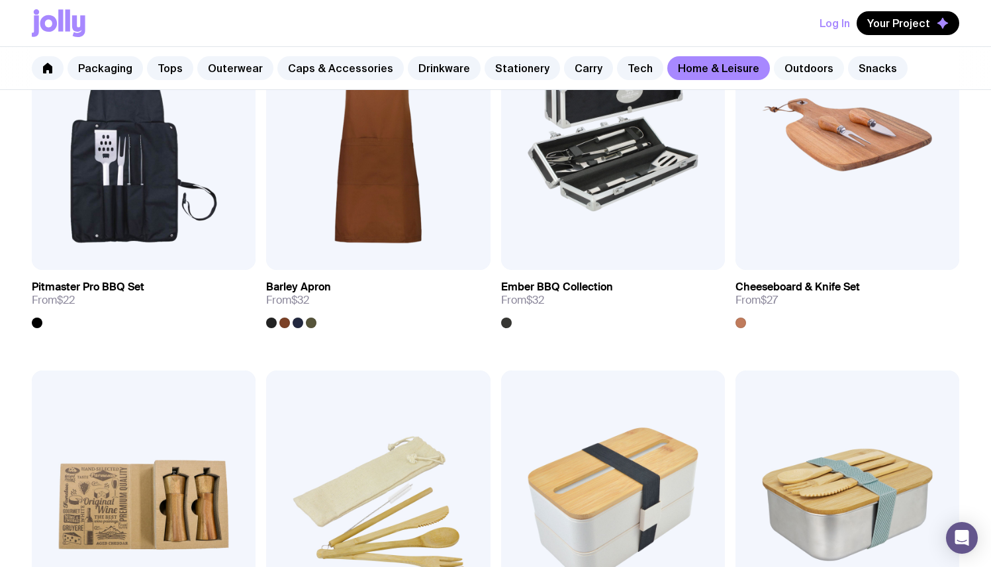
scroll to position [1083, 0]
click at [796, 68] on link "Outdoors" at bounding box center [809, 68] width 70 height 24
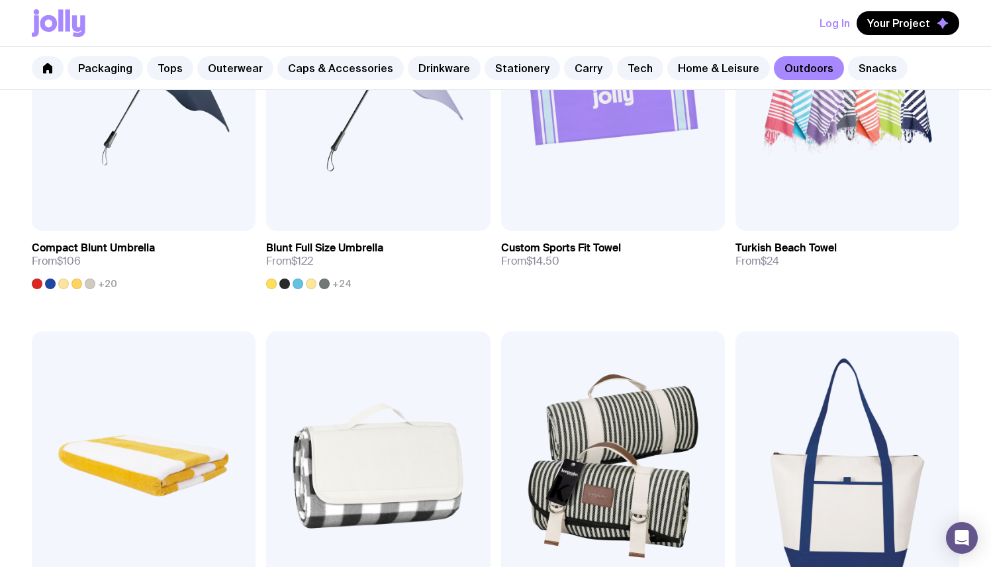
scroll to position [664, 0]
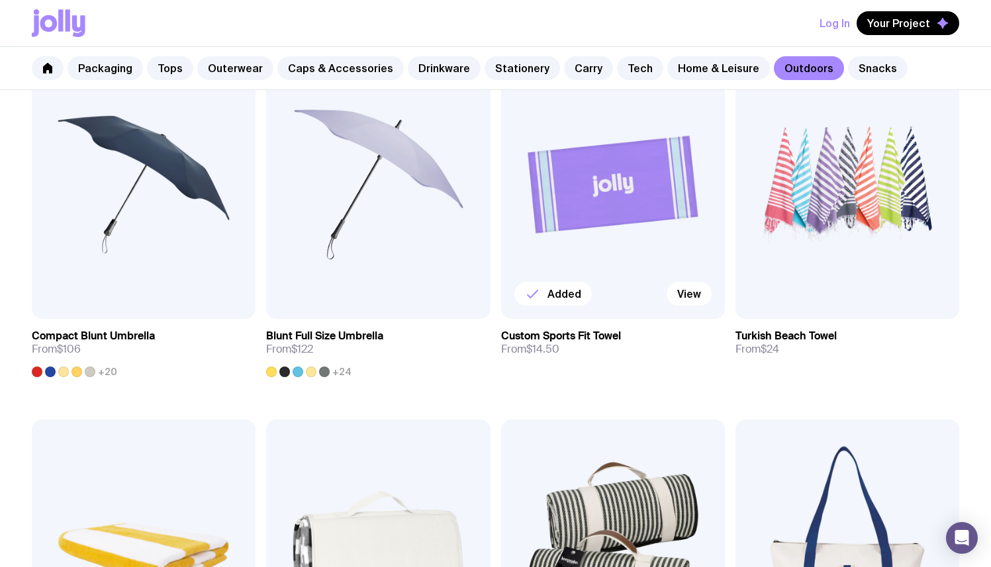
click at [638, 250] on img at bounding box center [613, 184] width 224 height 269
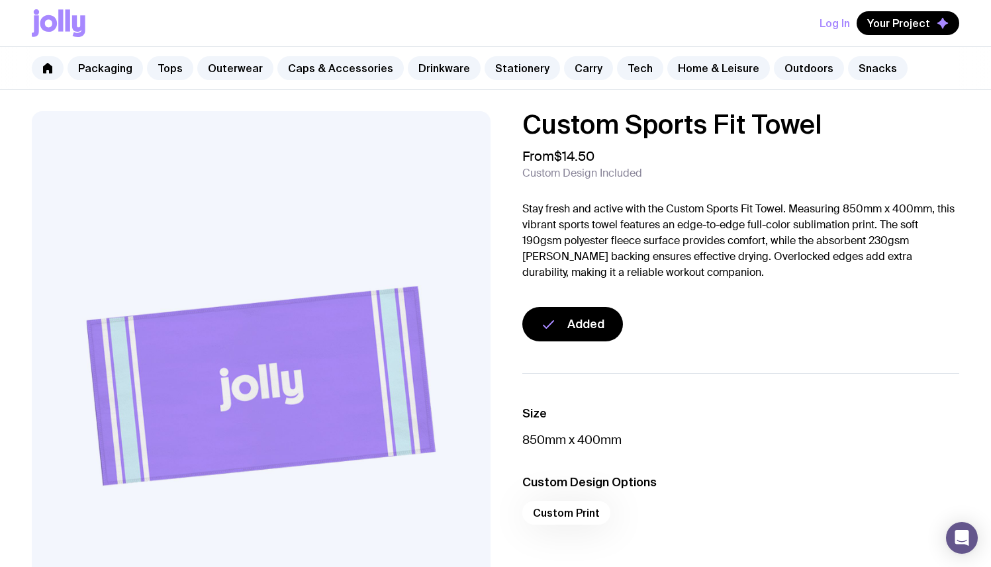
click at [69, 20] on icon at bounding box center [68, 20] width 5 height 22
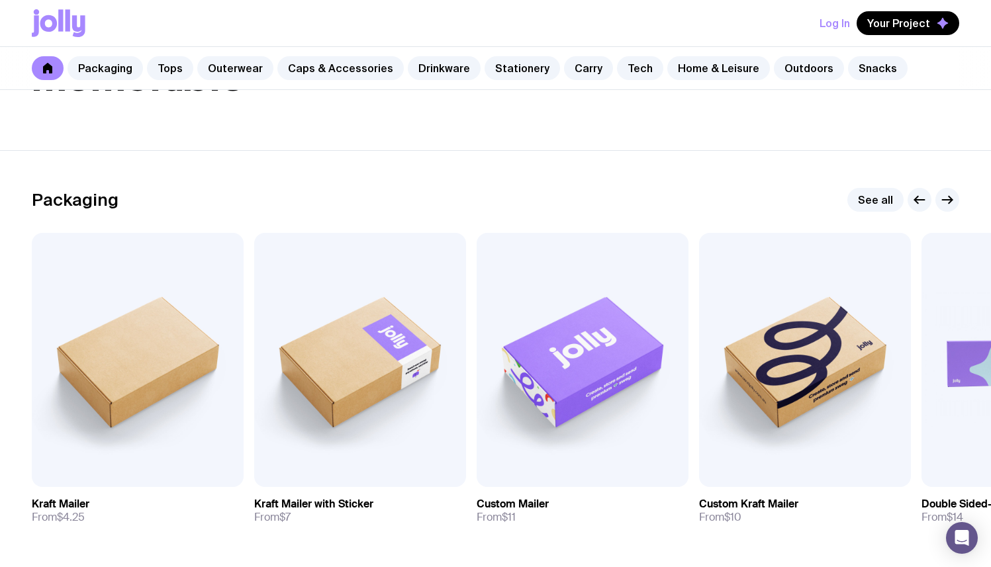
scroll to position [135, 0]
